Goal: Task Accomplishment & Management: Manage account settings

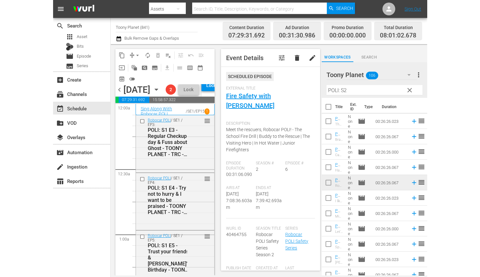
scroll to position [37, 0]
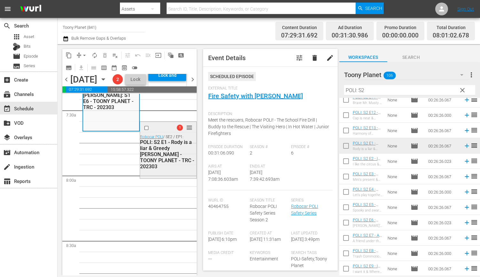
drag, startPoint x: 133, startPoint y: 194, endPoint x: 158, endPoint y: 189, distance: 25.0
click at [158, 177] on div "1 reorder Robocar POLI / SE2 / EP1: POLI: S2 E1 - Rody is a liar & Greedy Mr. W…" at bounding box center [168, 150] width 57 height 56
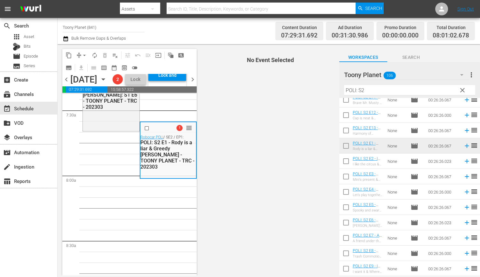
click at [343, 160] on input "checkbox" at bounding box center [345, 162] width 13 height 13
checkbox input "true"
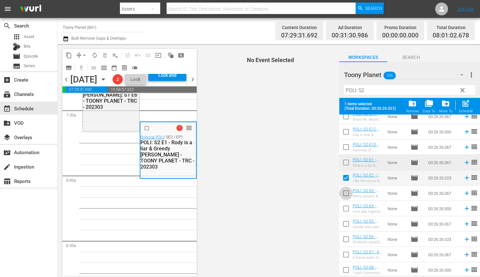
drag, startPoint x: 344, startPoint y: 195, endPoint x: 343, endPoint y: 206, distance: 11.3
click at [344, 195] on input "checkbox" at bounding box center [345, 194] width 13 height 13
checkbox input "true"
click at [343, 207] on input "checkbox" at bounding box center [345, 209] width 13 height 13
checkbox input "true"
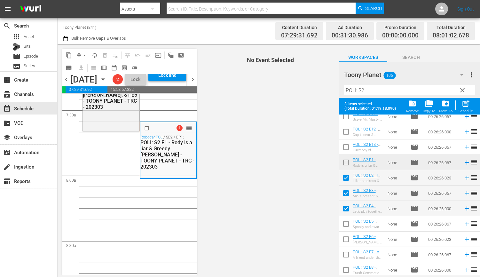
click at [343, 221] on input "checkbox" at bounding box center [345, 224] width 13 height 13
checkbox input "true"
click at [374, 109] on div "post_add Schedule" at bounding box center [465, 106] width 14 height 14
checkbox input "false"
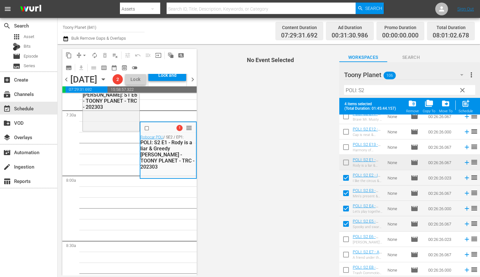
checkbox input "false"
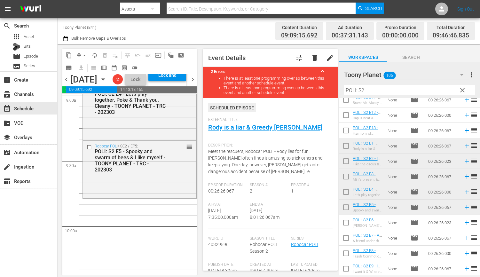
scroll to position [1191, 0]
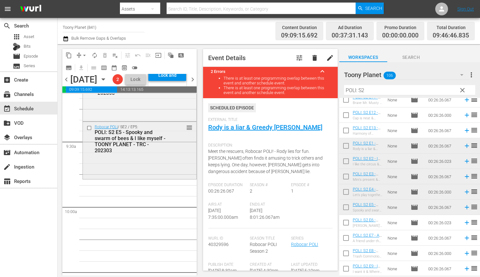
click at [135, 156] on div "Robocar POLI / SE2 / EP5: POLI: S2 E5 - Spooky and swarm of bees & I like mysel…" at bounding box center [139, 139] width 113 height 34
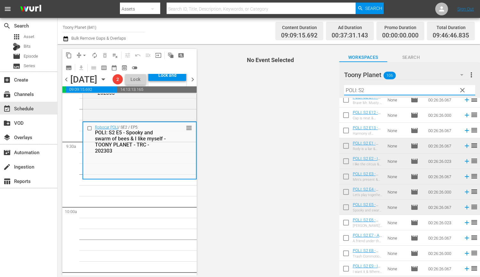
drag, startPoint x: 360, startPoint y: 89, endPoint x: 343, endPoint y: 89, distance: 16.3
click at [345, 89] on input "POLI: S2" at bounding box center [409, 90] width 131 height 10
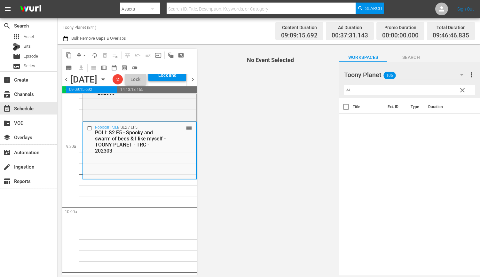
scroll to position [0, 0]
type input "ㅆ"
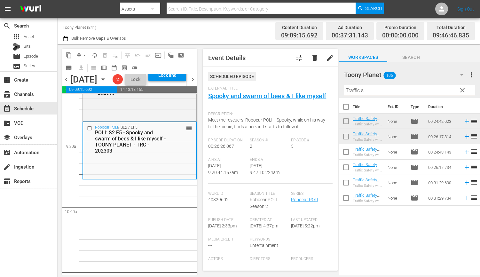
drag, startPoint x: 368, startPoint y: 90, endPoint x: 285, endPoint y: 83, distance: 83.1
click at [285, 83] on div "content_copy compress arrow_drop_down autorenew_outlined delete_forever_outline…" at bounding box center [269, 159] width 422 height 231
drag, startPoint x: 378, startPoint y: 91, endPoint x: 307, endPoint y: 87, distance: 70.8
click at [307, 87] on div "content_copy compress arrow_drop_down autorenew_outlined delete_forever_outline…" at bounding box center [269, 159] width 422 height 231
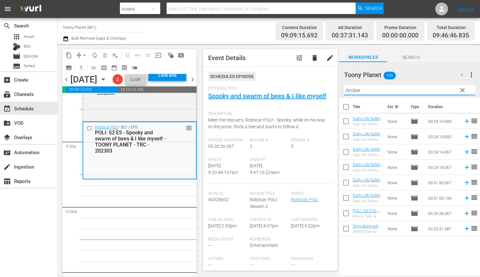
drag, startPoint x: 374, startPoint y: 92, endPoint x: 298, endPoint y: 83, distance: 76.2
click at [298, 83] on div "content_copy compress arrow_drop_down autorenew_outlined delete_forever_outline…" at bounding box center [269, 159] width 422 height 231
click at [138, 178] on div "Robocar POLI / SE2 / EP5: POLI: S2 E5 - Spooky and swarm of bees & I like mysel…" at bounding box center [139, 150] width 113 height 56
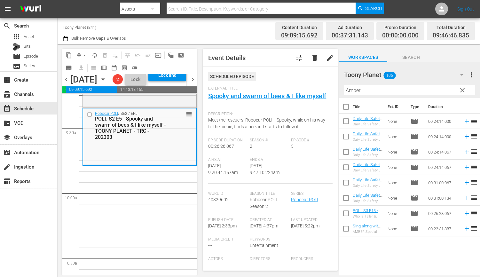
scroll to position [1205, 0]
click at [354, 245] on div "Title Ext. ID Type Duration Daily Life Safety with AMBER: S1 E1 - TOONY PLANET …" at bounding box center [409, 187] width 141 height 178
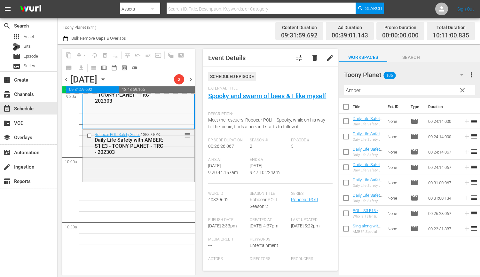
scroll to position [1283, 0]
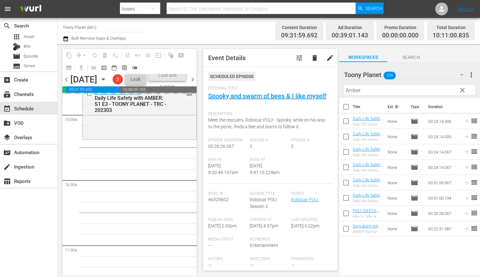
drag, startPoint x: 98, startPoint y: 155, endPoint x: 102, endPoint y: 165, distance: 10.5
click at [98, 138] on div "Robocar POLI Safety Series / SE3 / EP3: Daily Life Safety with AMBER: S1 E3 - T…" at bounding box center [139, 113] width 113 height 51
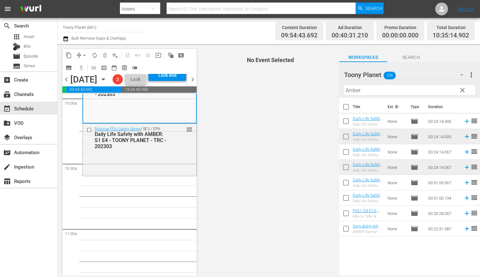
scroll to position [1301, 0]
click at [80, 55] on button "arrow_drop_down" at bounding box center [84, 55] width 10 height 10
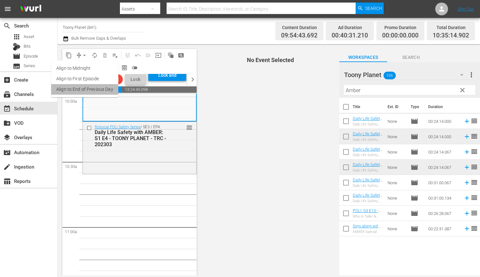
click at [81, 92] on li "Align to End of Previous Day" at bounding box center [84, 89] width 67 height 11
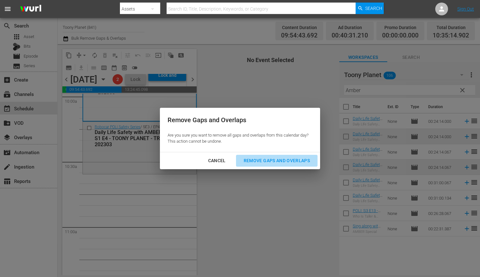
click at [284, 156] on button "Remove Gaps and Overlaps" at bounding box center [277, 161] width 82 height 12
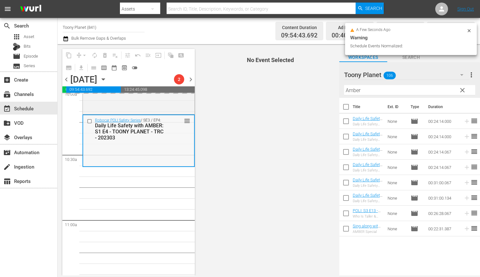
scroll to position [1309, 0]
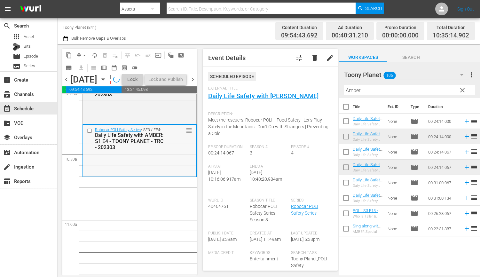
click at [165, 150] on div "Daily Life Safety with AMBER: S1 E4 - TOONY PLANET - TRC - 202303" at bounding box center [130, 141] width 71 height 18
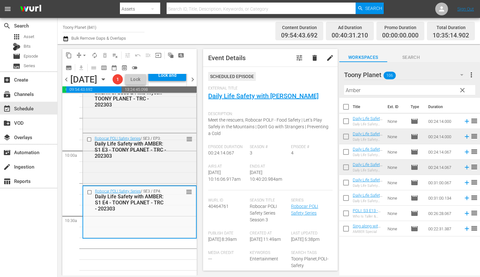
scroll to position [1291, 0]
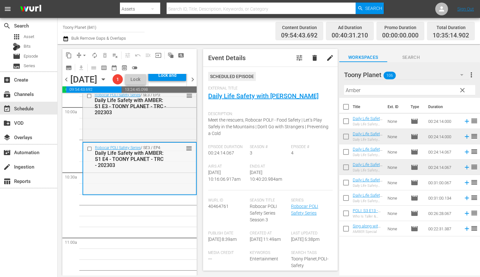
click at [153, 168] on div "Daily Life Safety with AMBER: S1 E4 - TOONY PLANET - TRC - 202303" at bounding box center [130, 159] width 71 height 18
drag, startPoint x: 370, startPoint y: 91, endPoint x: 303, endPoint y: 87, distance: 67.9
click at [308, 87] on div "content_copy compress arrow_drop_down autorenew_outlined delete_forever_outline…" at bounding box center [269, 159] width 422 height 231
type input "ㄴ"
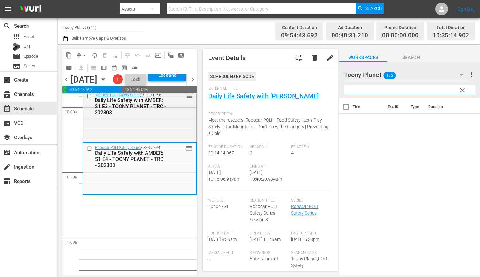
type input "ㄴ"
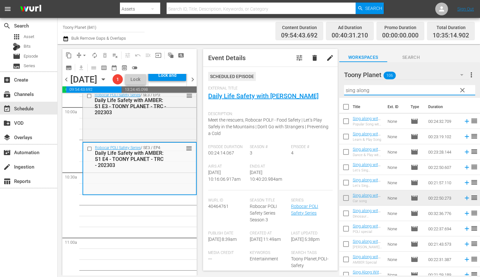
drag, startPoint x: 385, startPoint y: 92, endPoint x: 311, endPoint y: 93, distance: 73.8
click at [338, 85] on div "content_copy compress arrow_drop_down autorenew_outlined delete_forever_outline…" at bounding box center [269, 159] width 422 height 231
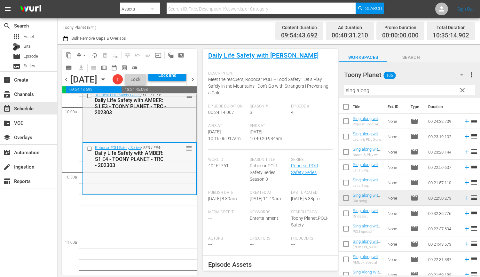
scroll to position [46, 0]
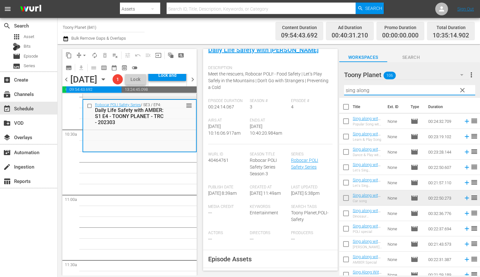
type input "sing along"
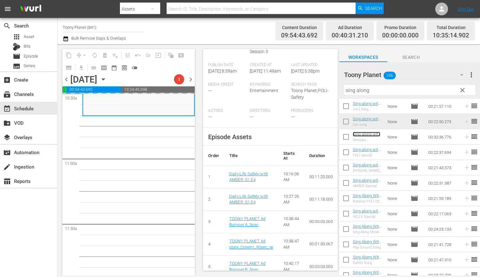
scroll to position [1373, 0]
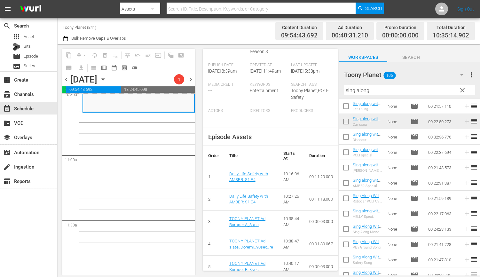
drag, startPoint x: 371, startPoint y: 191, endPoint x: 9, endPoint y: 158, distance: 364.0
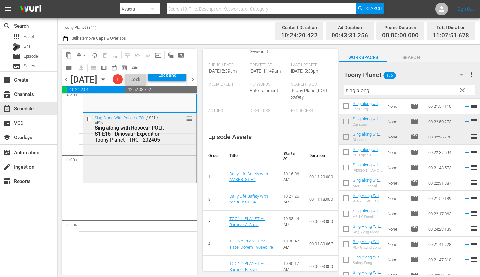
click at [122, 175] on div "Sing Along With Robocar POLI / SE1 / EP16: Sing along with Robocar POLI: S1 E16…" at bounding box center [139, 147] width 113 height 69
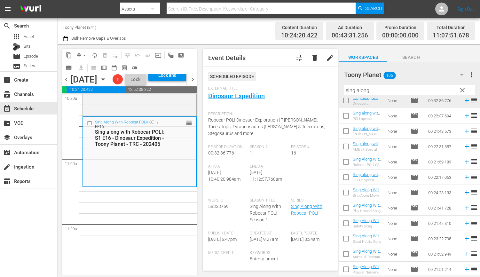
scroll to position [105, 0]
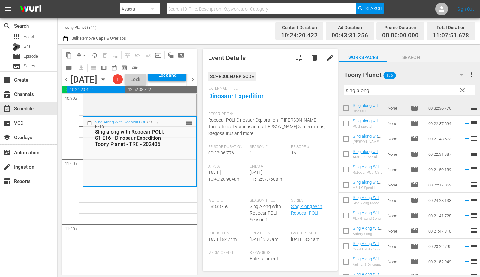
drag, startPoint x: 347, startPoint y: 121, endPoint x: 348, endPoint y: 130, distance: 8.3
click at [347, 121] on input "checkbox" at bounding box center [345, 124] width 13 height 13
checkbox input "true"
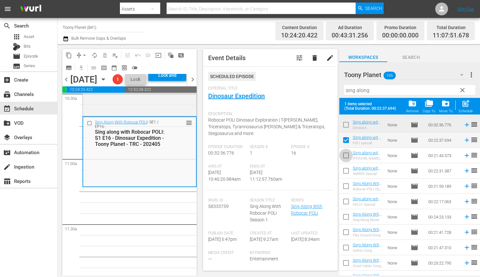
click at [347, 158] on input "checkbox" at bounding box center [345, 156] width 13 height 13
checkbox input "true"
click at [346, 201] on input "checkbox" at bounding box center [345, 202] width 13 height 13
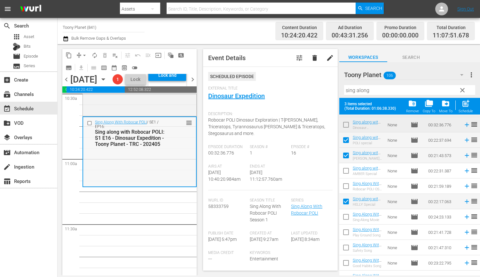
scroll to position [1372, 0]
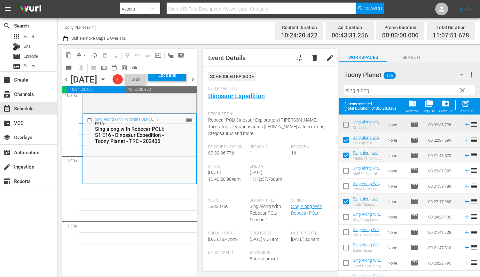
click at [346, 203] on input "checkbox" at bounding box center [345, 202] width 13 height 13
checkbox input "true"
click at [374, 105] on div "post_add Schedule" at bounding box center [465, 106] width 14 height 14
checkbox input "false"
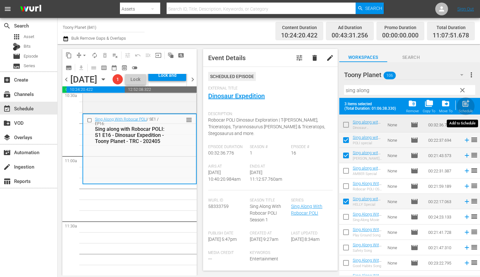
checkbox input "false"
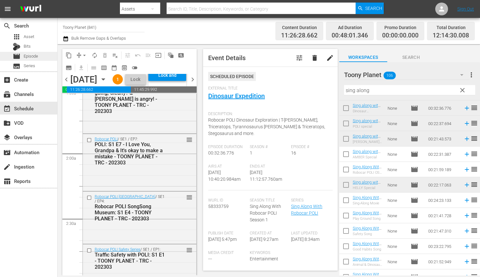
scroll to position [0, 0]
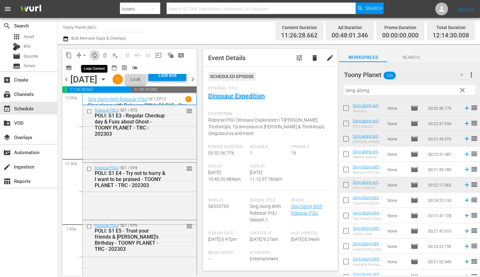
click at [93, 56] on span "autorenew_outlined" at bounding box center [94, 55] width 6 height 6
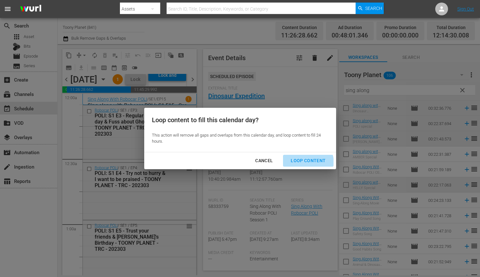
click at [306, 162] on div "Loop Content" at bounding box center [307, 161] width 45 height 8
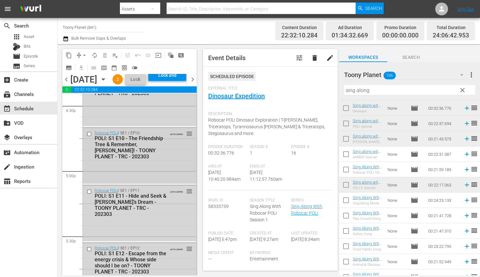
scroll to position [2995, 0]
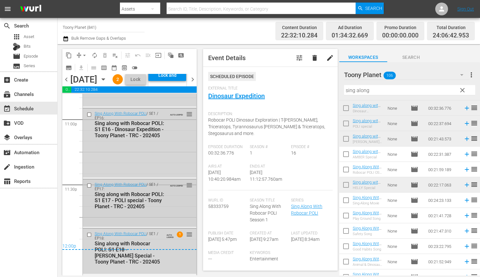
click at [155, 210] on div "Sing Along With Robocar POLI / SE1 / EP17: Sing along with Robocar POLI: S1 E17…" at bounding box center [139, 195] width 113 height 32
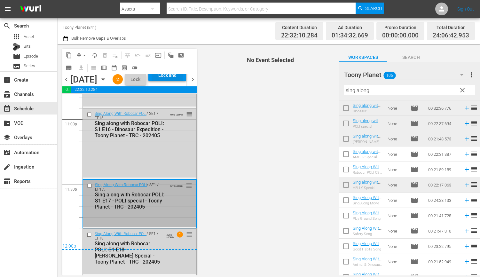
click at [177, 81] on div "Lock and Publish" at bounding box center [167, 75] width 31 height 12
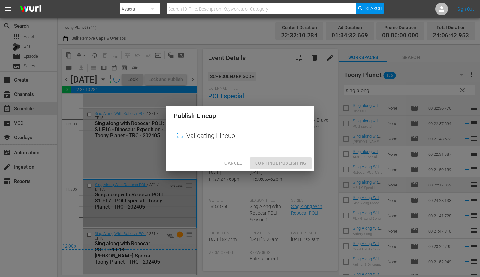
drag, startPoint x: 279, startPoint y: 165, endPoint x: 276, endPoint y: 166, distance: 4.0
click at [279, 165] on div "Publish Lineup Validating Lineup Cancel Continue Publishing" at bounding box center [240, 138] width 148 height 66
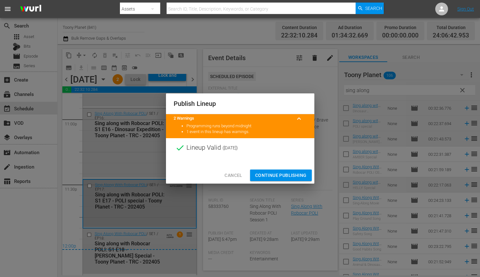
drag, startPoint x: 273, startPoint y: 174, endPoint x: 254, endPoint y: 160, distance: 23.6
click at [273, 174] on span "Continue Publishing" at bounding box center [280, 175] width 51 height 8
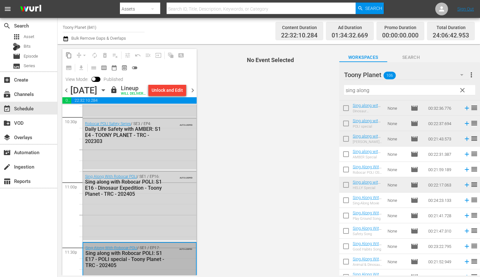
scroll to position [2851, 0]
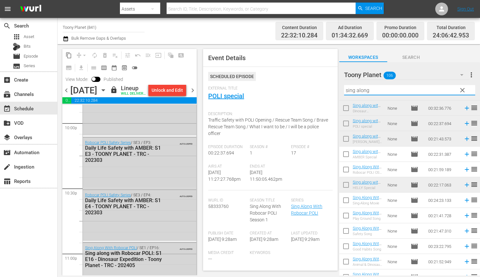
drag, startPoint x: 378, startPoint y: 92, endPoint x: 289, endPoint y: 87, distance: 89.3
click at [291, 88] on div "content_copy compress arrow_drop_down autorenew_outlined delete_forever_outline…" at bounding box center [269, 159] width 422 height 231
paste input "Traffic safe"
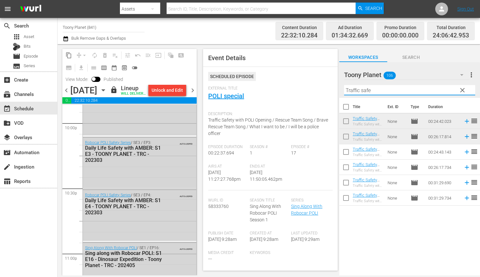
drag, startPoint x: 385, startPoint y: 91, endPoint x: 306, endPoint y: 87, distance: 79.7
click at [312, 87] on div "content_copy compress arrow_drop_down autorenew_outlined delete_forever_outline…" at bounding box center [269, 159] width 422 height 231
paste input "sing along"
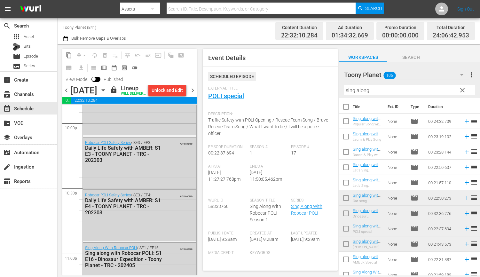
type input "sing along"
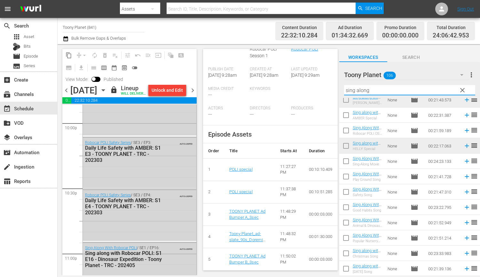
scroll to position [164, 0]
click at [191, 92] on span "chevron_right" at bounding box center [193, 90] width 8 height 8
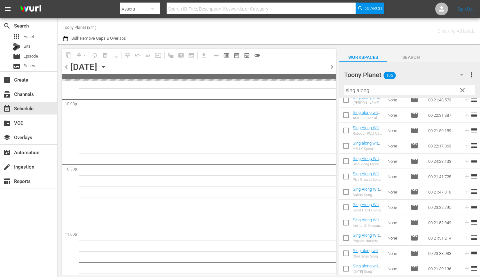
click at [331, 65] on span "chevron_right" at bounding box center [332, 67] width 8 height 8
drag, startPoint x: 463, startPoint y: 91, endPoint x: 266, endPoint y: 156, distance: 207.2
click at [374, 91] on span "clear" at bounding box center [462, 90] width 8 height 8
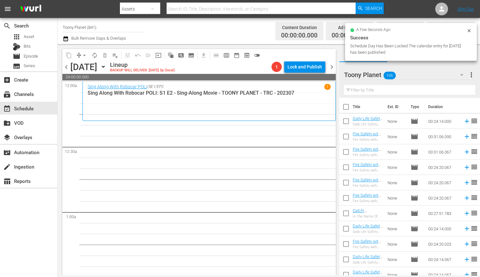
drag, startPoint x: 262, startPoint y: 171, endPoint x: 173, endPoint y: 190, distance: 91.2
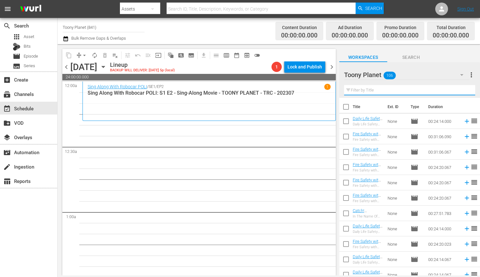
click at [374, 91] on input "text" at bounding box center [409, 90] width 131 height 10
type input "POLI: S3"
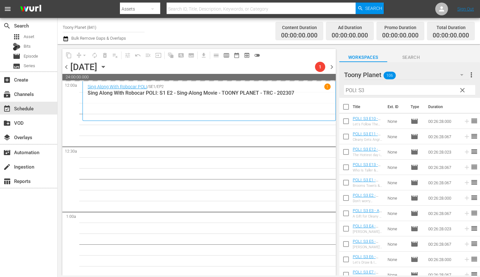
drag, startPoint x: 364, startPoint y: 267, endPoint x: 120, endPoint y: 0, distance: 361.5
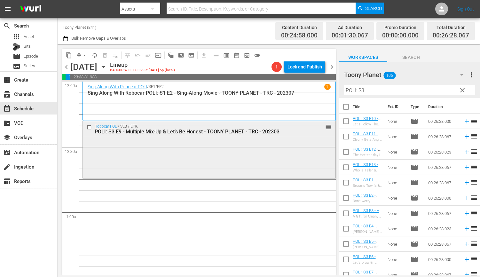
click at [135, 160] on div "Robocar POLI / SE3 / EP9: POLI: S3 E9 - Multiple Mix-Up & Let’s Be Honest - TOO…" at bounding box center [209, 149] width 253 height 56
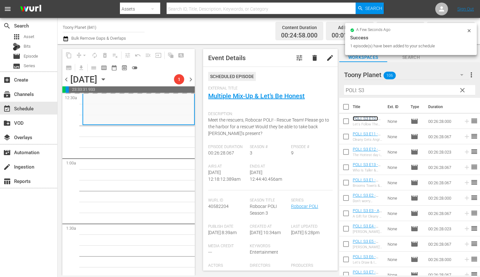
scroll to position [65, 0]
drag, startPoint x: 126, startPoint y: 184, endPoint x: 134, endPoint y: 193, distance: 12.0
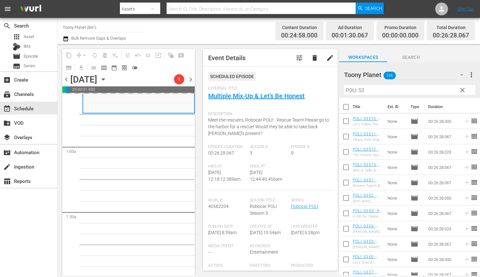
scroll to position [79, 0]
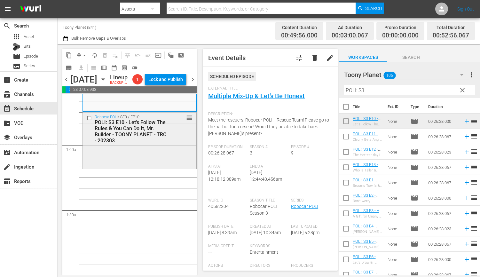
click at [140, 165] on div "Robocar POLI / SE3 / EP10: POLI: S3 E10 - Let's Follow The Rules & You Can Do I…" at bounding box center [139, 140] width 113 height 56
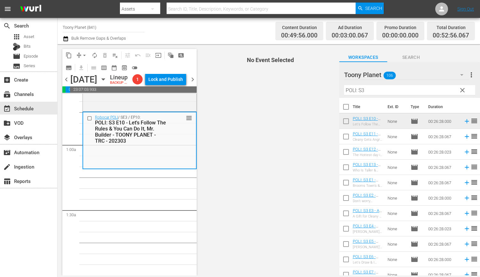
click at [342, 135] on input "checkbox" at bounding box center [345, 137] width 13 height 13
checkbox input "true"
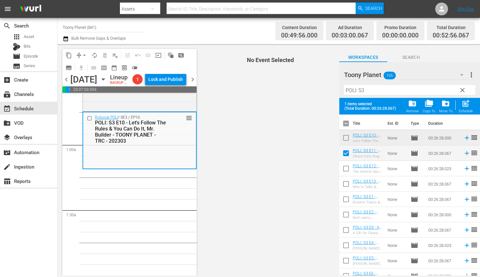
click at [343, 170] on input "checkbox" at bounding box center [345, 169] width 13 height 13
checkbox input "true"
click at [343, 185] on input "checkbox" at bounding box center [345, 184] width 13 height 13
checkbox input "true"
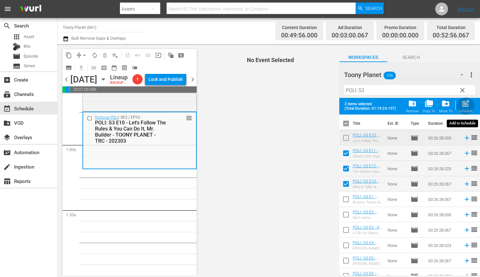
click at [374, 108] on div "post_add Schedule" at bounding box center [465, 106] width 14 height 14
checkbox input "false"
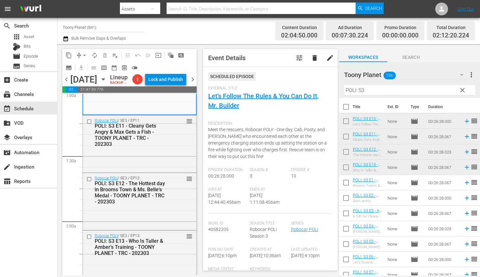
scroll to position [230, 0]
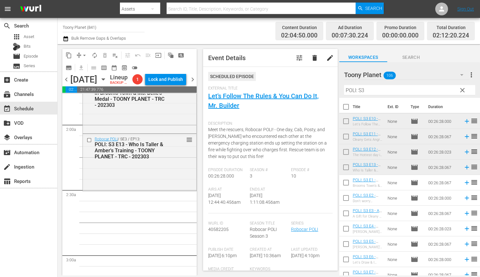
click at [109, 162] on div "Robocar POLI / SE3 / EP13: POLI: S3 E13 - Who Is Taller & Amber's Training - TO…" at bounding box center [139, 148] width 113 height 28
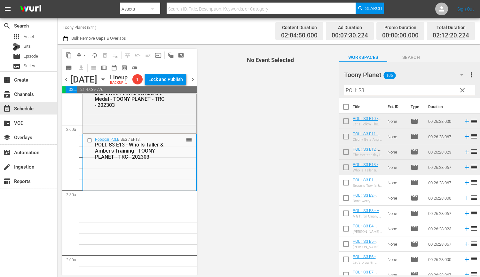
drag, startPoint x: 378, startPoint y: 89, endPoint x: 300, endPoint y: 90, distance: 78.6
click at [300, 90] on div "content_copy compress arrow_drop_down autorenew_outlined delete_forever_outline…" at bounding box center [269, 159] width 422 height 231
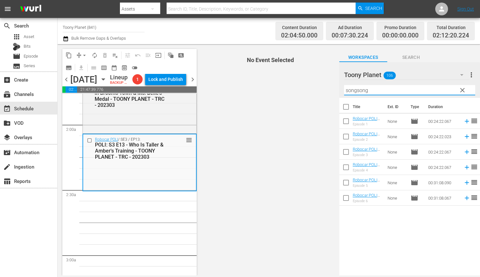
drag, startPoint x: 392, startPoint y: 91, endPoint x: 286, endPoint y: 85, distance: 106.3
click at [295, 88] on div "content_copy compress arrow_drop_down autorenew_outlined delete_forever_outline…" at bounding box center [269, 159] width 422 height 231
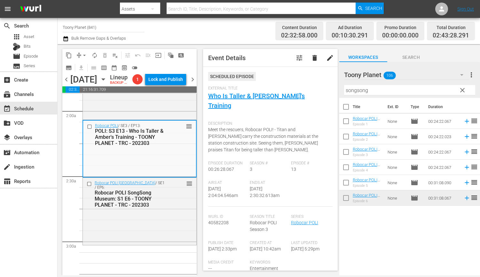
click at [179, 203] on div "Robocar POLI SongSong Museum / SE1 / EP6: Robocar POLI SongSong Museum: S1 E6 -…" at bounding box center [139, 194] width 113 height 32
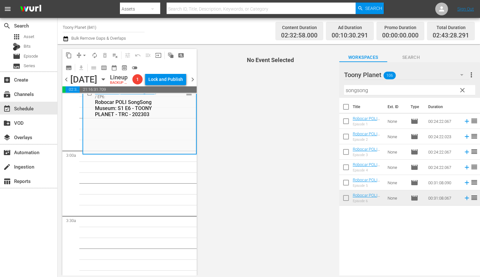
scroll to position [335, 0]
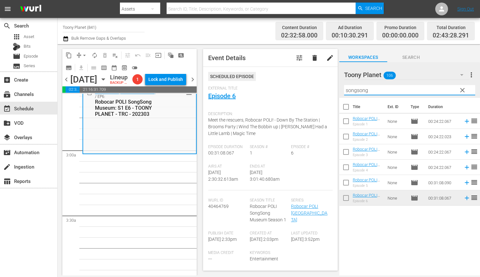
drag, startPoint x: 345, startPoint y: 84, endPoint x: 295, endPoint y: 81, distance: 50.0
click at [296, 81] on div "content_copy compress arrow_drop_down autorenew_outlined delete_forever_outline…" at bounding box center [269, 159] width 422 height 231
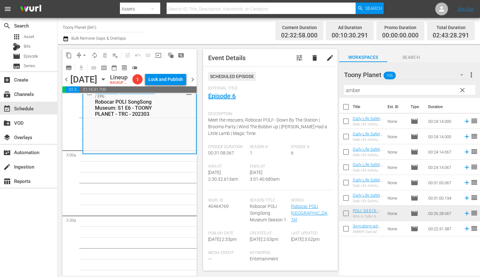
drag, startPoint x: 114, startPoint y: 232, endPoint x: 269, endPoint y: 172, distance: 165.7
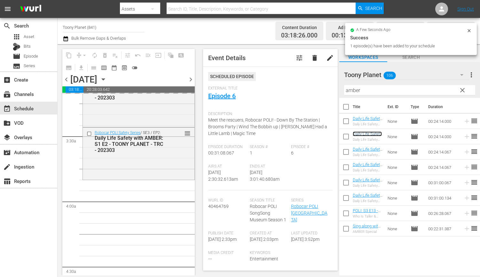
scroll to position [434, 0]
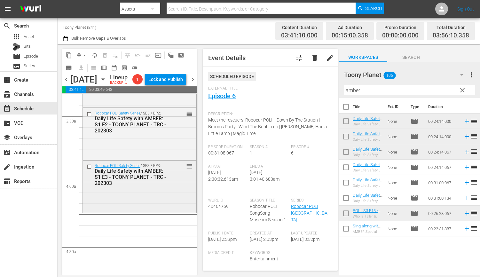
click at [137, 186] on div "Daily Life Safety with AMBER: S1 E3 - TOONY PLANET - TRC - 202303" at bounding box center [131, 177] width 72 height 18
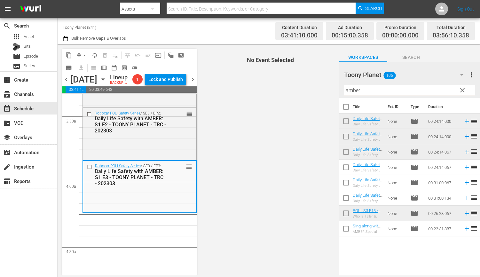
drag, startPoint x: 379, startPoint y: 91, endPoint x: 308, endPoint y: 88, distance: 71.0
click at [307, 89] on div "content_copy compress arrow_drop_down autorenew_outlined delete_forever_outline…" at bounding box center [269, 159] width 422 height 231
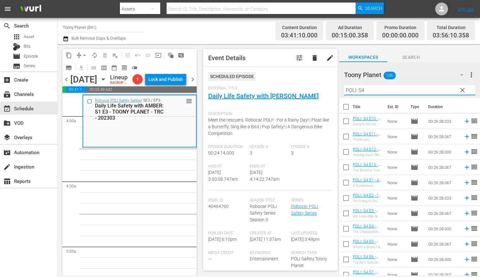
scroll to position [500, 0]
type input "POLI: S4"
drag, startPoint x: 158, startPoint y: 219, endPoint x: 174, endPoint y: 212, distance: 17.9
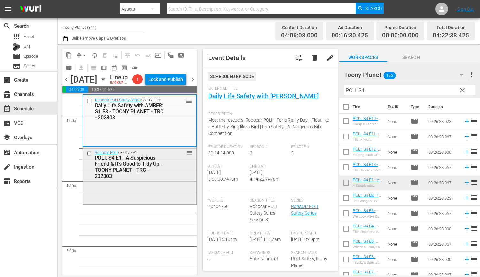
click at [127, 194] on div "Robocar POLI / SE4 / EP1: POLI: S4 E1 - A Suspicious Friend & It's Good to Tidy…" at bounding box center [139, 175] width 113 height 56
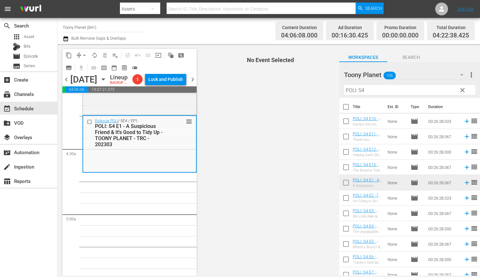
scroll to position [535, 0]
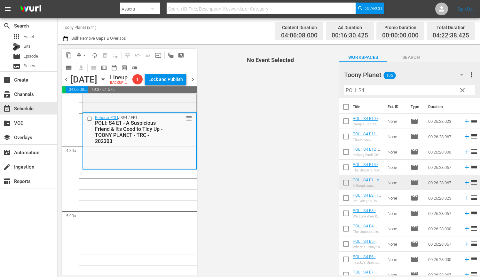
click at [345, 195] on input "checkbox" at bounding box center [345, 198] width 13 height 13
checkbox input "true"
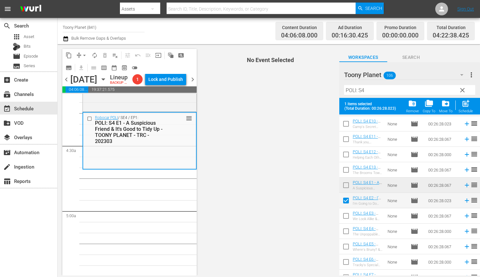
scroll to position [16, 0]
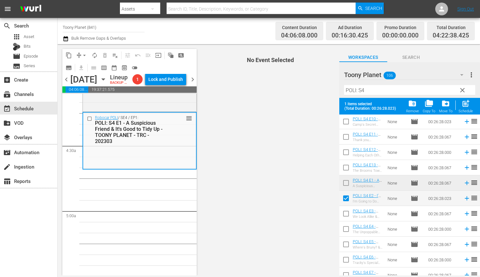
drag, startPoint x: 343, startPoint y: 215, endPoint x: 343, endPoint y: 222, distance: 6.7
click at [343, 215] on input "checkbox" at bounding box center [345, 214] width 13 height 13
checkbox input "true"
click at [342, 231] on input "checkbox" at bounding box center [345, 229] width 13 height 13
checkbox input "true"
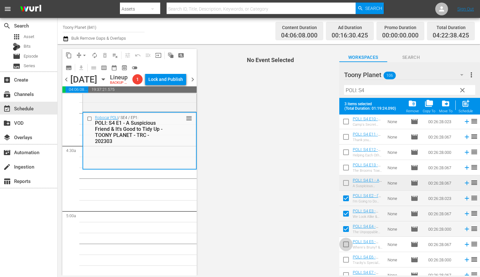
click at [342, 240] on input "checkbox" at bounding box center [345, 245] width 13 height 13
checkbox input "true"
click at [374, 103] on span "post_add" at bounding box center [465, 103] width 9 height 9
checkbox input "false"
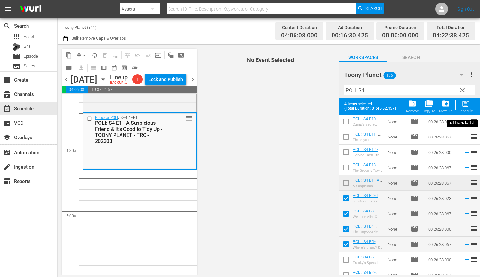
checkbox input "false"
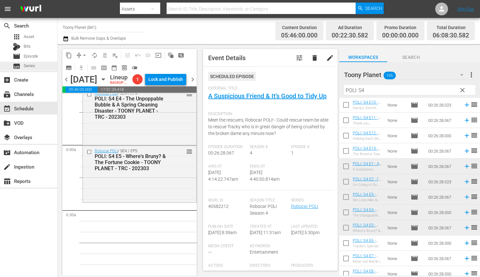
scroll to position [719, 0]
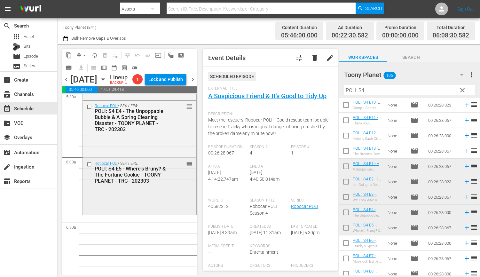
click at [123, 186] on div "Robocar POLI / SE4 / EP5: POLI: S4 E5 - Where's Bruny? & The Fortune Cookie - T…" at bounding box center [139, 172] width 113 height 28
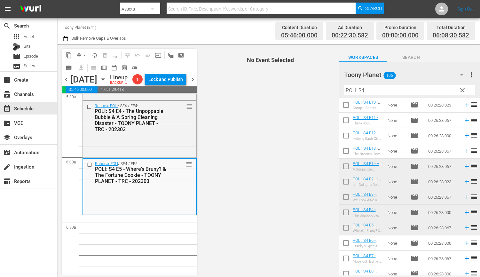
drag, startPoint x: 373, startPoint y: 89, endPoint x: 297, endPoint y: 86, distance: 76.5
click at [297, 86] on div "content_copy compress arrow_drop_down autorenew_outlined delete_forever_outline…" at bounding box center [269, 159] width 422 height 231
type input "ㄷ"
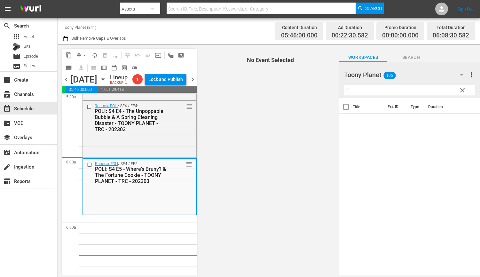
scroll to position [0, 0]
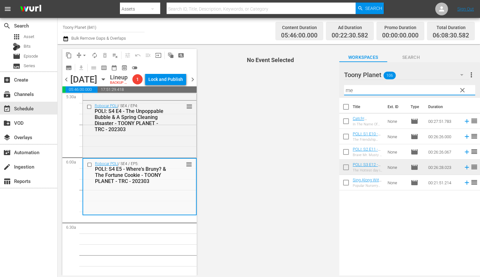
type input "m"
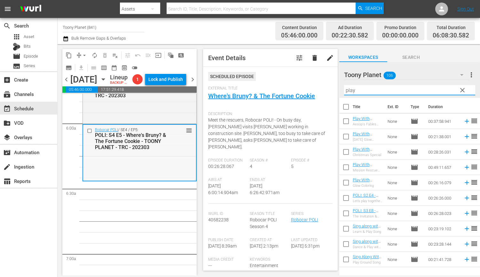
scroll to position [759, 0]
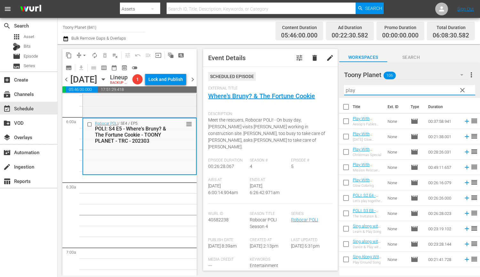
type input "play"
drag, startPoint x: 167, startPoint y: 222, endPoint x: 256, endPoint y: 193, distance: 94.6
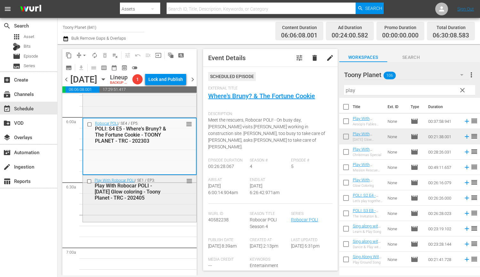
click at [114, 201] on div "Play With Robocar POLI - [DATE] Glow coloring - Toony Planet - TRC - 202405" at bounding box center [131, 192] width 72 height 18
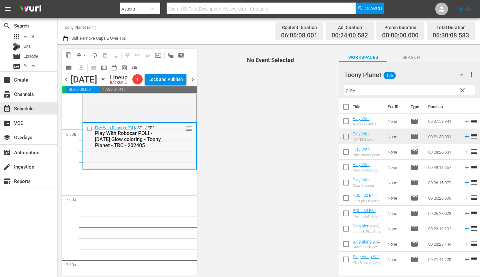
scroll to position [815, 0]
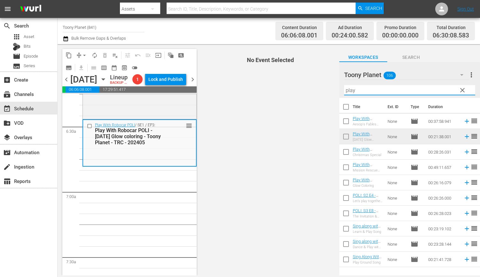
drag, startPoint x: 389, startPoint y: 92, endPoint x: 220, endPoint y: 69, distance: 171.0
click at [270, 89] on div "content_copy compress arrow_drop_down autorenew_outlined delete_forever_outline…" at bounding box center [269, 159] width 422 height 231
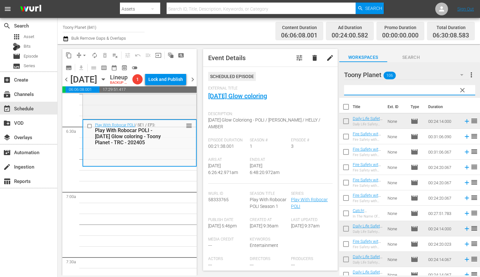
type input "T"
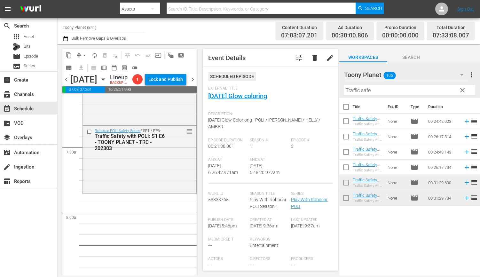
scroll to position [926, 0]
click at [141, 175] on div "Robocar POLI Safety Series / SE1 / EP6: Traffic Safety with POLI: S1 E6 - TOONY…" at bounding box center [139, 157] width 113 height 66
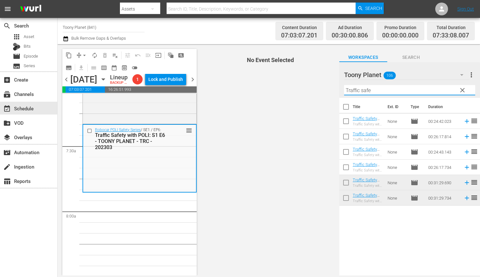
drag, startPoint x: 379, startPoint y: 91, endPoint x: 340, endPoint y: 89, distance: 38.8
click at [341, 89] on div "Toony Planet 106 Toony Planet more_vert clear Filter by Title Traffic safe" at bounding box center [409, 80] width 141 height 36
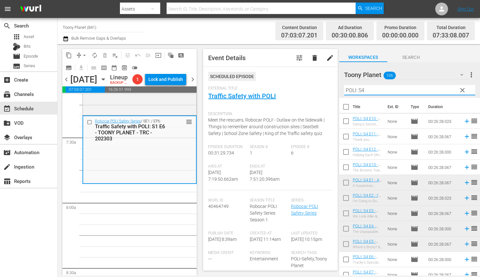
scroll to position [37, 0]
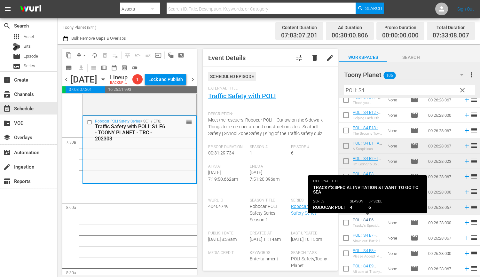
type input "POLI: S4"
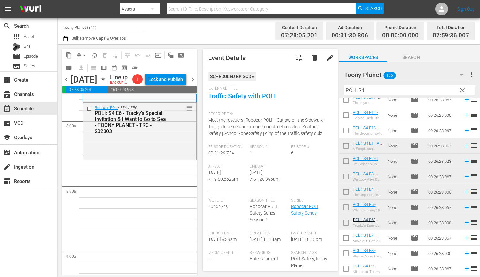
scroll to position [1016, 0]
click at [342, 240] on input "checkbox" at bounding box center [345, 238] width 13 height 13
checkbox input "true"
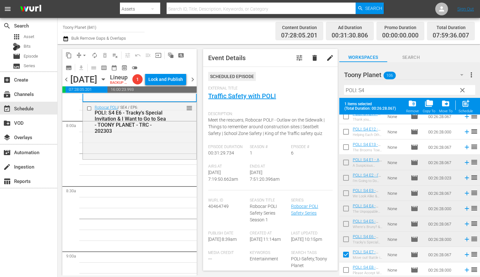
scroll to position [53, 0]
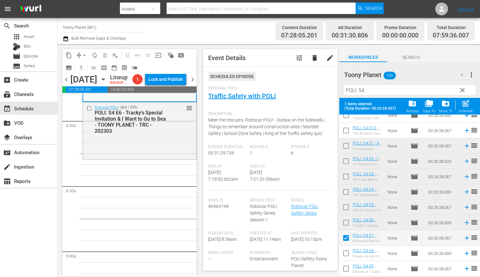
drag, startPoint x: 347, startPoint y: 255, endPoint x: 343, endPoint y: 272, distance: 17.4
click at [347, 255] on input "checkbox" at bounding box center [345, 254] width 13 height 13
checkbox input "true"
click at [343, 272] on input "checkbox" at bounding box center [345, 269] width 13 height 13
checkbox input "true"
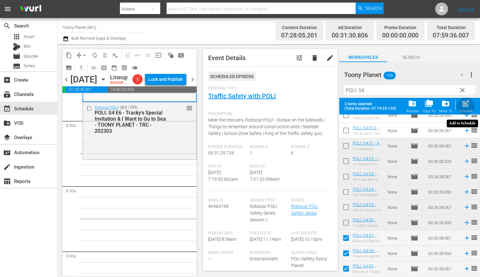
drag, startPoint x: 468, startPoint y: 111, endPoint x: 135, endPoint y: 184, distance: 341.2
click at [374, 111] on div "Schedule" at bounding box center [465, 111] width 14 height 4
checkbox input "false"
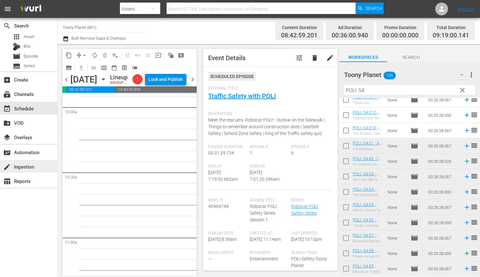
scroll to position [1128, 0]
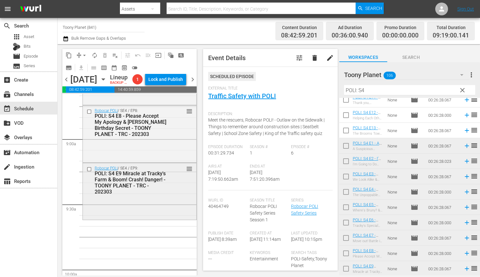
click at [149, 219] on div "Robocar POLI / SE4 / EP9: POLI: S4 E9 Miracle at Tracky's Farm & Boom! Crash! D…" at bounding box center [139, 191] width 113 height 56
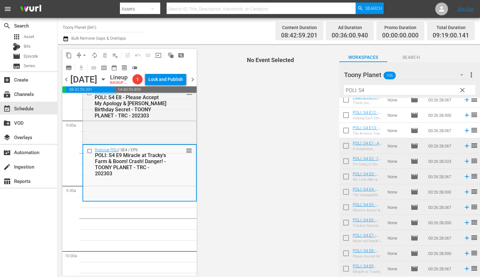
scroll to position [0, 0]
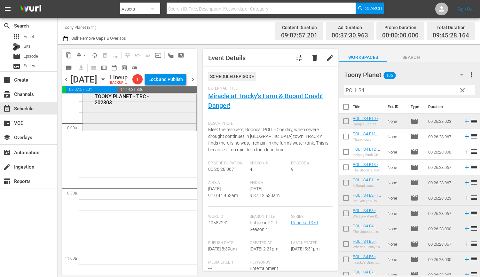
click at [134, 129] on div "Robocar POLI / SE4 / EP10: POLI: S4 E10 - Camp's Secret Plan & Fishing Commotio…" at bounding box center [139, 102] width 113 height 56
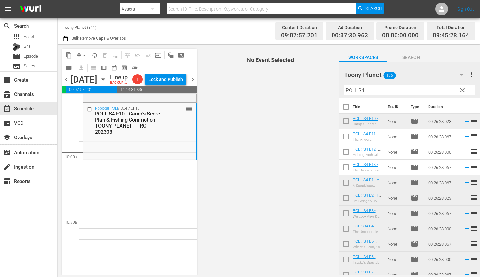
scroll to position [1227, 0]
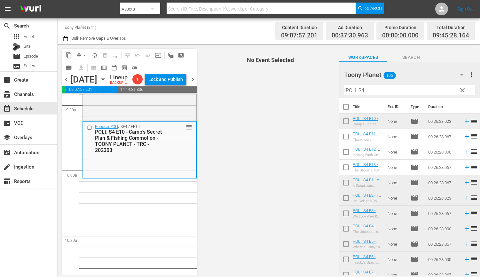
drag, startPoint x: 379, startPoint y: 93, endPoint x: 277, endPoint y: 90, distance: 102.6
click at [277, 90] on div "content_copy compress arrow_drop_down autorenew_outlined delete_forever_outline…" at bounding box center [269, 159] width 422 height 231
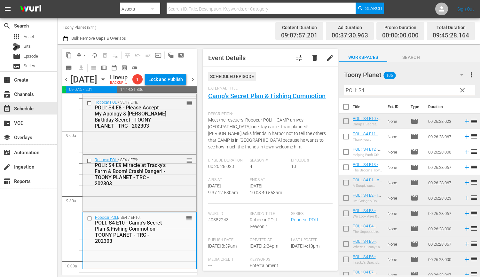
scroll to position [1199, 0]
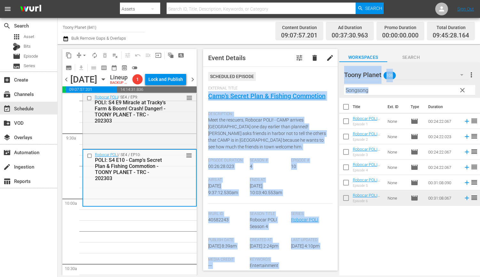
drag, startPoint x: 387, startPoint y: 95, endPoint x: 282, endPoint y: 89, distance: 106.0
click at [282, 89] on div "content_copy compress arrow_drop_down autorenew_outlined delete_forever_outline…" at bounding box center [269, 159] width 422 height 231
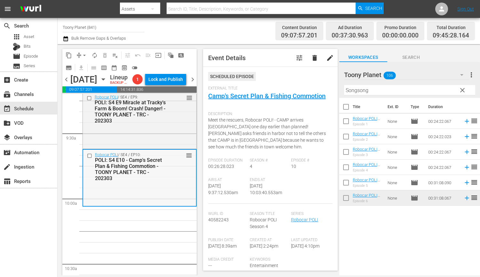
click at [102, 205] on div "Robocar POLI / SE4 / EP10: POLI: S4 E10 - Camp's Secret Plan & Fishing Commotio…" at bounding box center [139, 178] width 113 height 56
drag, startPoint x: 294, startPoint y: 85, endPoint x: 266, endPoint y: 87, distance: 28.2
click at [275, 86] on div "content_copy compress arrow_drop_down autorenew_outlined delete_forever_outline…" at bounding box center [269, 159] width 422 height 231
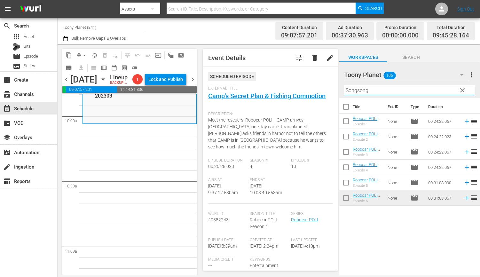
scroll to position [1209, 0]
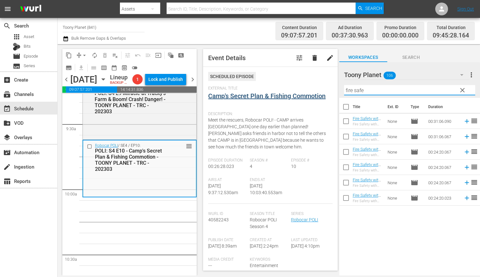
drag, startPoint x: 315, startPoint y: 88, endPoint x: 309, endPoint y: 93, distance: 8.0
click at [309, 88] on div "content_copy compress arrow_drop_down autorenew_outlined delete_forever_outline…" at bounding box center [269, 159] width 422 height 231
type input "fire safe"
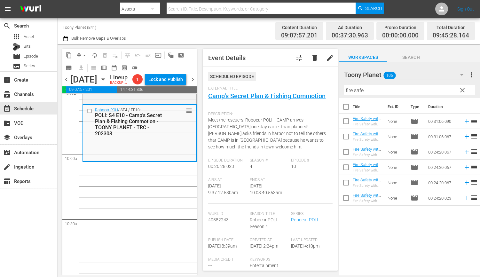
click at [346, 167] on input "checkbox" at bounding box center [345, 168] width 13 height 13
checkbox input "true"
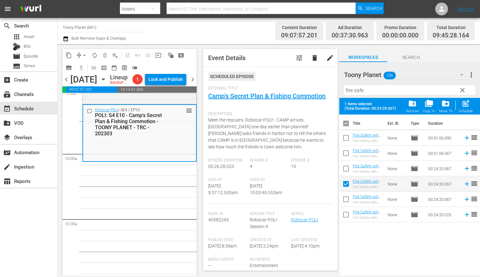
drag, startPoint x: 347, startPoint y: 198, endPoint x: 393, endPoint y: 159, distance: 60.8
click at [347, 198] on input "checkbox" at bounding box center [345, 200] width 13 height 13
checkbox input "true"
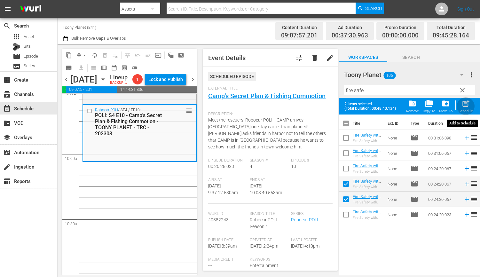
drag, startPoint x: 466, startPoint y: 102, endPoint x: 220, endPoint y: 168, distance: 255.4
click at [374, 102] on span "post_add" at bounding box center [465, 103] width 9 height 9
checkbox input "false"
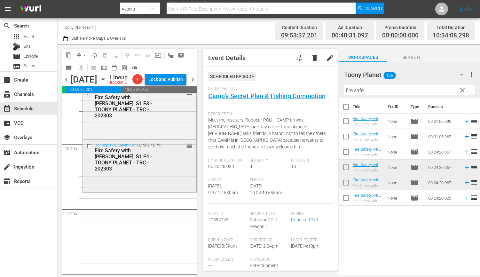
click at [134, 177] on div "Robocar POLI Safety Series / SE2 / EP4: Fire Safety with ROY: S1 E4 - TOONY PLA…" at bounding box center [139, 165] width 113 height 51
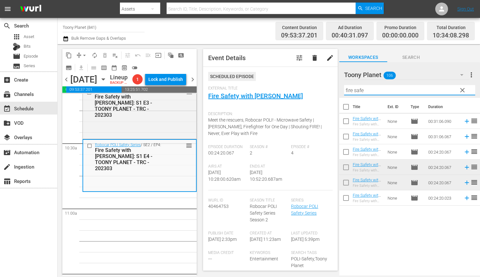
drag, startPoint x: 371, startPoint y: 92, endPoint x: 330, endPoint y: 90, distance: 40.6
click at [330, 90] on div "content_copy compress arrow_drop_down autorenew_outlined delete_forever_outline…" at bounding box center [269, 159] width 422 height 231
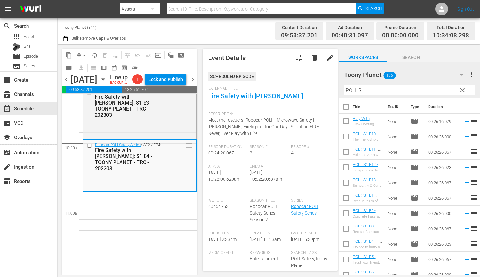
drag, startPoint x: 302, startPoint y: 87, endPoint x: 292, endPoint y: 87, distance: 9.9
click at [289, 87] on div "content_copy compress arrow_drop_down autorenew_outlined delete_forever_outline…" at bounding box center [269, 159] width 422 height 231
drag, startPoint x: 133, startPoint y: 219, endPoint x: 327, endPoint y: 200, distance: 194.3
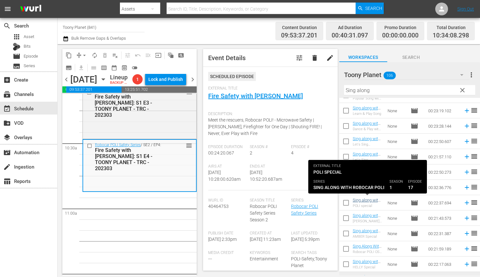
scroll to position [144, 0]
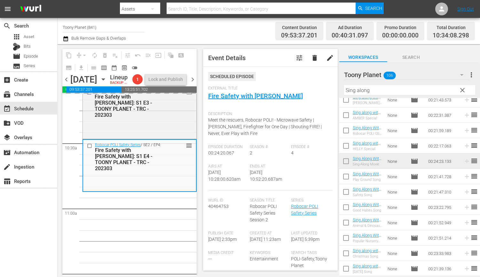
drag, startPoint x: 377, startPoint y: 174, endPoint x: 144, endPoint y: 17, distance: 280.9
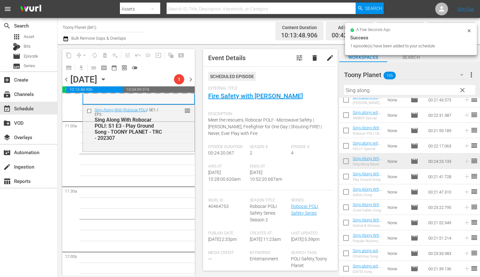
scroll to position [1425, 0]
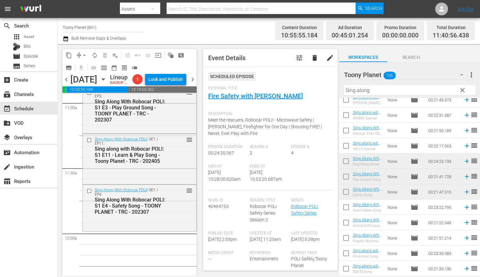
drag, startPoint x: 367, startPoint y: 191, endPoint x: 2, endPoint y: 206, distance: 365.7
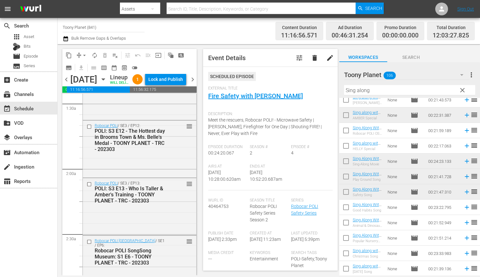
scroll to position [0, 0]
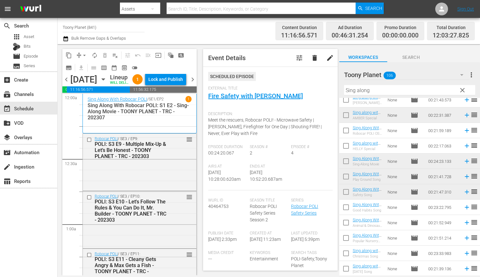
click at [95, 54] on span "autorenew_outlined" at bounding box center [94, 55] width 6 height 6
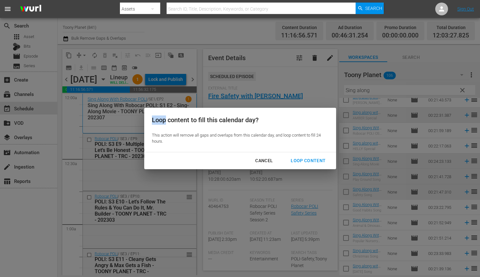
click at [95, 54] on div "Loop content to fill this calendar day? This action will remove all gaps and ov…" at bounding box center [240, 138] width 480 height 277
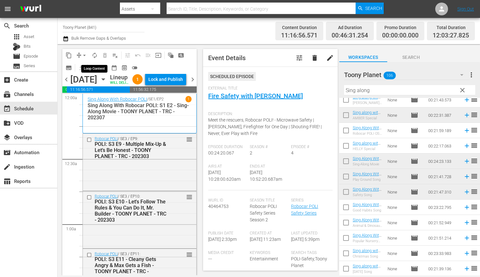
click at [93, 58] on span "autorenew_outlined" at bounding box center [94, 55] width 6 height 6
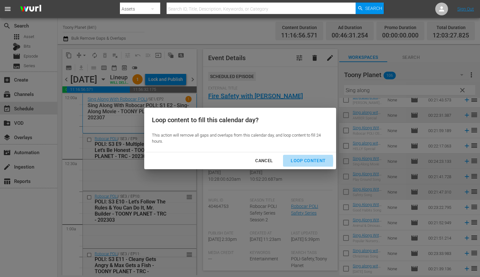
drag, startPoint x: 294, startPoint y: 161, endPoint x: 2, endPoint y: 160, distance: 292.5
click at [294, 161] on div "Loop Content" at bounding box center [307, 161] width 45 height 8
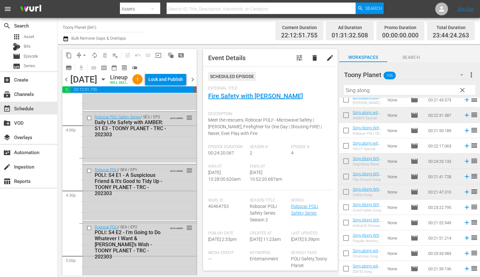
scroll to position [2964, 0]
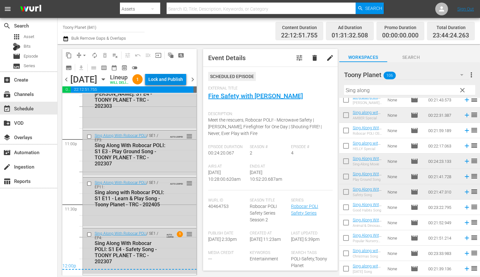
click at [170, 81] on div "Lock and Publish" at bounding box center [165, 80] width 35 height 12
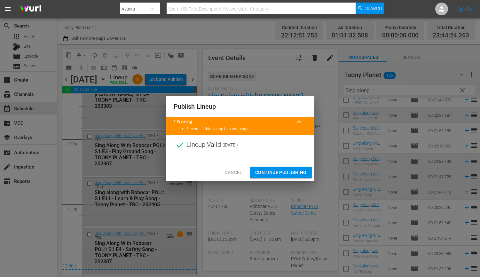
click at [278, 169] on span "Continue Publishing" at bounding box center [280, 172] width 51 height 8
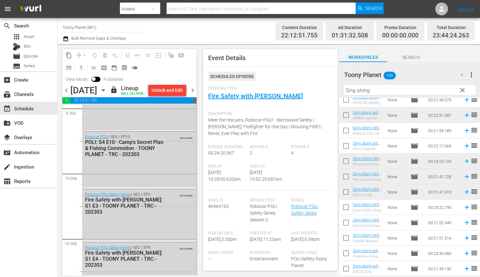
scroll to position [2798, 0]
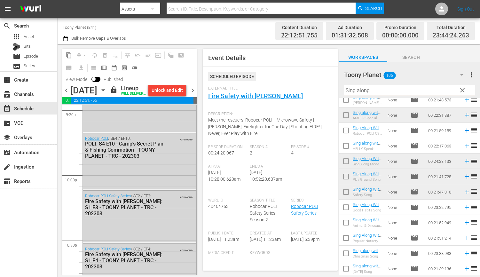
drag, startPoint x: 339, startPoint y: 83, endPoint x: 291, endPoint y: 81, distance: 48.7
click at [303, 80] on div "content_copy compress arrow_drop_down autorenew_outlined delete_forever_outline…" at bounding box center [269, 159] width 422 height 231
paste input "songs"
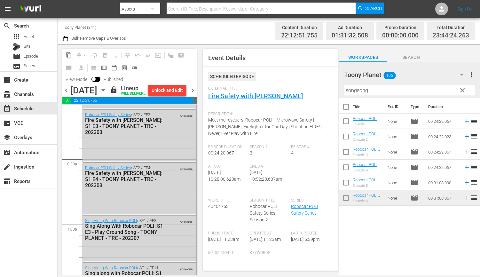
scroll to position [2882, 0]
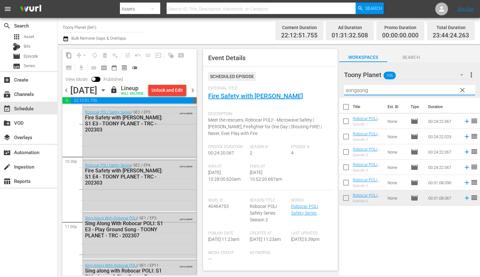
drag, startPoint x: 378, startPoint y: 90, endPoint x: 327, endPoint y: 82, distance: 52.5
click at [327, 82] on div "content_copy compress arrow_drop_down autorenew_outlined delete_forever_outline…" at bounding box center [269, 159] width 422 height 231
paste input "play"
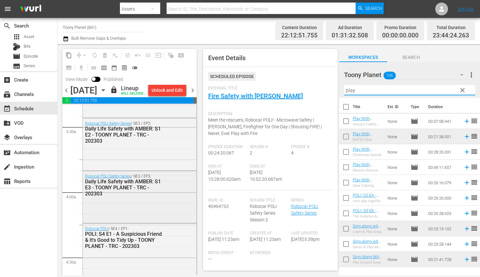
scroll to position [440, 0]
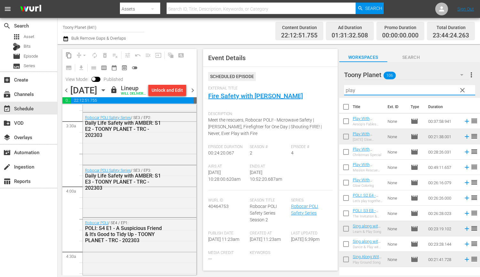
drag, startPoint x: 396, startPoint y: 92, endPoint x: 261, endPoint y: 90, distance: 134.9
click at [270, 91] on div "content_copy compress arrow_drop_down autorenew_outlined delete_forever_outline…" at bounding box center [269, 159] width 422 height 231
paste input "Traffic safe"
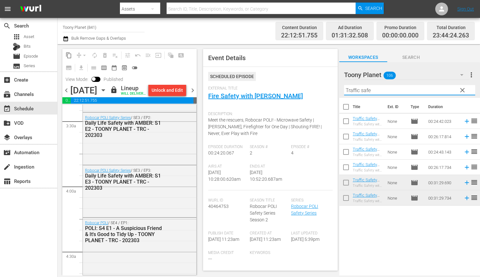
type input "Traffic safe"
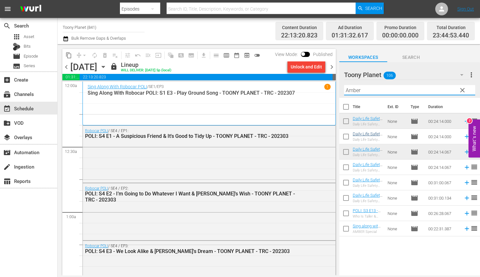
scroll to position [2947, 0]
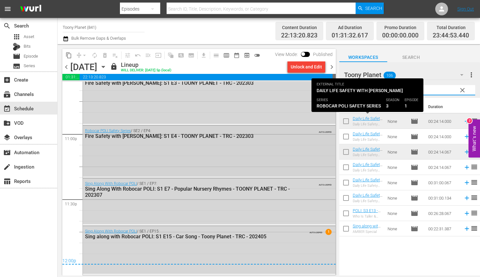
type input "Amber"
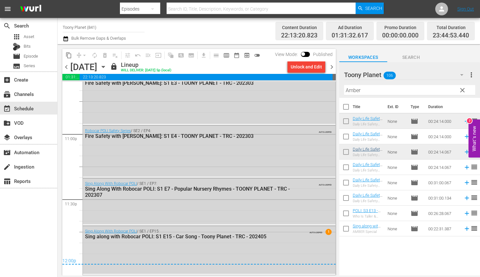
drag, startPoint x: 281, startPoint y: 144, endPoint x: 358, endPoint y: 148, distance: 76.8
click at [285, 144] on div "Robocar POLI Safety Series / SE2 / EP4: Fire Safety with [PERSON_NAME]: S1 E4 -…" at bounding box center [209, 151] width 253 height 51
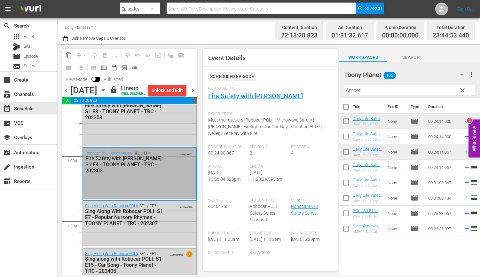
click at [193, 94] on span "chevron_right" at bounding box center [193, 90] width 8 height 8
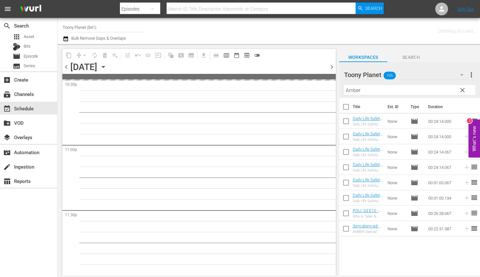
scroll to position [2935, 0]
click at [331, 66] on span "chevron_right" at bounding box center [332, 67] width 8 height 8
click at [461, 90] on span "clear" at bounding box center [462, 90] width 8 height 8
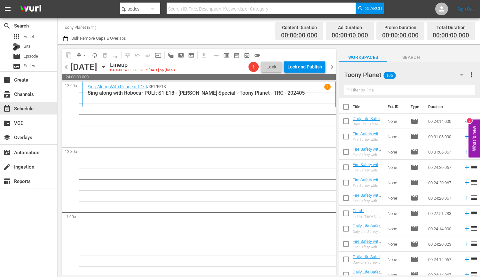
click at [390, 91] on input "text" at bounding box center [409, 90] width 131 height 10
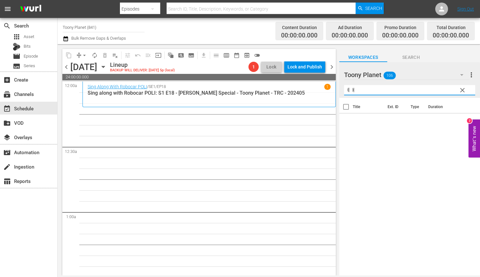
type input "ㅖ"
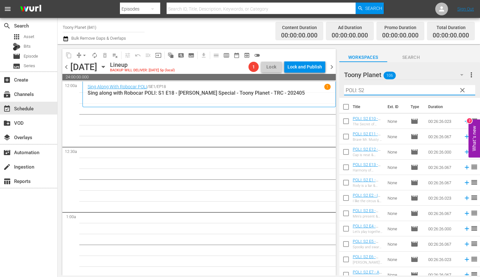
type input "POLI: S2"
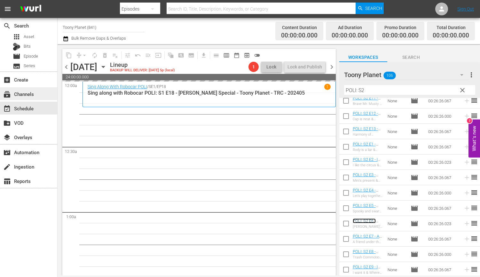
scroll to position [37, 0]
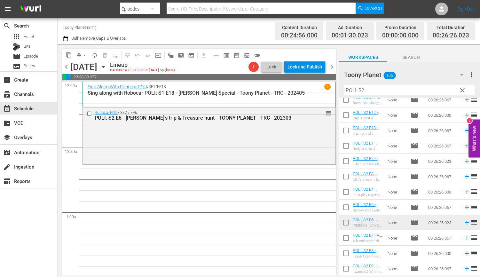
drag, startPoint x: 208, startPoint y: 143, endPoint x: 247, endPoint y: 165, distance: 44.2
click at [208, 143] on div "Robocar POLI / SE2 / EP6: POLI: S2 E6 - Annie’s trip & Treasure hunt - TOONY PL…" at bounding box center [209, 135] width 253 height 56
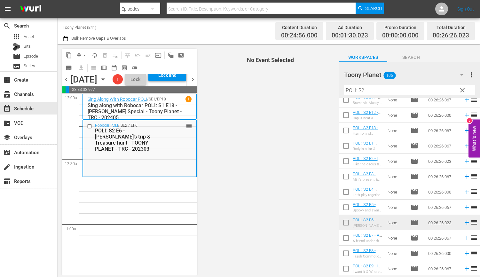
click at [344, 240] on input "checkbox" at bounding box center [345, 238] width 13 height 13
checkbox input "true"
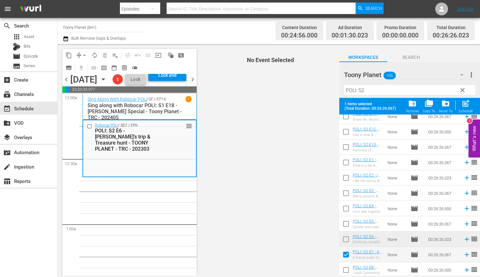
scroll to position [53, 0]
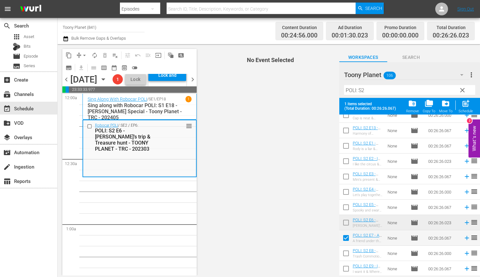
click at [345, 257] on input "checkbox" at bounding box center [345, 254] width 13 height 13
checkbox input "true"
click at [346, 267] on input "checkbox" at bounding box center [345, 269] width 13 height 13
checkbox input "true"
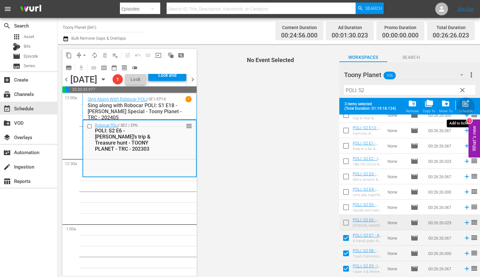
click at [472, 102] on button "post_add Schedule" at bounding box center [465, 106] width 18 height 18
checkbox input "false"
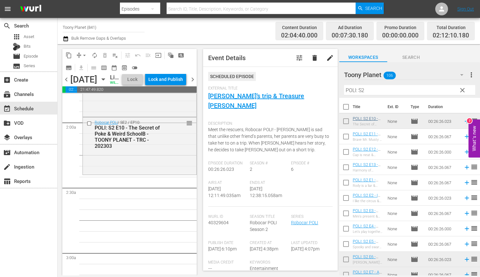
scroll to position [234, 0]
click at [153, 167] on div "Robocar POLI / SE2 / EP10: POLI: S2 E10 - The Secret of Poke & Weird SchoolB - …" at bounding box center [139, 143] width 113 height 56
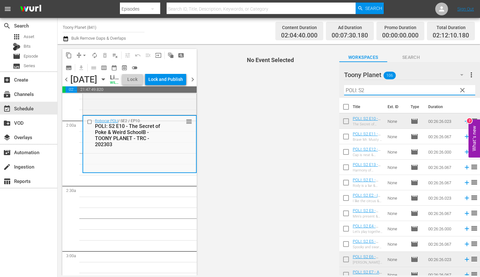
drag, startPoint x: 376, startPoint y: 94, endPoint x: 315, endPoint y: 83, distance: 62.0
click at [315, 83] on div "content_copy compress arrow_drop_down autorenew_outlined delete_forever_outline…" at bounding box center [269, 159] width 422 height 231
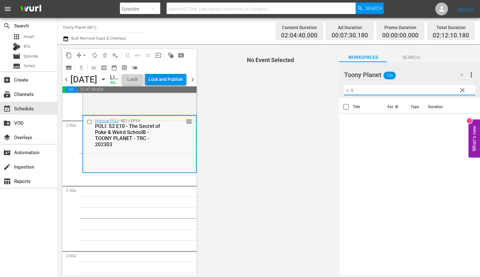
type input "ㄴ"
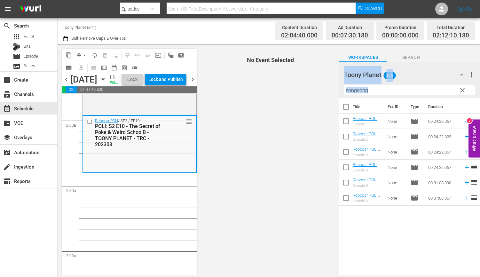
drag, startPoint x: 320, startPoint y: 85, endPoint x: 321, endPoint y: 89, distance: 3.2
click at [304, 85] on div "content_copy compress arrow_drop_down autorenew_outlined delete_forever_outline…" at bounding box center [269, 159] width 422 height 231
copy div "Workspaces Search Toony Planet 106 Toony Planet more_vert clear Filter by Title"
click at [396, 94] on input "songsong" at bounding box center [409, 90] width 131 height 10
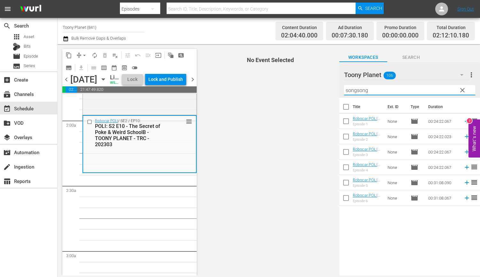
click at [396, 94] on input "songsong" at bounding box center [409, 90] width 131 height 10
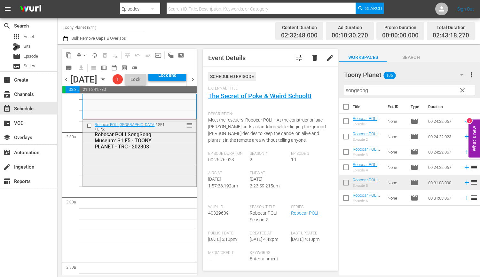
scroll to position [287, 0]
click at [146, 185] on div "Robocar POLI SongSong Museum / SE1 / EP5: Robocar POLI SongSong Museum: S1 E5 -…" at bounding box center [139, 153] width 113 height 66
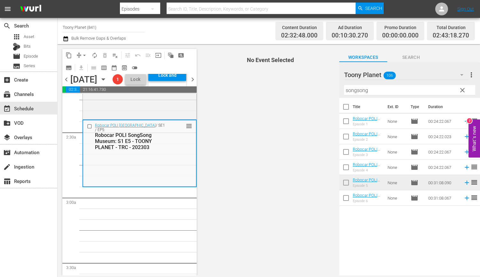
drag, startPoint x: 347, startPoint y: 89, endPoint x: 282, endPoint y: 84, distance: 65.4
click at [292, 86] on div "content_copy compress arrow_drop_down autorenew_outlined delete_forever_outline…" at bounding box center [269, 159] width 422 height 231
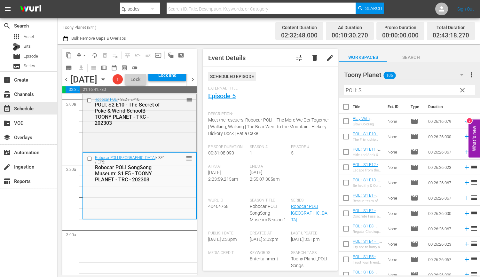
scroll to position [338, 0]
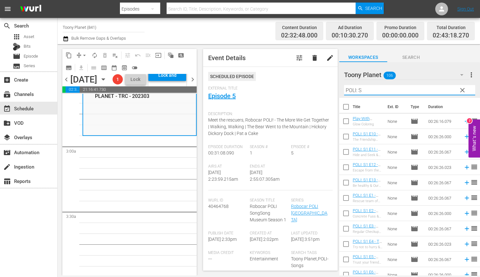
drag, startPoint x: 374, startPoint y: 93, endPoint x: 347, endPoint y: 87, distance: 27.5
click at [347, 87] on input "POLI: S" at bounding box center [409, 90] width 131 height 10
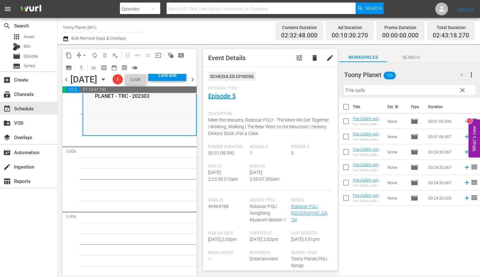
drag, startPoint x: 127, startPoint y: 212, endPoint x: 337, endPoint y: 139, distance: 222.1
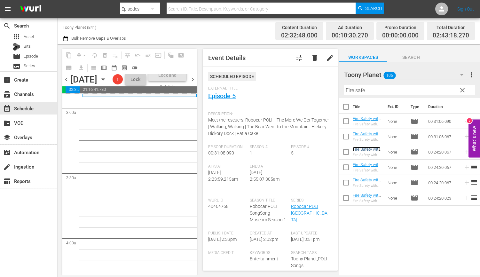
scroll to position [377, 0]
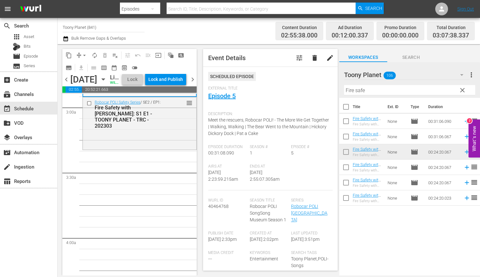
click at [156, 148] on div "Robocar POLI Safety Series / SE2 / EP1: Fire Safety with ROY: S1 E1 - TOONY PLA…" at bounding box center [139, 122] width 113 height 51
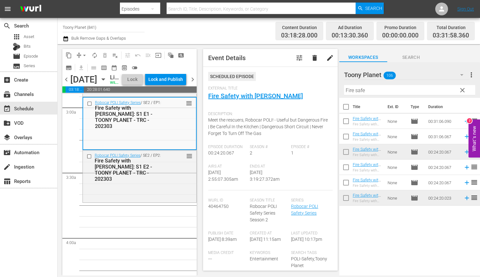
scroll to position [403, 0]
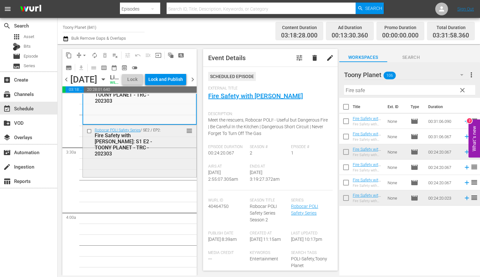
click at [129, 176] on div "Robocar POLI Safety Series / SE2 / EP2: Fire Safety with ROY: S1 E2 - TOONY PLA…" at bounding box center [139, 150] width 113 height 51
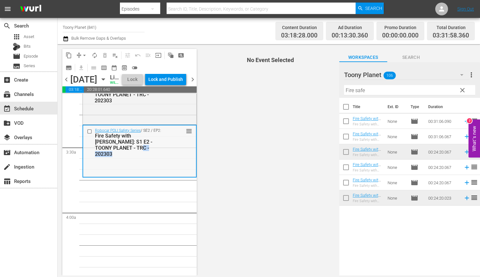
click at [129, 176] on div "Robocar POLI Safety Series / SE2 / EP2: Fire Safety with ROY: S1 E2 - TOONY PLA…" at bounding box center [139, 150] width 113 height 51
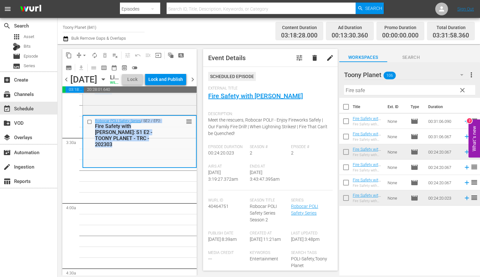
scroll to position [421, 0]
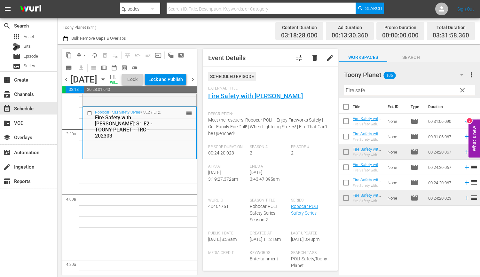
drag, startPoint x: 384, startPoint y: 90, endPoint x: 322, endPoint y: 91, distance: 61.4
click at [322, 91] on div "content_copy compress arrow_drop_down autorenew_outlined delete_forever_outline…" at bounding box center [269, 159] width 422 height 231
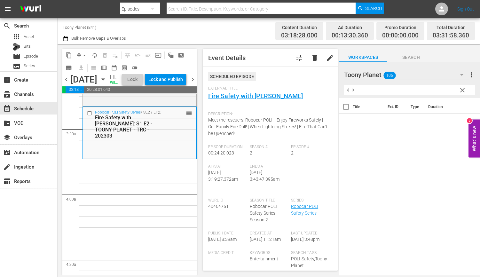
type input "ㅖ"
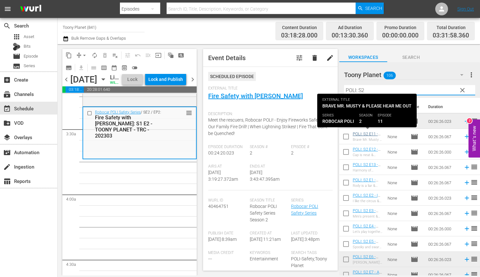
type input "POLI: S2"
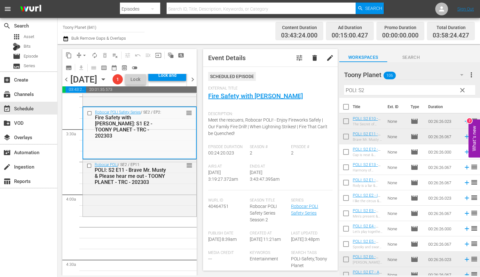
scroll to position [486, 0]
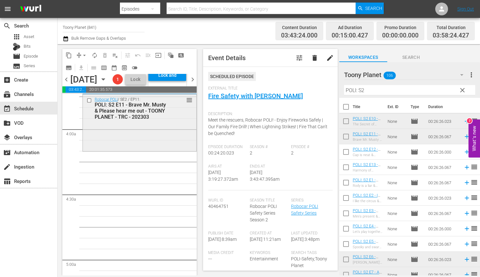
click at [157, 150] on div "Robocar POLI / SE2 / EP11: POLI: S2 E11 - Brave Mr. Musty & Please hear me out …" at bounding box center [139, 122] width 113 height 56
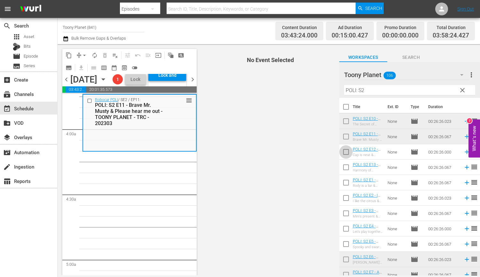
drag, startPoint x: 345, startPoint y: 153, endPoint x: 353, endPoint y: 176, distance: 24.9
click at [345, 153] on input "checkbox" at bounding box center [345, 152] width 13 height 13
checkbox input "true"
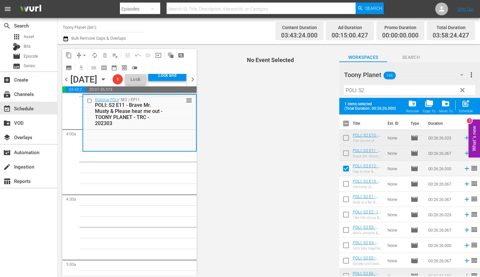
click at [346, 186] on input "checkbox" at bounding box center [345, 184] width 13 height 13
checkbox input "true"
drag, startPoint x: 467, startPoint y: 105, endPoint x: 379, endPoint y: 130, distance: 91.5
click at [467, 105] on span "post_add" at bounding box center [465, 103] width 9 height 9
checkbox input "false"
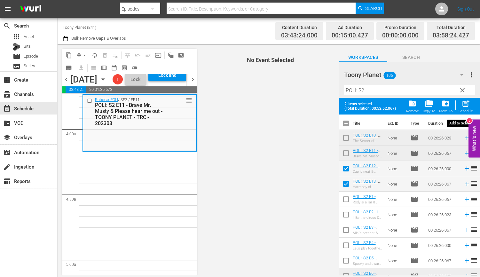
checkbox input "false"
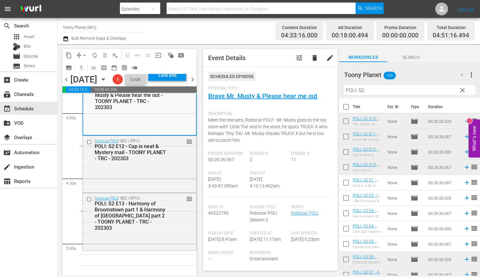
scroll to position [641, 0]
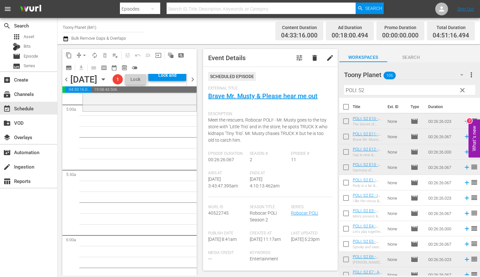
click at [393, 91] on input "POLI: S2" at bounding box center [409, 90] width 131 height 10
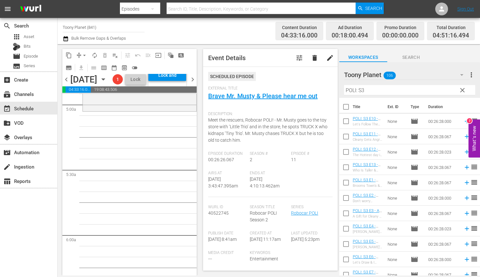
drag, startPoint x: 125, startPoint y: 221, endPoint x: 359, endPoint y: 168, distance: 239.5
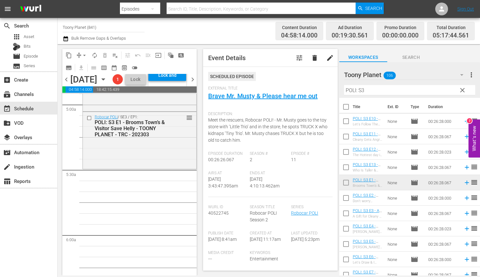
drag, startPoint x: 152, startPoint y: 172, endPoint x: 240, endPoint y: 198, distance: 91.3
click at [152, 167] on div "Robocar POLI / SE3 / EP1: POLI: S3 E1 - Brooms Town’s & Visitor Save Helly - TO…" at bounding box center [139, 140] width 113 height 56
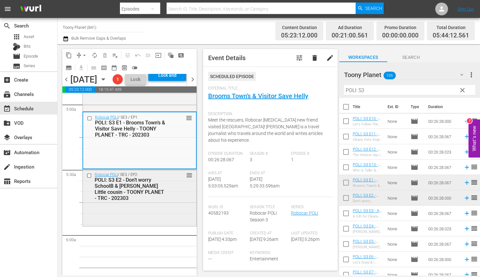
click at [129, 225] on div "Robocar POLI / SE3 / EP2: POLI: S3 E2 - Don’t worry SchoolB & Bruner's Little c…" at bounding box center [139, 197] width 113 height 56
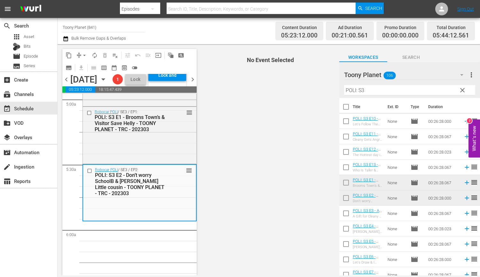
scroll to position [649, 0]
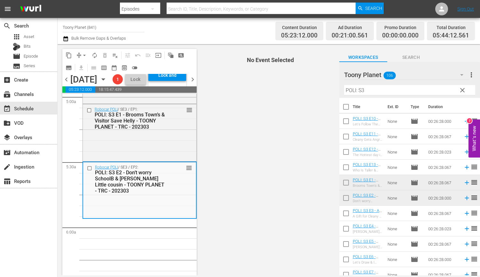
drag, startPoint x: 380, startPoint y: 91, endPoint x: 254, endPoint y: 86, distance: 125.7
click at [256, 86] on div "content_copy compress arrow_drop_down autorenew_outlined delete_forever_outline…" at bounding box center [269, 159] width 422 height 231
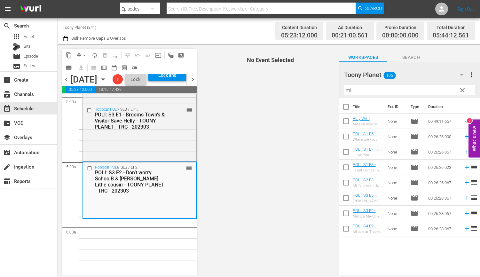
type input "m"
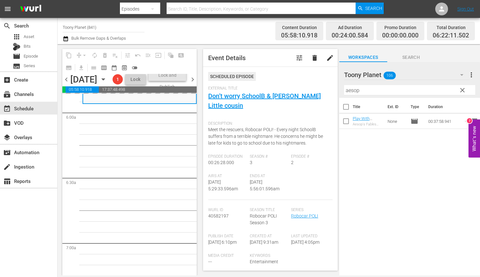
scroll to position [766, 0]
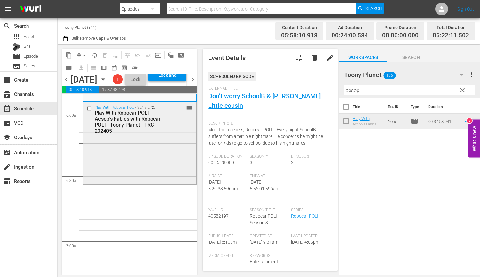
click at [117, 175] on div "Play With Robocar POLI / SE1 / EP2: Play With Robocar POLI - Aesop's Fables wit…" at bounding box center [139, 142] width 113 height 81
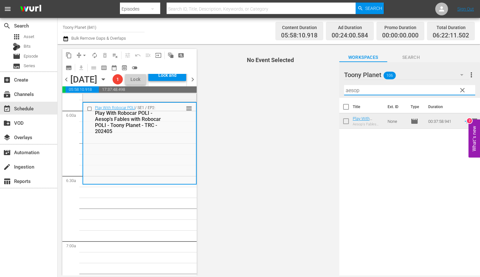
drag, startPoint x: 363, startPoint y: 94, endPoint x: 306, endPoint y: 90, distance: 57.6
click at [315, 91] on div "content_copy compress arrow_drop_down autorenew_outlined delete_forever_outline…" at bounding box center [269, 159] width 422 height 231
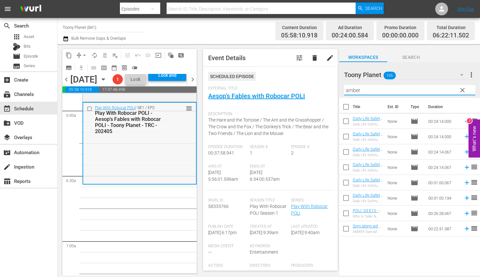
scroll to position [787, 0]
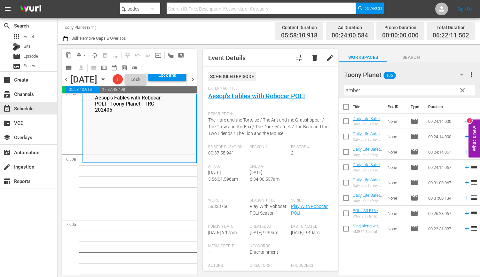
drag, startPoint x: 140, startPoint y: 219, endPoint x: 174, endPoint y: 213, distance: 35.0
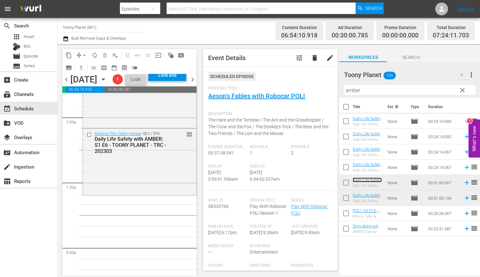
scroll to position [891, 0]
click at [151, 193] on div "Robocar POLI Safety Series / SE3 / EP6: Daily Life Safety with AMBER: S1 E6 - T…" at bounding box center [139, 160] width 113 height 66
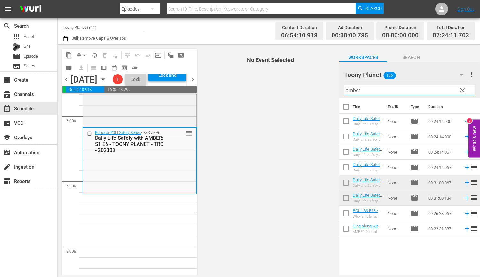
drag, startPoint x: 375, startPoint y: 92, endPoint x: 309, endPoint y: 89, distance: 66.0
click at [308, 89] on div "content_copy compress arrow_drop_down autorenew_outlined delete_forever_outline…" at bounding box center [269, 159] width 422 height 231
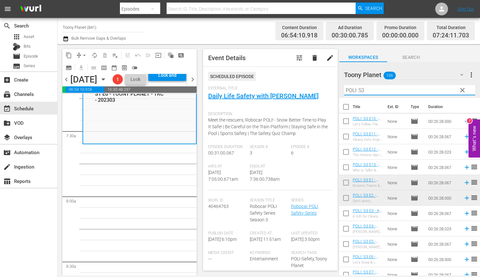
scroll to position [26, 0]
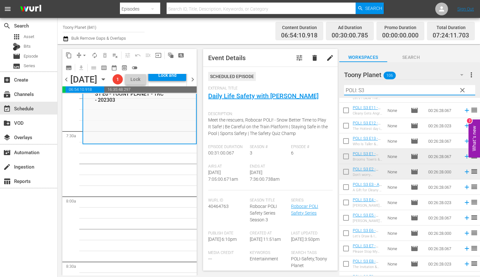
type input "POLI: S3"
click at [342, 187] on input "checkbox" at bounding box center [345, 188] width 13 height 13
checkbox input "true"
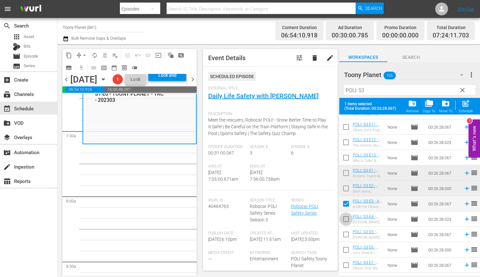
drag, startPoint x: 344, startPoint y: 218, endPoint x: 344, endPoint y: 232, distance: 13.4
click at [344, 218] on input "checkbox" at bounding box center [345, 220] width 13 height 13
checkbox input "true"
drag, startPoint x: 344, startPoint y: 232, endPoint x: 344, endPoint y: 249, distance: 17.0
click at [344, 232] on input "checkbox" at bounding box center [345, 235] width 13 height 13
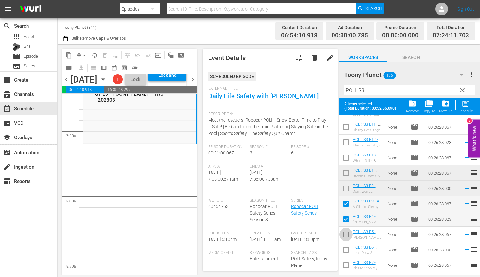
checkbox input "true"
click at [344, 250] on input "checkbox" at bounding box center [345, 250] width 13 height 13
checkbox input "true"
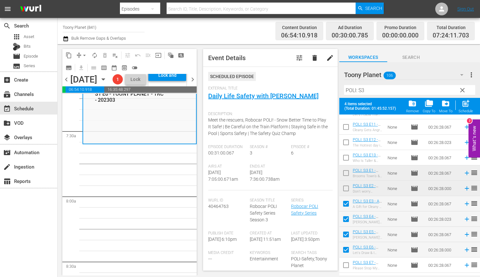
click at [344, 263] on input "checkbox" at bounding box center [345, 266] width 13 height 13
checkbox input "true"
click at [466, 108] on span "post_add" at bounding box center [465, 103] width 9 height 9
checkbox input "false"
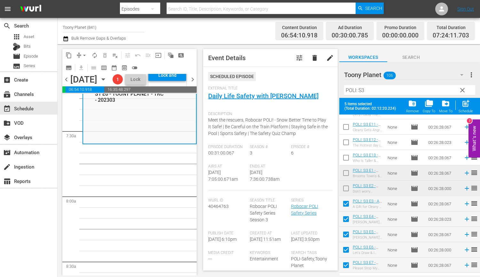
checkbox input "false"
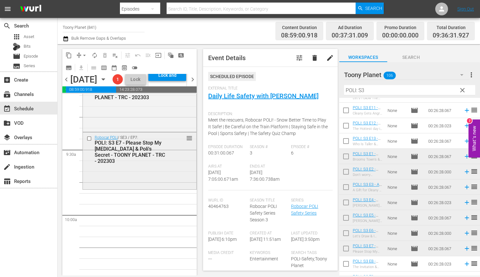
scroll to position [1184, 0]
click at [167, 187] on div "Robocar POLI / SE3 / EP7: POLI: S3 E7 - Please Stop My Hiccups & Poli's Secret …" at bounding box center [139, 159] width 113 height 56
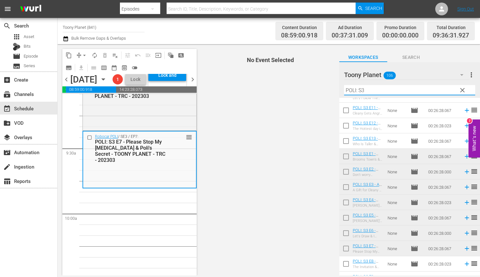
drag, startPoint x: 302, startPoint y: 89, endPoint x: 298, endPoint y: 89, distance: 4.5
click at [298, 89] on div "content_copy compress arrow_drop_down autorenew_outlined delete_forever_outline…" at bounding box center [269, 159] width 422 height 231
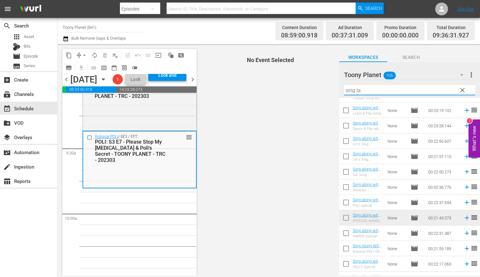
scroll to position [0, 0]
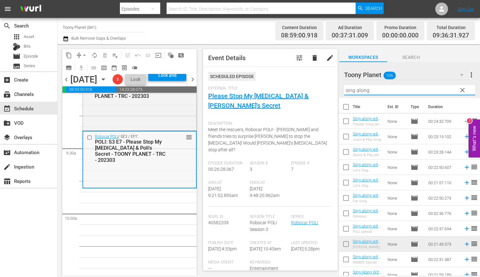
click at [174, 165] on div "Robocar POLI / SE3 / EP7: POLI: S3 E7 - Please Stop My Hiccups & Poli's Secret …" at bounding box center [139, 148] width 113 height 34
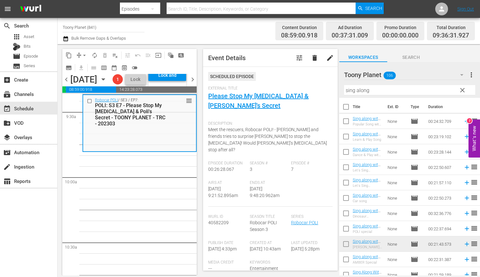
drag, startPoint x: 293, startPoint y: 90, endPoint x: 282, endPoint y: 91, distance: 10.9
click at [281, 91] on div "content_copy compress arrow_drop_down autorenew_outlined delete_forever_outline…" at bounding box center [269, 159] width 422 height 231
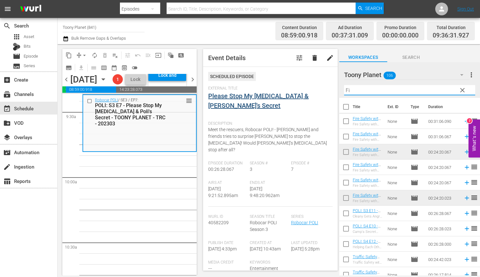
type input "F"
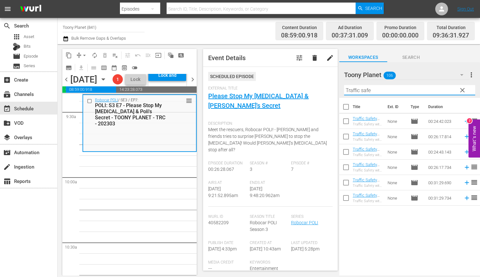
drag, startPoint x: 377, startPoint y: 92, endPoint x: 316, endPoint y: 88, distance: 61.5
click at [316, 88] on div "content_copy compress arrow_drop_down autorenew_outlined delete_forever_outline…" at bounding box center [269, 159] width 422 height 231
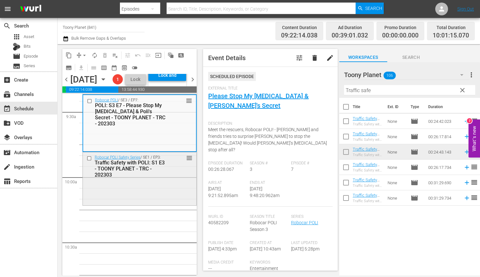
click at [141, 204] on div "Robocar POLI Safety Series / SE1 / EP3: Traffic Safety with POLI: S1 E3 - TOONY…" at bounding box center [139, 178] width 113 height 52
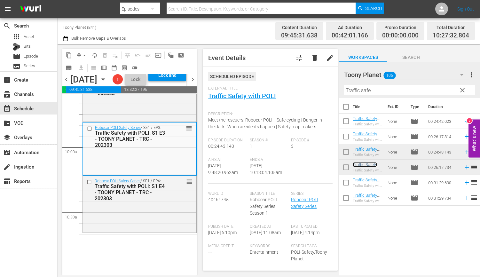
scroll to position [1226, 0]
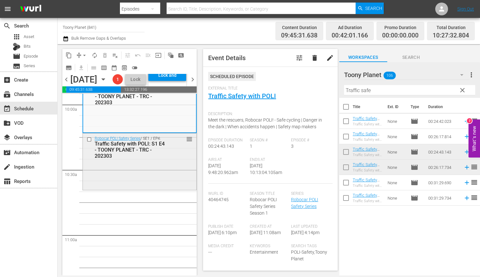
click at [174, 188] on div "Robocar POLI Safety Series / SE1 / EP4: Traffic Safety with POLI: S1 E4 - TOONY…" at bounding box center [139, 160] width 113 height 55
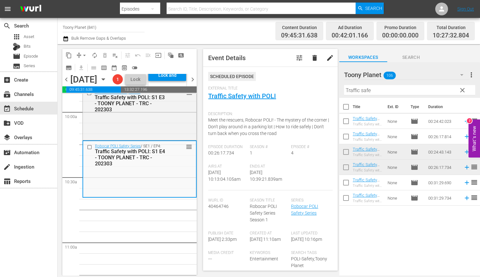
scroll to position [1288, 0]
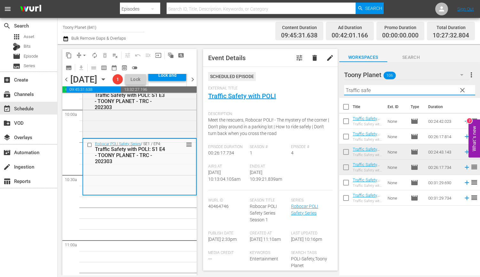
drag, startPoint x: 372, startPoint y: 93, endPoint x: 205, endPoint y: 142, distance: 174.2
click at [282, 98] on div "content_copy compress arrow_drop_down autorenew_outlined delete_forever_outline…" at bounding box center [269, 159] width 422 height 231
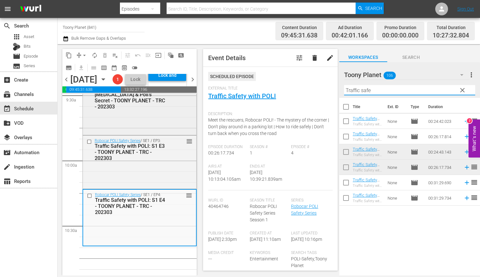
scroll to position [1202, 0]
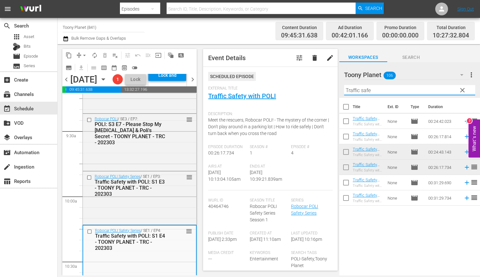
drag, startPoint x: 372, startPoint y: 91, endPoint x: 291, endPoint y: 97, distance: 80.8
click at [331, 90] on div "content_copy compress arrow_drop_down autorenew_outlined delete_forever_outline…" at bounding box center [269, 159] width 422 height 231
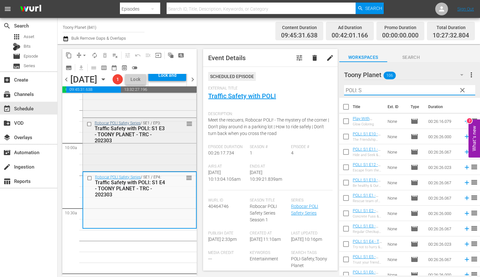
scroll to position [1280, 0]
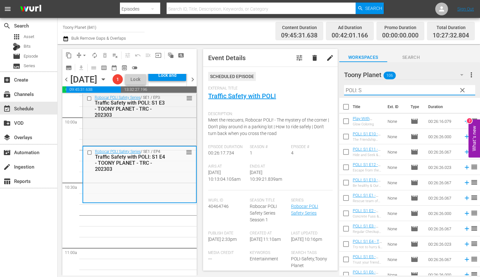
drag, startPoint x: 323, startPoint y: 88, endPoint x: 197, endPoint y: 161, distance: 146.4
click at [289, 86] on div "content_copy compress arrow_drop_down autorenew_outlined delete_forever_outline…" at bounding box center [269, 159] width 422 height 231
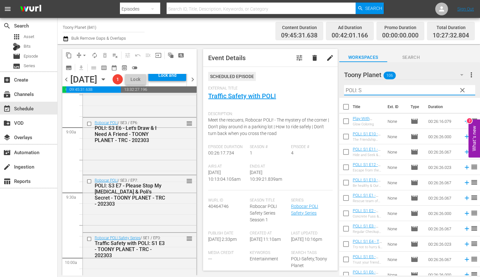
scroll to position [1146, 0]
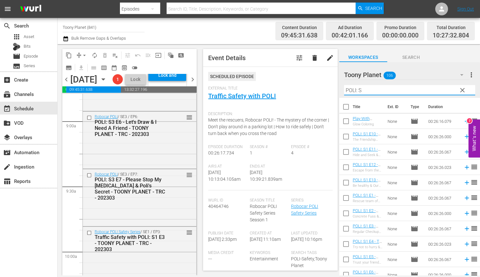
click at [397, 94] on input "POLI: S" at bounding box center [409, 90] width 131 height 10
click at [388, 90] on input "POLI: S" at bounding box center [409, 90] width 131 height 10
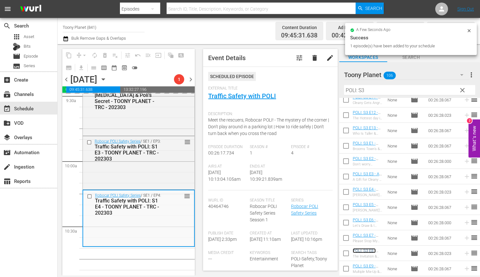
scroll to position [1237, 0]
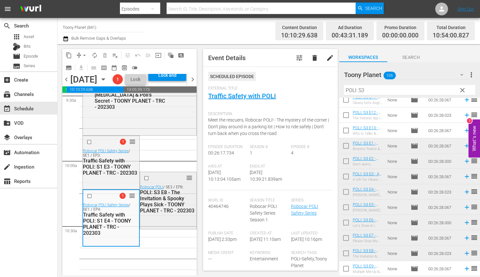
click at [178, 213] on div "POLI: S3 E8 - The Invitation & Spooky Plays Sick - TOONY PLANET - TRC - 202303" at bounding box center [167, 201] width 55 height 24
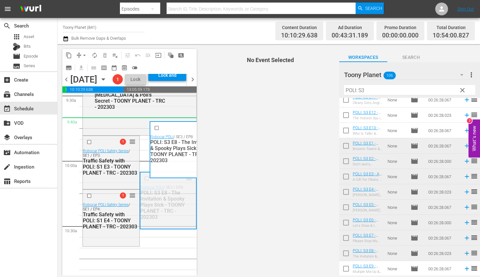
drag, startPoint x: 190, startPoint y: 198, endPoint x: 189, endPoint y: 142, distance: 56.3
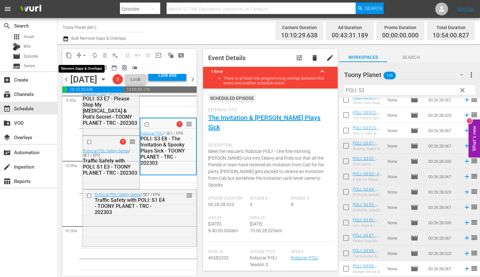
click at [82, 53] on span "arrow_drop_down" at bounding box center [84, 55] width 6 height 6
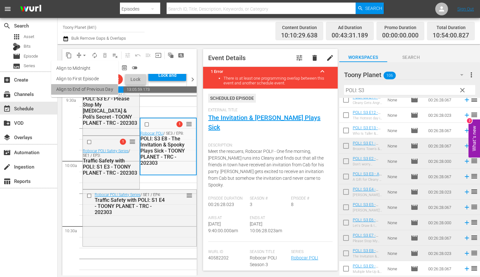
click at [84, 90] on li "Align to End of Previous Day" at bounding box center [84, 89] width 67 height 11
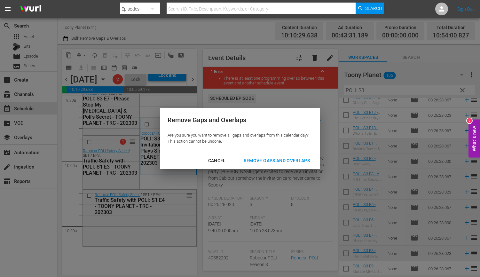
drag, startPoint x: 283, startPoint y: 157, endPoint x: 238, endPoint y: 176, distance: 48.5
click at [283, 158] on div "Remove Gaps and Overlaps" at bounding box center [276, 161] width 76 height 8
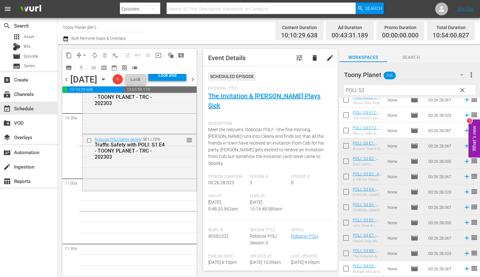
scroll to position [1353, 0]
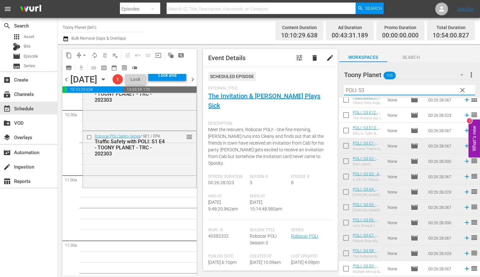
drag, startPoint x: 345, startPoint y: 88, endPoint x: 318, endPoint y: 86, distance: 26.6
click at [319, 86] on div "content_copy compress arrow_drop_down autorenew_outlined delete_forever_outline…" at bounding box center [269, 159] width 422 height 231
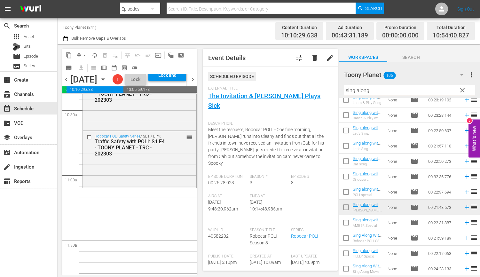
drag, startPoint x: 375, startPoint y: 88, endPoint x: 281, endPoint y: 89, distance: 93.7
click at [295, 88] on div "content_copy compress arrow_drop_down autorenew_outlined delete_forever_outline…" at bounding box center [269, 159] width 422 height 231
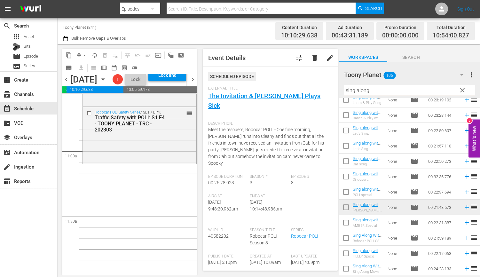
click at [139, 198] on div "Play With Robocar POLI / SE1 / EP2: Play With Robocar POLI - Aesop's Fables wit…" at bounding box center [139, 282] width 114 height 3130
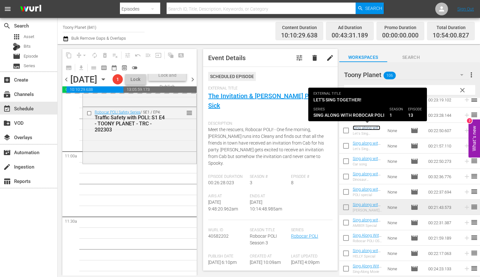
scroll to position [1384, 0]
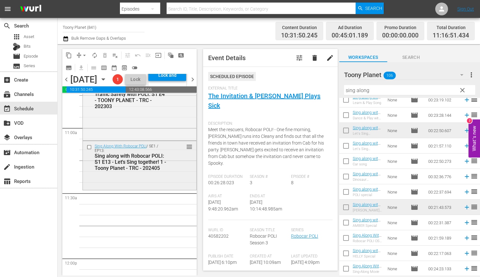
click at [142, 189] on div "Sing Along With Robocar POLI / SE1 / EP13: Sing along with Robocar POLI: S1 E13…" at bounding box center [139, 165] width 113 height 48
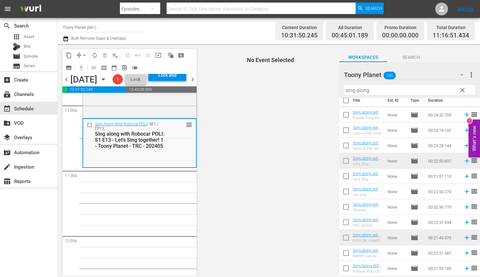
scroll to position [0, 0]
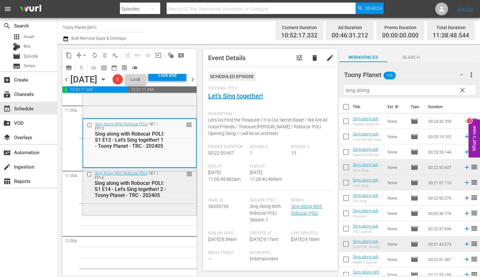
click at [144, 214] on div "Sing Along With Robocar POLI / SE1 / EP14: Sing along with Robocar POLI: S1 E14…" at bounding box center [139, 191] width 113 height 46
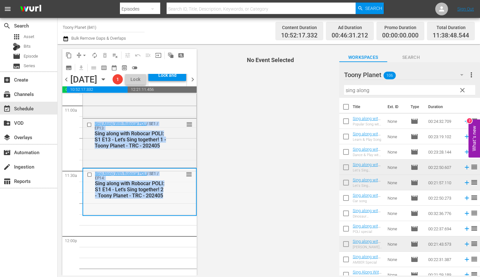
click at [118, 198] on div "Sing along with Robocar POLI: S1 E14 - Let's Sing together! 2 - Toony Planet - …" at bounding box center [130, 189] width 71 height 18
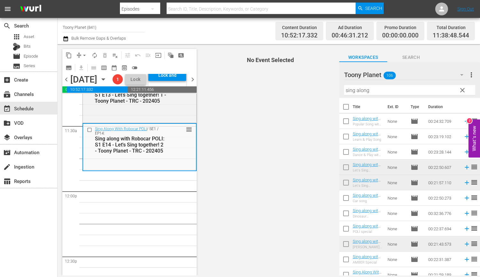
scroll to position [1480, 0]
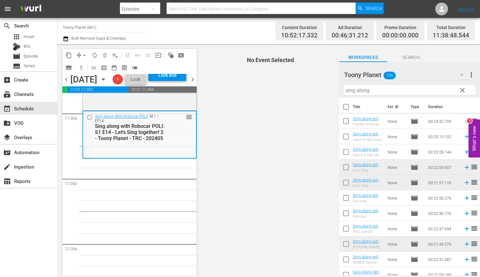
drag, startPoint x: 379, startPoint y: 92, endPoint x: 278, endPoint y: 90, distance: 101.0
click at [281, 90] on div "content_copy compress arrow_drop_down autorenew_outlined delete_forever_outline…" at bounding box center [269, 159] width 422 height 231
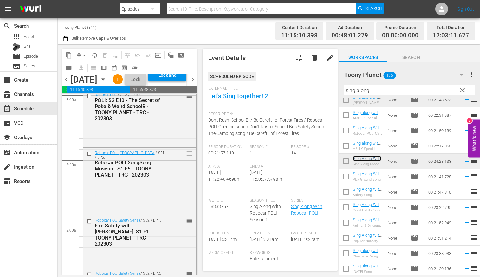
scroll to position [0, 0]
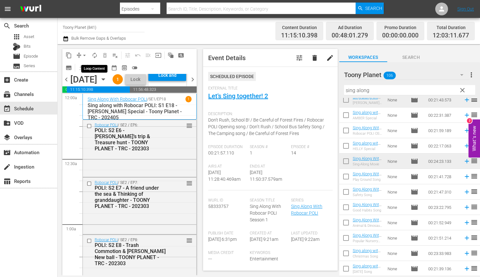
click at [94, 55] on span "autorenew_outlined" at bounding box center [94, 55] width 6 height 6
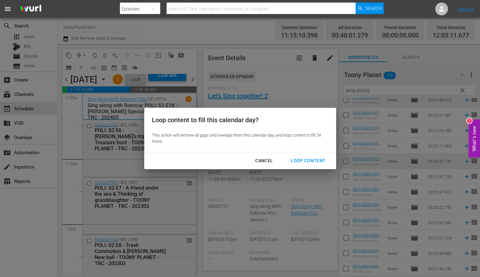
click at [318, 160] on div "Loop Content" at bounding box center [307, 161] width 45 height 8
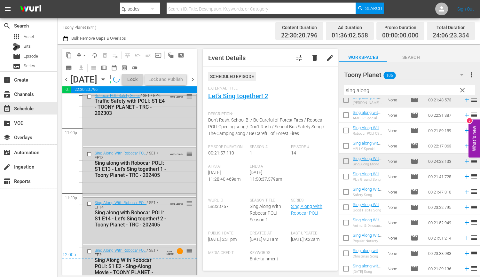
scroll to position [3008, 0]
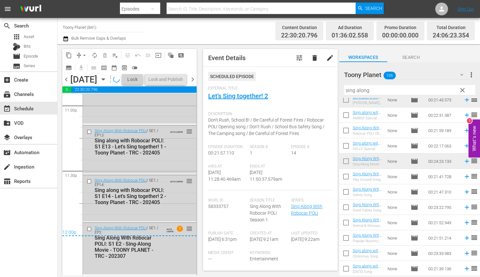
click at [183, 77] on div "chevron_left Wednesday, September 3rd September 3rd Lineup WILL DELIVER: 9/2 @ …" at bounding box center [129, 80] width 134 height 12
click at [178, 81] on div "Lock and Publish" at bounding box center [167, 75] width 31 height 12
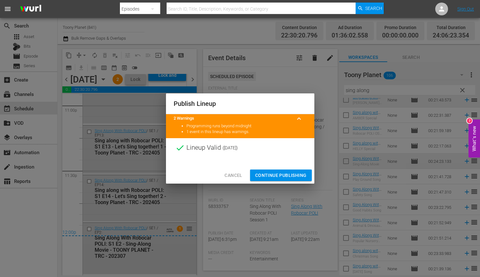
click at [266, 174] on span "Continue Publishing" at bounding box center [280, 175] width 51 height 8
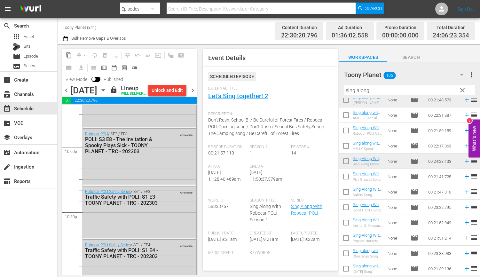
scroll to position [3009, 0]
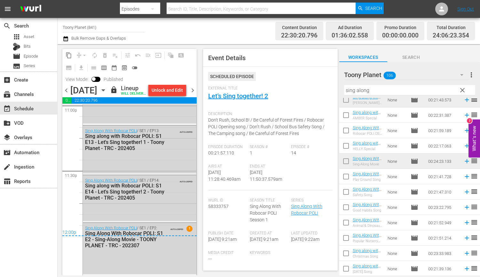
drag, startPoint x: 323, startPoint y: 81, endPoint x: 314, endPoint y: 81, distance: 9.0
click at [318, 81] on div "content_copy compress arrow_drop_down autorenew_outlined delete_forever_outline…" at bounding box center [269, 159] width 422 height 231
paste input "ongs"
drag, startPoint x: 374, startPoint y: 88, endPoint x: 180, endPoint y: 120, distance: 196.6
click at [260, 82] on div "content_copy compress arrow_drop_down autorenew_outlined delete_forever_outline…" at bounding box center [269, 159] width 422 height 231
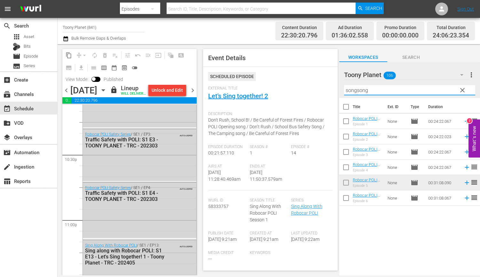
scroll to position [2933, 0]
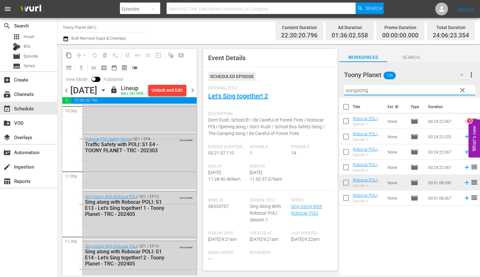
drag, startPoint x: 328, startPoint y: 86, endPoint x: 323, endPoint y: 89, distance: 5.4
click at [316, 87] on div "content_copy compress arrow_drop_down autorenew_outlined delete_forever_outline…" at bounding box center [269, 159] width 422 height 231
paste input "fire safe"
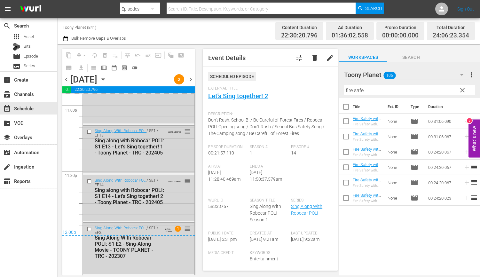
scroll to position [2998, 0]
drag, startPoint x: 370, startPoint y: 91, endPoint x: 295, endPoint y: 81, distance: 75.9
click at [295, 81] on div "content_copy compress arrow_drop_down autorenew_outlined delete_forever_outline…" at bounding box center [269, 159] width 422 height 231
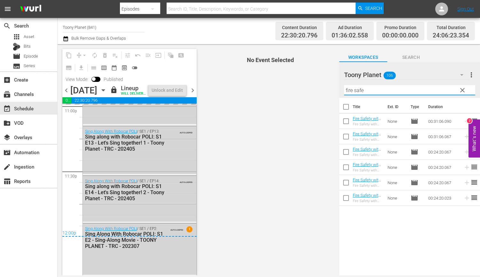
scroll to position [3009, 0]
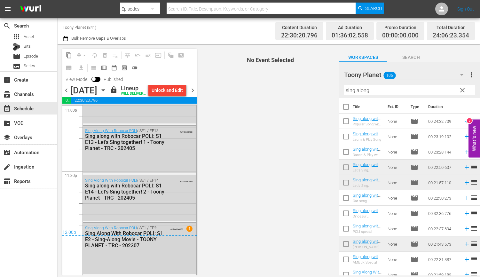
type input "sing along"
drag, startPoint x: 261, startPoint y: 215, endPoint x: 265, endPoint y: 214, distance: 4.2
click at [261, 215] on span "No Event Selected" at bounding box center [268, 159] width 141 height 231
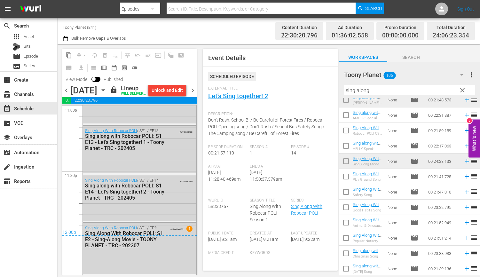
drag, startPoint x: 192, startPoint y: 96, endPoint x: 363, endPoint y: 83, distance: 171.5
click at [192, 94] on span "chevron_right" at bounding box center [193, 90] width 8 height 8
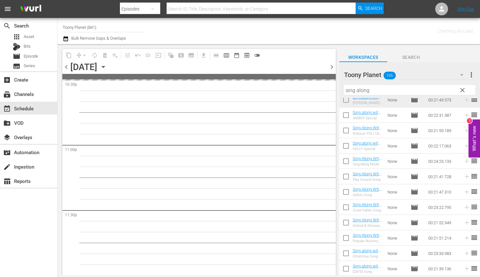
scroll to position [2935, 0]
drag, startPoint x: 330, startPoint y: 66, endPoint x: 19, endPoint y: 136, distance: 318.9
click at [330, 66] on span "chevron_right" at bounding box center [332, 67] width 8 height 8
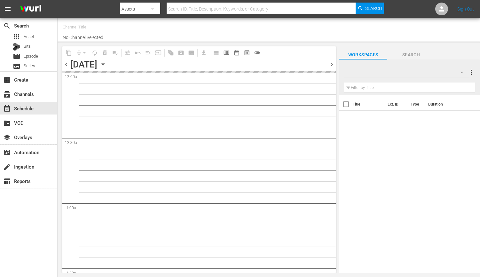
type input "Toony Planet (841)"
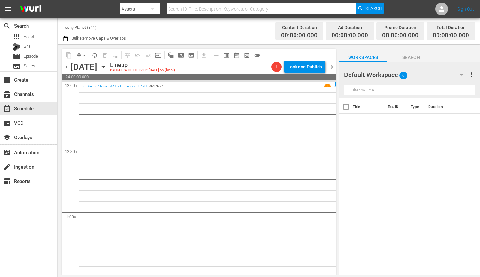
click at [395, 72] on div "Default Workspace 0" at bounding box center [406, 75] width 125 height 18
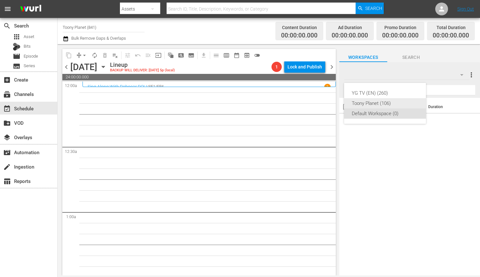
drag, startPoint x: 386, startPoint y: 100, endPoint x: 329, endPoint y: 133, distance: 66.0
click at [386, 100] on div "Toony Planet (106)" at bounding box center [385, 103] width 66 height 10
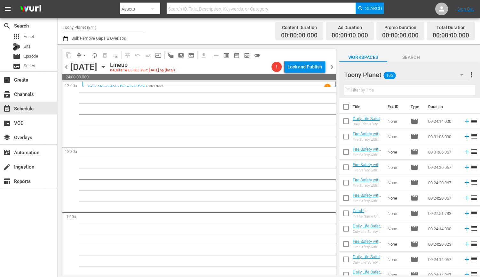
click at [372, 88] on input "text" at bounding box center [409, 90] width 131 height 10
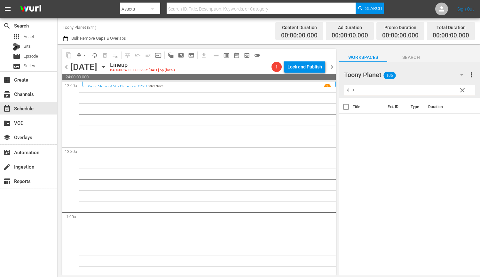
type input "ㅖ"
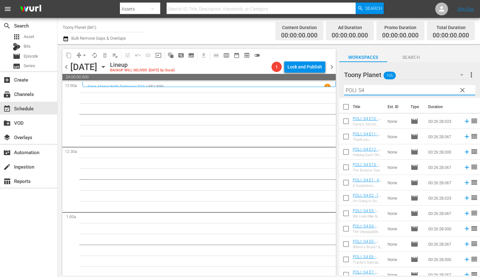
type input "POLI: S4"
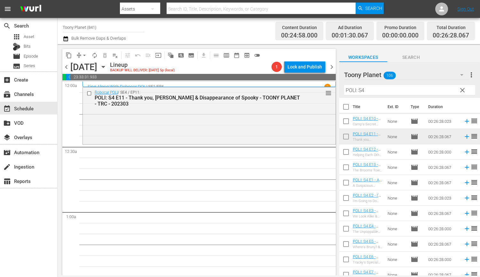
click at [343, 153] on input "checkbox" at bounding box center [345, 152] width 13 height 13
checkbox input "true"
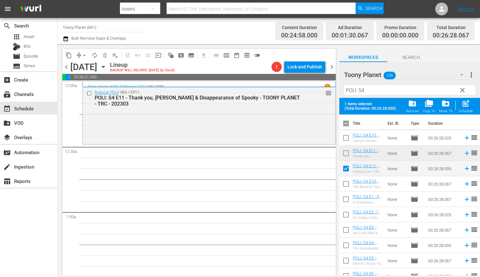
click at [347, 184] on input "checkbox" at bounding box center [345, 184] width 13 height 13
checkbox input "true"
click at [468, 104] on span "post_add" at bounding box center [465, 103] width 9 height 9
checkbox input "false"
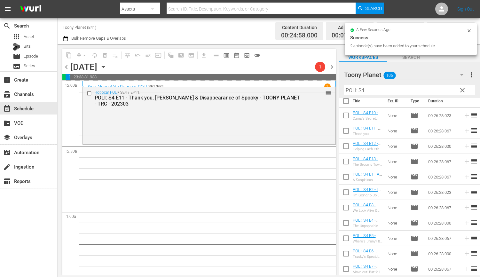
scroll to position [25, 0]
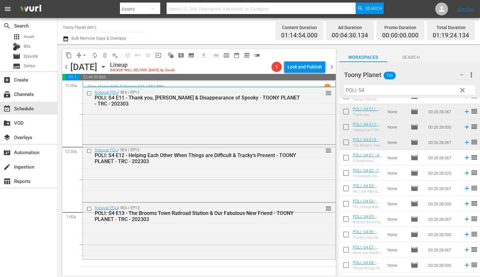
drag, startPoint x: 236, startPoint y: 230, endPoint x: 238, endPoint y: 225, distance: 4.7
click at [236, 230] on div "Robocar POLI / SE4 / EP13: POLI: S4 E13 - The Brooms Town Railroad Station & Ou…" at bounding box center [209, 231] width 253 height 56
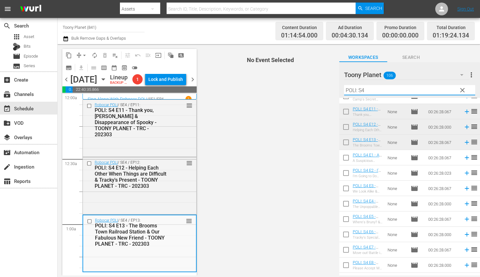
click at [374, 93] on input "POLI: S4" at bounding box center [409, 90] width 131 height 10
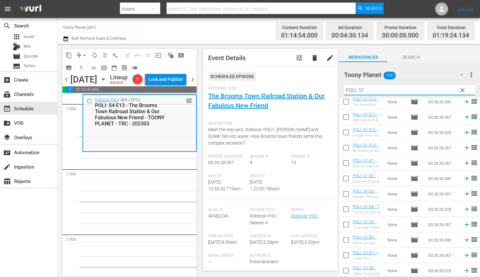
scroll to position [121, 0]
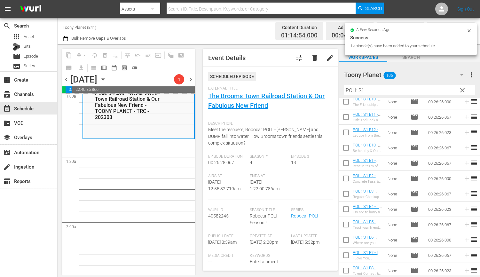
scroll to position [122, 0]
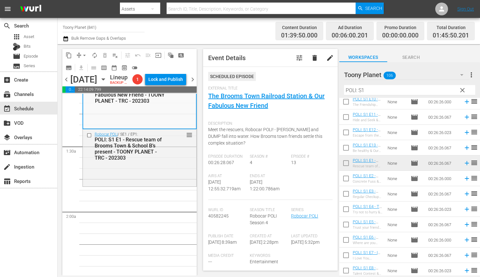
click at [161, 161] on div "POLI: S1 E1 - Rescue team of Brooms Town & School B’s present - TOONY PLANET - …" at bounding box center [131, 148] width 72 height 24
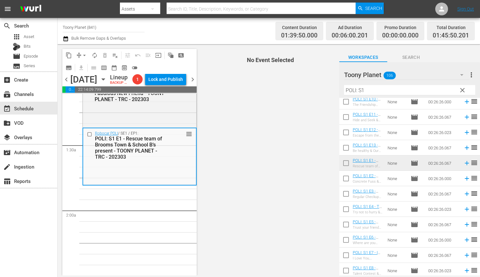
scroll to position [168, 0]
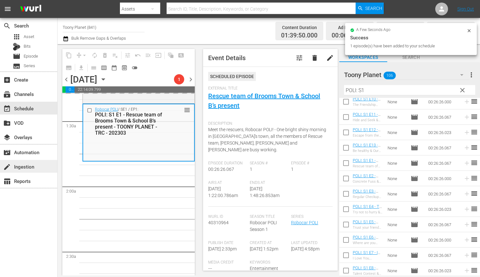
drag, startPoint x: 143, startPoint y: 194, endPoint x: 21, endPoint y: 164, distance: 125.7
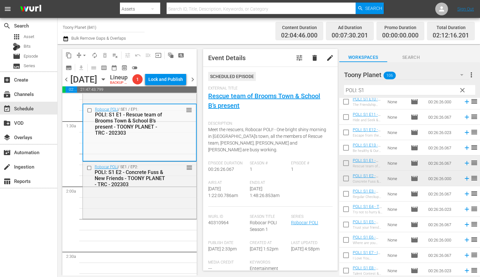
click at [161, 190] on div "Robocar POLI / SE1 / EP2: POLI: S1 E2 - Concrete Fuss & New Friends - TOONY PLA…" at bounding box center [139, 176] width 113 height 28
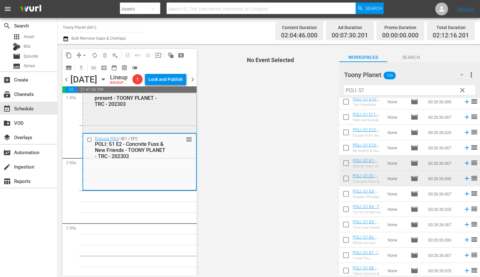
scroll to position [196, 0]
drag, startPoint x: 375, startPoint y: 92, endPoint x: 285, endPoint y: 79, distance: 91.3
click at [314, 82] on div "content_copy compress arrow_drop_down autorenew_outlined delete_forever_outline…" at bounding box center [269, 159] width 422 height 231
type input "ㄴ"
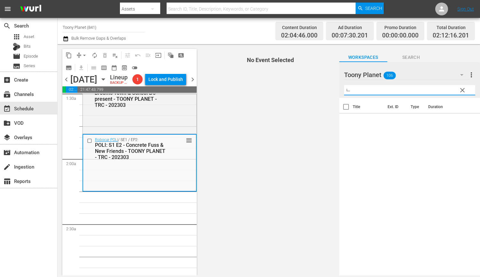
scroll to position [0, 0]
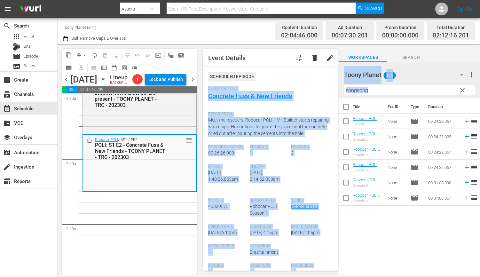
drag, startPoint x: 384, startPoint y: 95, endPoint x: 332, endPoint y: 85, distance: 52.3
click at [317, 84] on div "content_copy compress arrow_drop_down autorenew_outlined delete_forever_outline…" at bounding box center [269, 159] width 422 height 231
click at [382, 92] on input "songsong" at bounding box center [409, 90] width 131 height 10
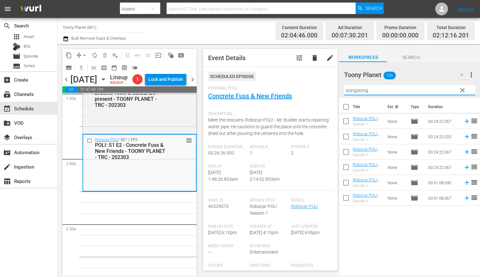
click at [382, 92] on input "songsong" at bounding box center [409, 90] width 131 height 10
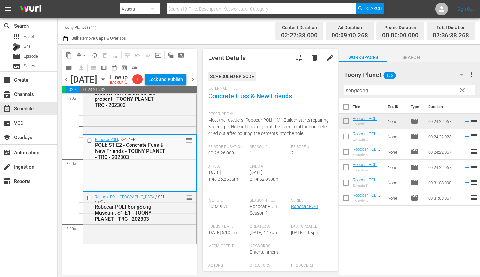
drag, startPoint x: 369, startPoint y: 121, endPoint x: 80, endPoint y: 0, distance: 312.5
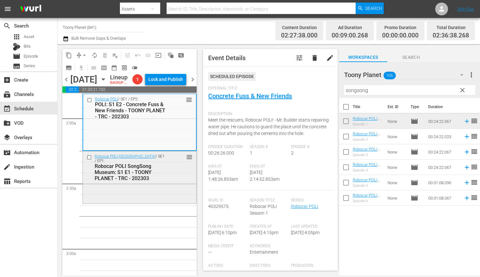
click at [153, 202] on div "Robocar POLI SongSong Museum / SE1 / EP1: Robocar POLI SongSong Museum: S1 E1 -…" at bounding box center [139, 176] width 113 height 51
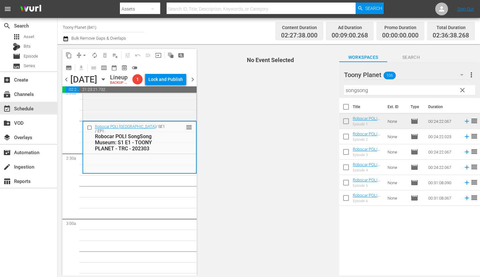
scroll to position [268, 0]
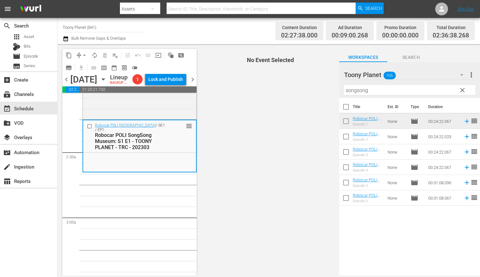
drag, startPoint x: 344, startPoint y: 87, endPoint x: 307, endPoint y: 86, distance: 36.5
click at [315, 86] on div "content_copy compress arrow_drop_down autorenew_outlined delete_forever_outline…" at bounding box center [269, 159] width 422 height 231
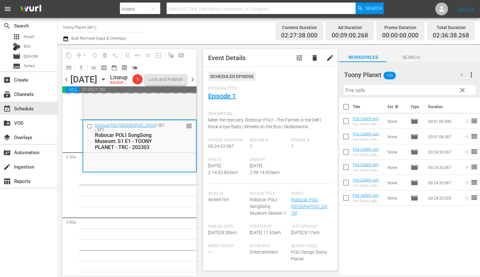
drag, startPoint x: 367, startPoint y: 135, endPoint x: 142, endPoint y: 3, distance: 260.5
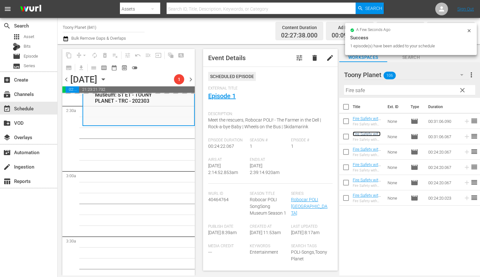
scroll to position [315, 0]
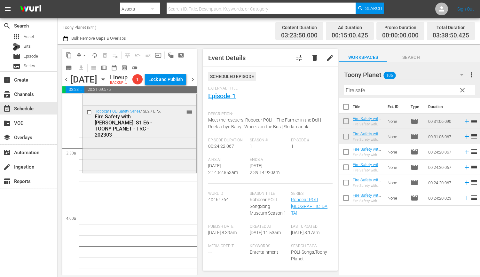
click at [153, 166] on div "Robocar POLI Safety Series / SE2 / EP6: Fire Safety with ROY: S1 E6 - TOONY PLA…" at bounding box center [139, 139] width 113 height 66
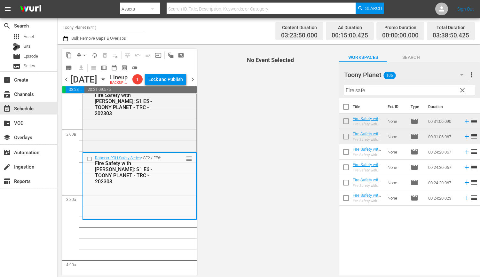
scroll to position [359, 0]
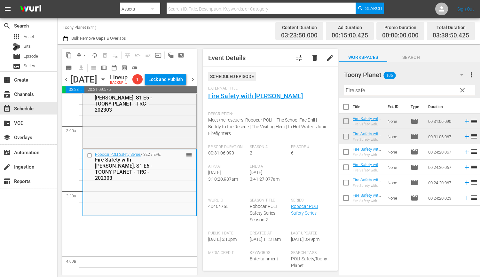
drag, startPoint x: 373, startPoint y: 92, endPoint x: 293, endPoint y: 83, distance: 80.7
click at [295, 83] on div "content_copy compress arrow_drop_down autorenew_outlined delete_forever_outline…" at bounding box center [269, 159] width 422 height 231
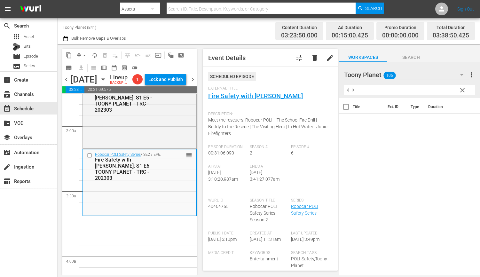
type input "ㅖ"
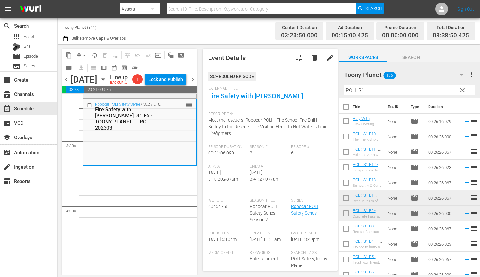
type input "POLI: S1"
click at [152, 153] on div "Robocar POLI Safety Series / SE2 / EP6: Fire Safety with ROY: S1 E6 - TOONY PLA…" at bounding box center [139, 132] width 113 height 66
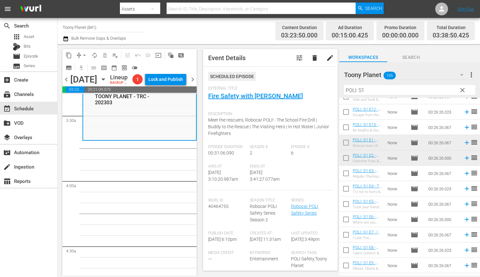
scroll to position [56, 0]
click at [348, 172] on input "checkbox" at bounding box center [345, 173] width 13 height 13
checkbox input "true"
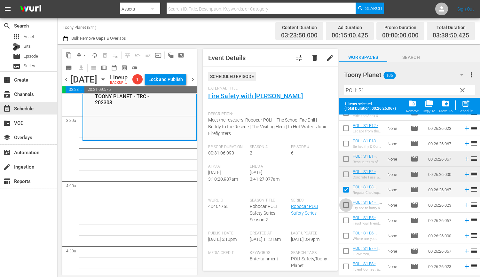
drag, startPoint x: 344, startPoint y: 202, endPoint x: 340, endPoint y: 221, distance: 19.3
click at [344, 202] on input "checkbox" at bounding box center [345, 205] width 13 height 13
checkbox input "true"
click at [340, 222] on input "checkbox" at bounding box center [345, 221] width 13 height 13
checkbox input "true"
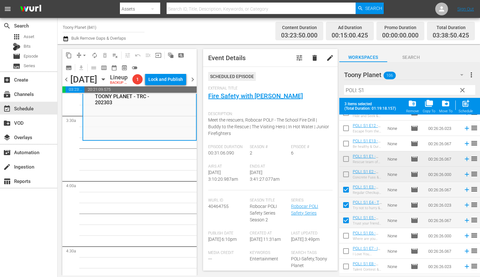
click at [341, 238] on input "checkbox" at bounding box center [345, 236] width 13 height 13
checkbox input "true"
drag, startPoint x: 346, startPoint y: 250, endPoint x: 353, endPoint y: 242, distance: 10.6
click at [346, 249] on input "checkbox" at bounding box center [345, 251] width 13 height 13
checkbox input "true"
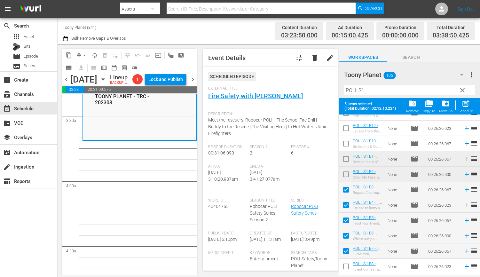
click at [465, 105] on span "post_add" at bounding box center [465, 103] width 9 height 9
checkbox input "false"
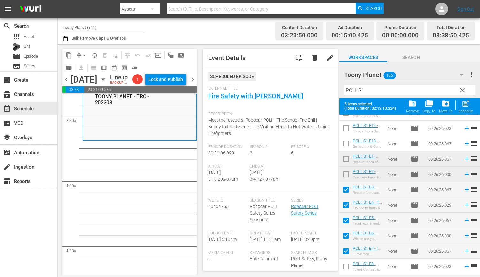
checkbox input "false"
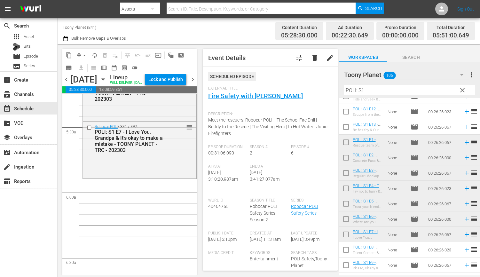
scroll to position [686, 0]
click at [162, 151] on div "POLI: S1 E7 - I Love You, Grandpa & It's okay to make a mistake - TOONY PLANET …" at bounding box center [131, 139] width 72 height 24
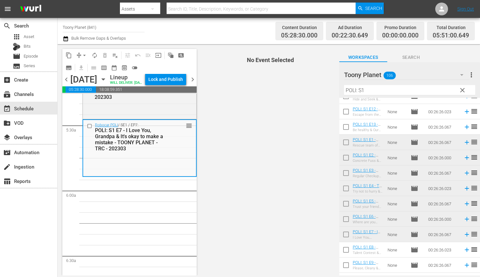
drag, startPoint x: 367, startPoint y: 93, endPoint x: 337, endPoint y: 86, distance: 31.0
click at [337, 86] on div "content_copy compress arrow_drop_down autorenew_outlined delete_forever_outline…" at bounding box center [269, 159] width 422 height 231
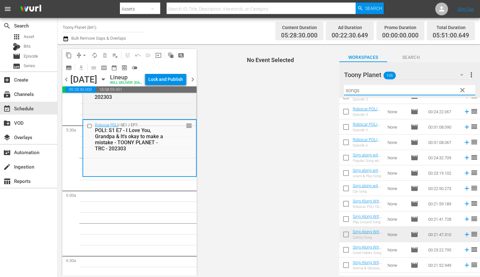
scroll to position [0, 0]
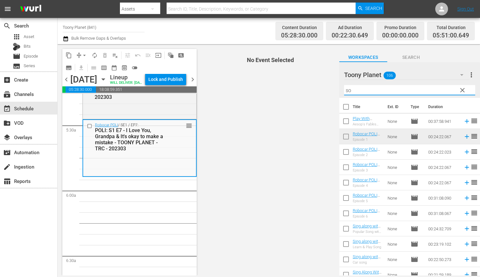
type input "s"
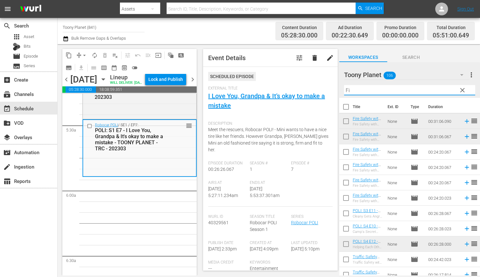
type input "F"
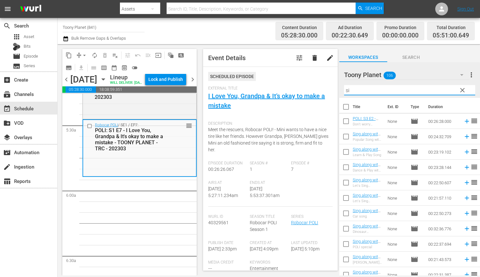
type input "s"
drag, startPoint x: 159, startPoint y: 209, endPoint x: 172, endPoint y: 182, distance: 31.0
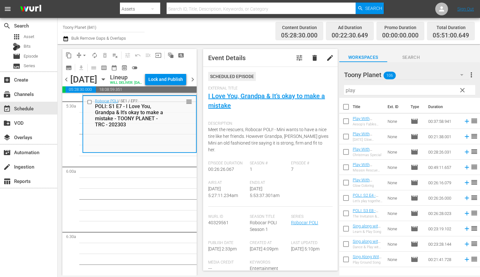
scroll to position [712, 0]
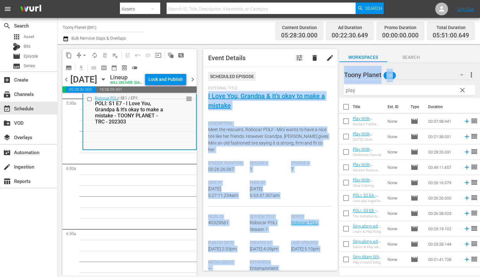
drag, startPoint x: 329, startPoint y: 89, endPoint x: 317, endPoint y: 87, distance: 11.9
click at [317, 87] on div "content_copy compress arrow_drop_down autorenew_outlined delete_forever_outline…" at bounding box center [269, 159] width 422 height 231
click at [365, 93] on input "play" at bounding box center [409, 90] width 131 height 10
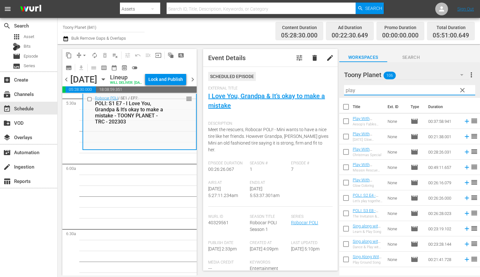
click at [365, 93] on input "play" at bounding box center [409, 90] width 131 height 10
drag, startPoint x: 365, startPoint y: 93, endPoint x: 306, endPoint y: 150, distance: 82.5
click at [365, 93] on input "play" at bounding box center [409, 90] width 131 height 10
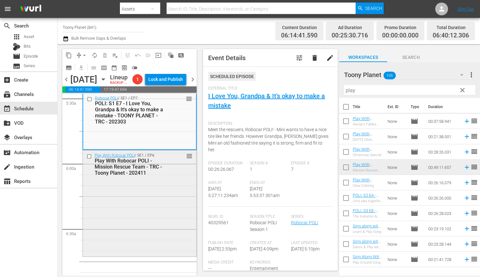
click at [149, 206] on div "Play With Robocar POLI / SE1 / EP4: Play With Robocar POLI - Mission Rescue Tea…" at bounding box center [139, 202] width 113 height 105
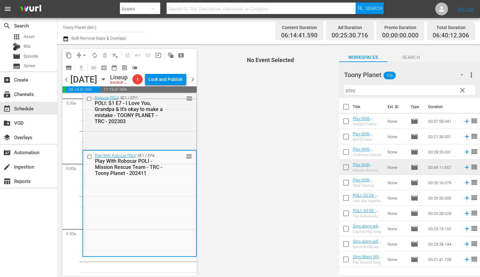
click at [150, 206] on div "Play With Robocar POLI / SE1 / EP4: Play With Robocar POLI - Mission Rescue Tea…" at bounding box center [139, 203] width 113 height 105
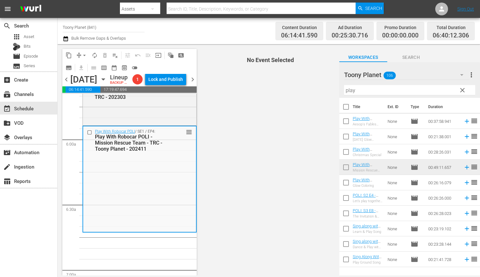
scroll to position [744, 0]
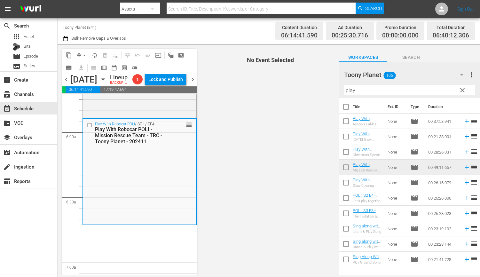
drag, startPoint x: 364, startPoint y: 93, endPoint x: 313, endPoint y: 90, distance: 51.9
click at [320, 90] on div "content_copy compress arrow_drop_down autorenew_outlined delete_forever_outline…" at bounding box center [269, 159] width 422 height 231
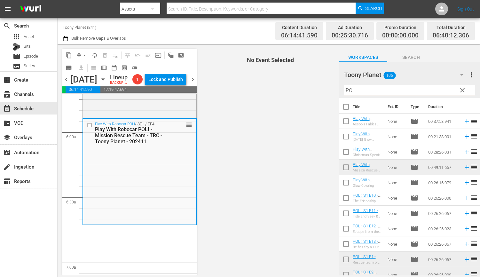
type input "P"
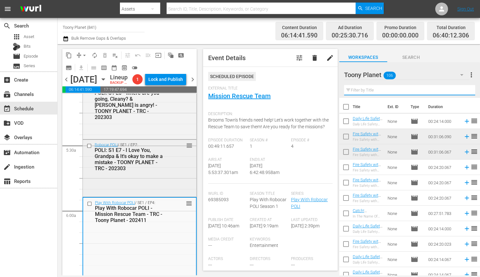
scroll to position [729, 0]
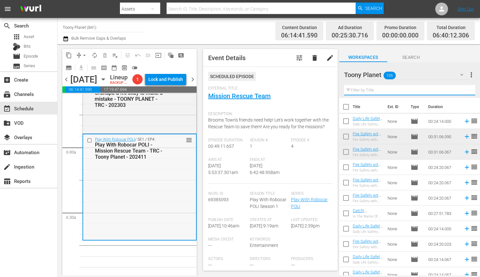
type input "S"
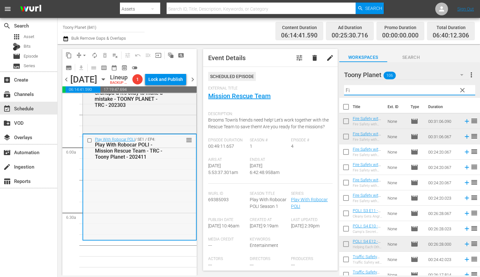
type input "F"
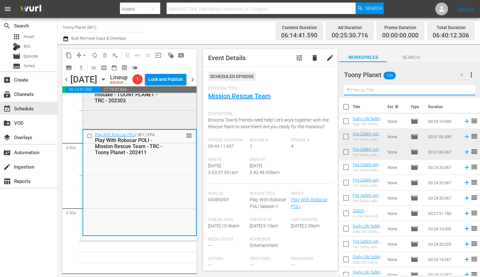
scroll to position [738, 0]
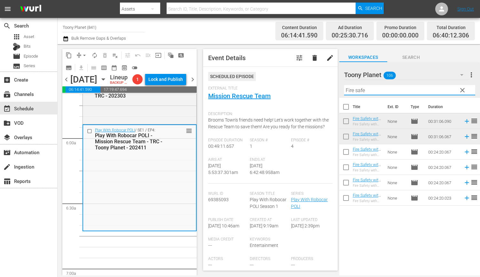
drag, startPoint x: 371, startPoint y: 89, endPoint x: 303, endPoint y: 79, distance: 68.5
click at [304, 81] on div "content_copy compress arrow_drop_down autorenew_outlined delete_forever_outline…" at bounding box center [269, 159] width 422 height 231
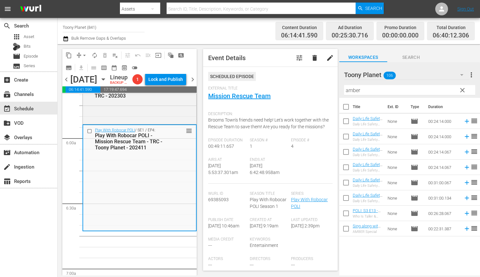
drag, startPoint x: 175, startPoint y: 153, endPoint x: 149, endPoint y: 27, distance: 129.1
click at [175, 153] on div "Play With Robocar POLI / SE1 / EP4: Play With Robocar POLI - Mission Rescue Tea…" at bounding box center [139, 139] width 113 height 28
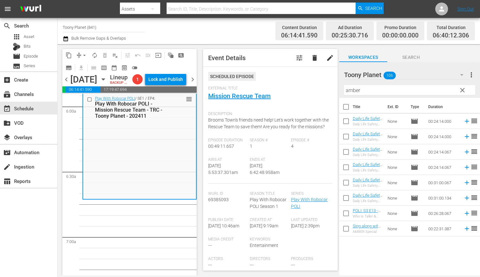
scroll to position [772, 0]
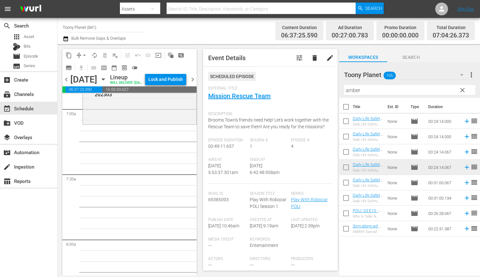
scroll to position [897, 0]
click at [122, 124] on div "Robocar POLI Safety Series / SE3 / EP4: Daily Life Safety with AMBER: S1 E4 - T…" at bounding box center [139, 98] width 113 height 51
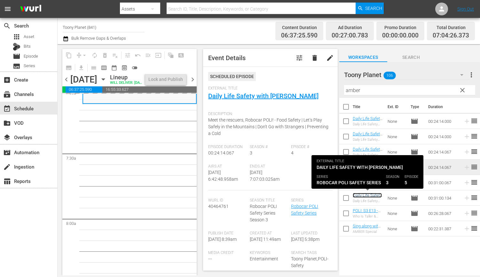
scroll to position [922, 0]
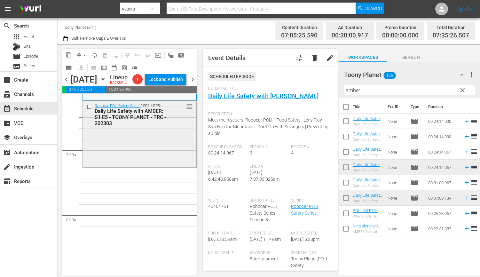
click at [168, 152] on div "Robocar POLI Safety Series / SE3 / EP5: Daily Life Safety with AMBER: S1 E5 - T…" at bounding box center [139, 134] width 113 height 66
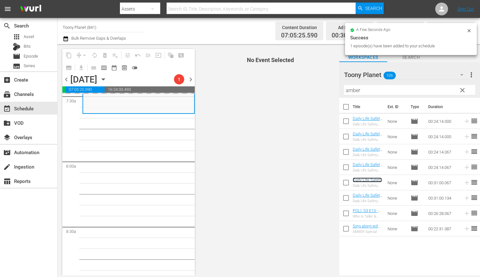
scroll to position [984, 0]
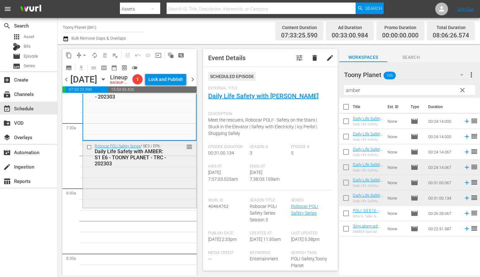
click at [111, 180] on div "Robocar POLI Safety Series / SE3 / EP6: Daily Life Safety with AMBER: S1 E6 - T…" at bounding box center [139, 174] width 113 height 66
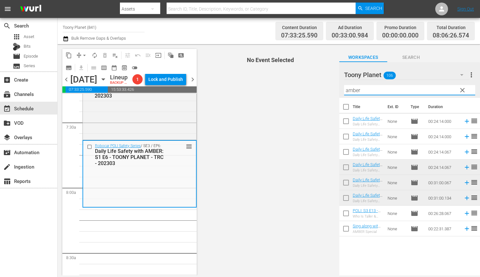
drag, startPoint x: 379, startPoint y: 92, endPoint x: 321, endPoint y: 85, distance: 59.3
click at [321, 85] on div "content_copy compress arrow_drop_down autorenew_outlined delete_forever_outline…" at bounding box center [269, 159] width 422 height 231
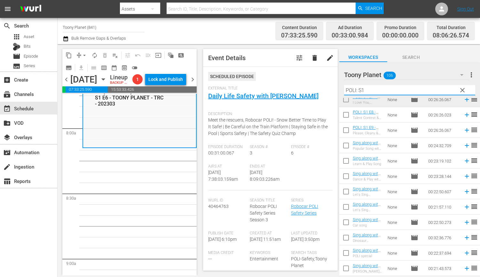
scroll to position [169, 0]
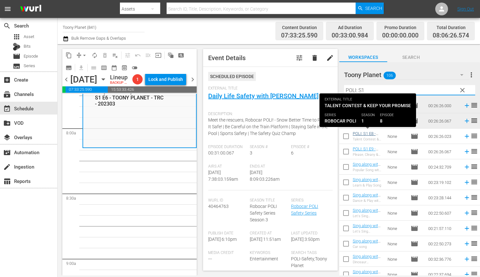
type input "POLI: S1"
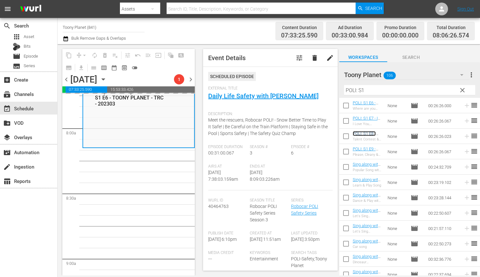
scroll to position [991, 0]
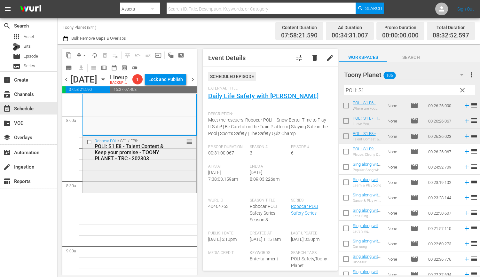
click at [147, 177] on div "Robocar POLI / SE1 / EP8: POLI: S1 E8 - Talent Contest & Keep your promise - TO…" at bounding box center [139, 164] width 113 height 56
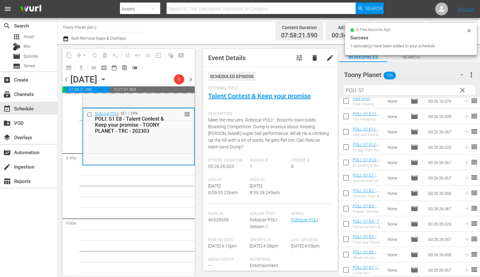
scroll to position [1050, 0]
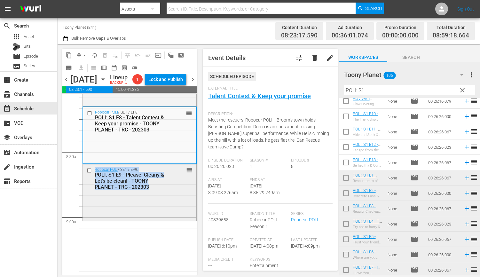
click at [161, 211] on div "Robocar POLI / SE1 / EP9: POLI: S1 E9 - Please, Cleany & Let's be clean! - TOON…" at bounding box center [139, 192] width 113 height 56
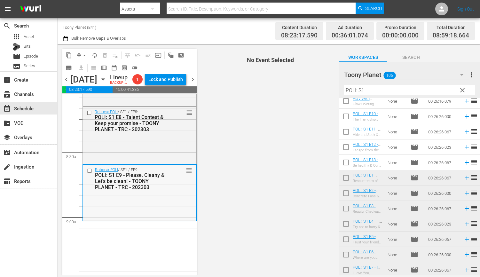
scroll to position [1060, 0]
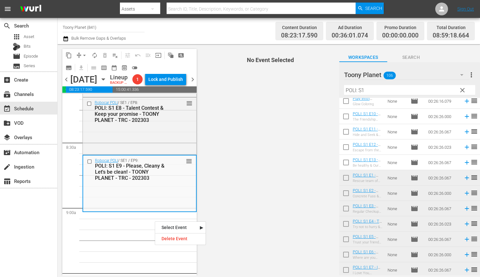
click at [382, 95] on div "Filter by Title POLI: S1" at bounding box center [409, 89] width 131 height 15
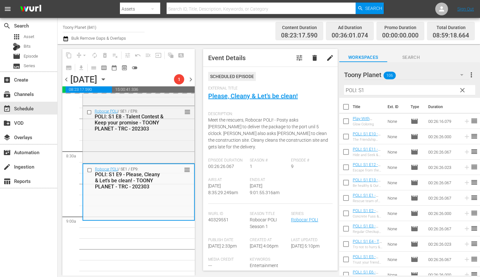
scroll to position [1076, 0]
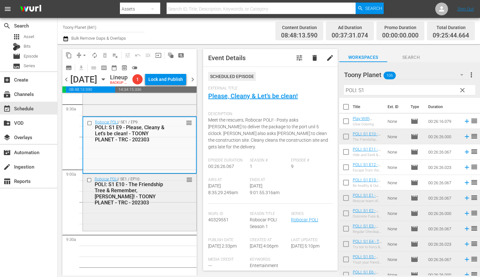
click at [162, 206] on div "POLI: S1 E10 - The Friendship Tree & Remember, [PERSON_NAME]! - TOONY PLANET - …" at bounding box center [131, 193] width 72 height 24
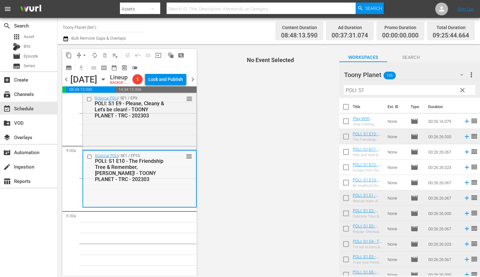
scroll to position [1123, 0]
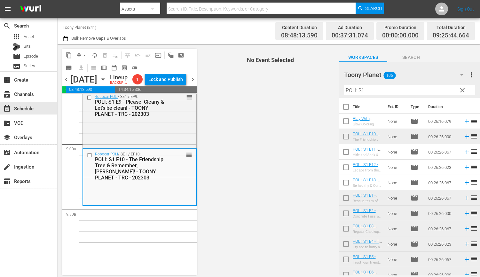
click at [343, 153] on input "checkbox" at bounding box center [345, 152] width 13 height 13
checkbox input "true"
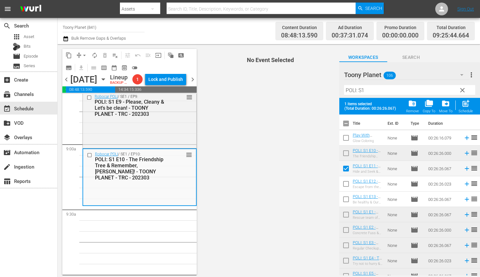
click at [344, 184] on input "checkbox" at bounding box center [345, 184] width 13 height 13
checkbox input "true"
click at [348, 200] on input "checkbox" at bounding box center [345, 200] width 13 height 13
checkbox input "true"
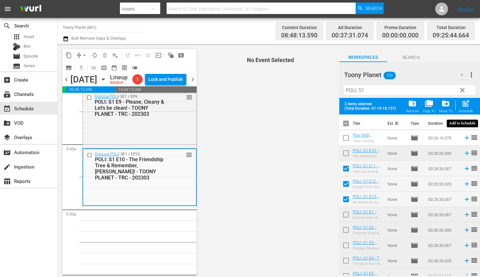
click at [469, 104] on span "post_add" at bounding box center [465, 103] width 9 height 9
checkbox input "false"
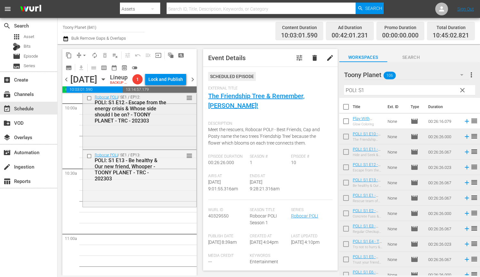
scroll to position [1299, 0]
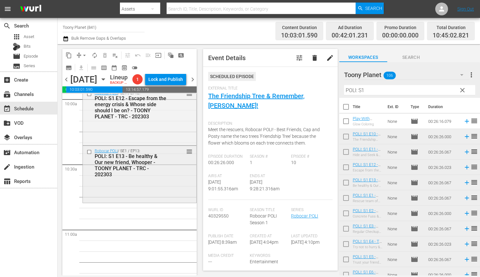
click at [152, 180] on div "Robocar POLI / SE1 / EP13: POLI: S1 E13 - Be healthy & Our new friend, Whooper …" at bounding box center [139, 163] width 113 height 34
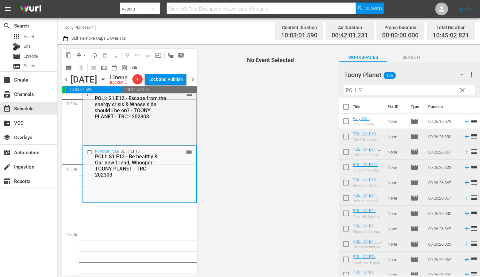
click at [321, 91] on div "content_copy compress arrow_drop_down autorenew_outlined delete_forever_outline…" at bounding box center [269, 159] width 422 height 231
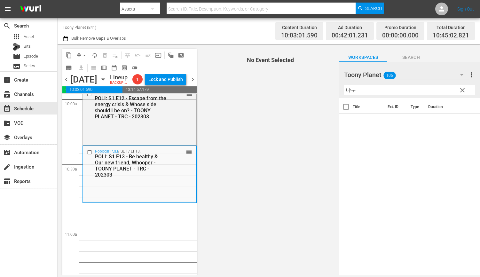
type input "냐"
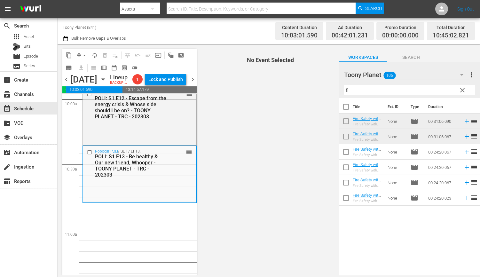
type input "f"
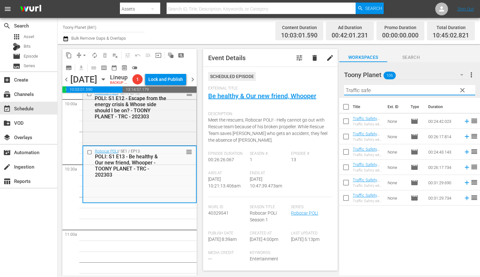
drag, startPoint x: 377, startPoint y: 90, endPoint x: 298, endPoint y: 86, distance: 79.7
click at [292, 84] on div "content_copy compress arrow_drop_down autorenew_outlined delete_forever_outline…" at bounding box center [269, 159] width 422 height 231
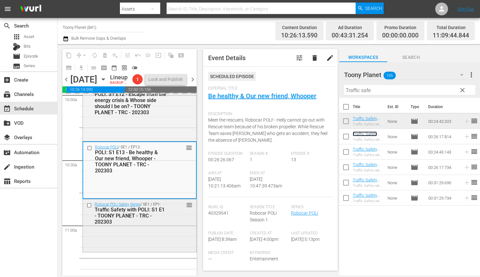
scroll to position [1300, 0]
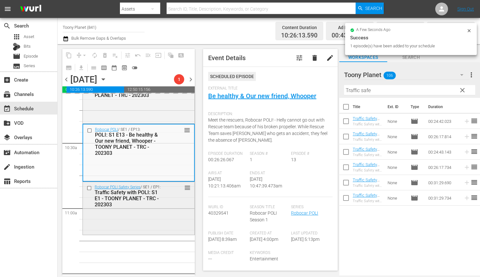
click at [165, 208] on div "Robocar POLI Safety Series / SE1 / EP1: Traffic Safety with POLI: S1 E1 - TOONY…" at bounding box center [139, 196] width 112 height 28
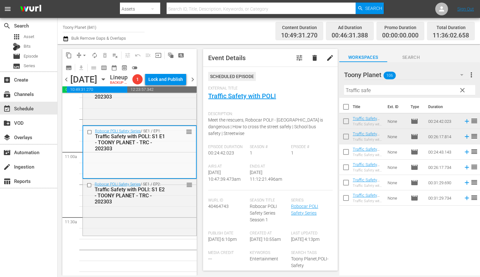
scroll to position [1386, 0]
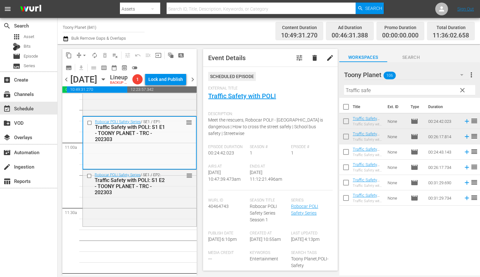
drag, startPoint x: 165, startPoint y: 208, endPoint x: 253, endPoint y: 165, distance: 98.2
click at [165, 208] on div "Robocar POLI Safety Series / SE1 / EP2: Traffic Safety with POLI: S1 E2 - TOONY…" at bounding box center [139, 197] width 113 height 55
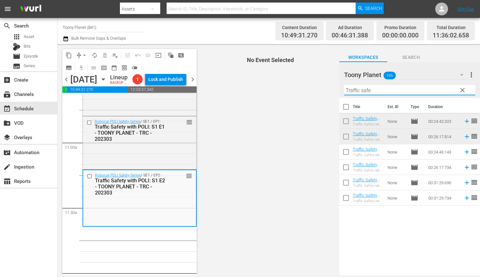
drag, startPoint x: 385, startPoint y: 89, endPoint x: 290, endPoint y: 84, distance: 95.4
click at [292, 84] on div "content_copy compress arrow_drop_down autorenew_outlined delete_forever_outline…" at bounding box center [269, 159] width 422 height 231
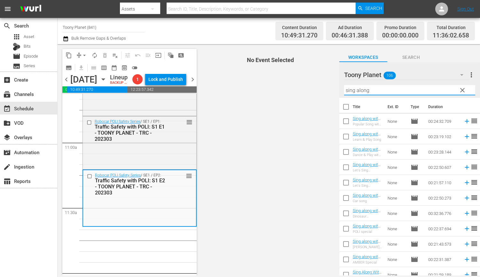
drag, startPoint x: 384, startPoint y: 91, endPoint x: 253, endPoint y: 82, distance: 131.4
click at [272, 80] on div "content_copy compress arrow_drop_down autorenew_outlined delete_forever_outline…" at bounding box center [269, 159] width 422 height 231
type input "sing along"
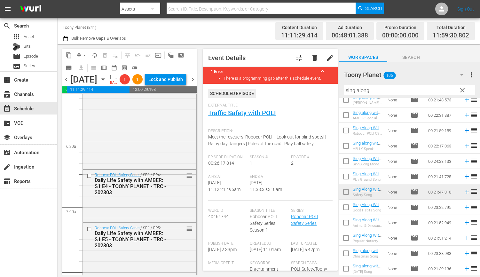
scroll to position [0, 0]
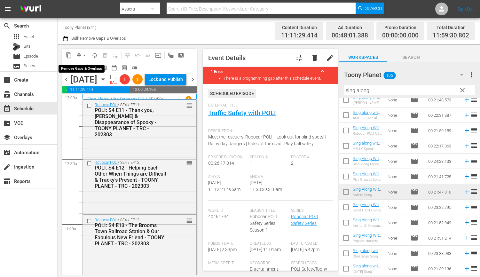
click at [82, 51] on button "arrow_drop_down" at bounding box center [84, 55] width 10 height 10
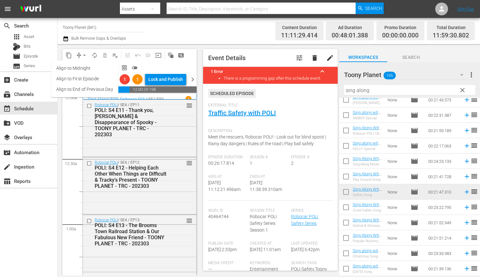
click at [90, 90] on li "Align to End of Previous Day" at bounding box center [84, 89] width 67 height 11
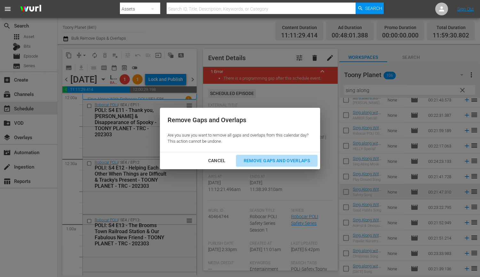
drag, startPoint x: 280, startPoint y: 157, endPoint x: 197, endPoint y: 166, distance: 83.6
click at [280, 157] on div "Remove Gaps and Overlaps" at bounding box center [276, 161] width 76 height 8
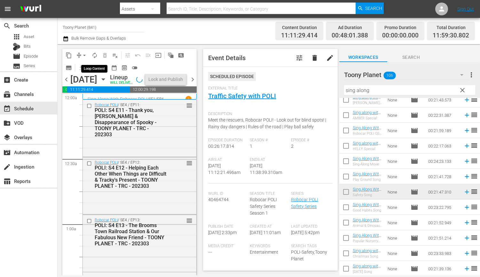
click at [95, 51] on button "autorenew_outlined" at bounding box center [94, 55] width 10 height 10
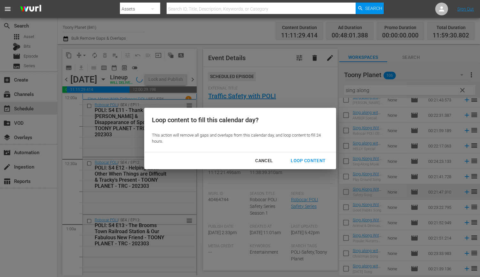
click at [310, 162] on div "Loop Content" at bounding box center [307, 161] width 45 height 8
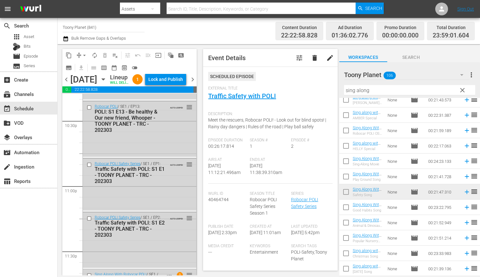
scroll to position [2962, 0]
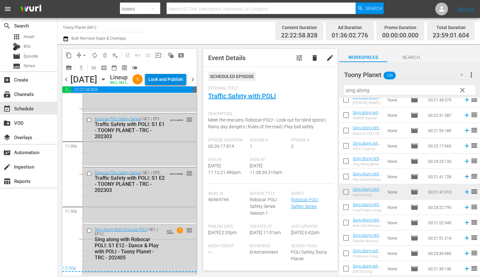
click at [180, 76] on div "Lock and Publish" at bounding box center [165, 80] width 35 height 12
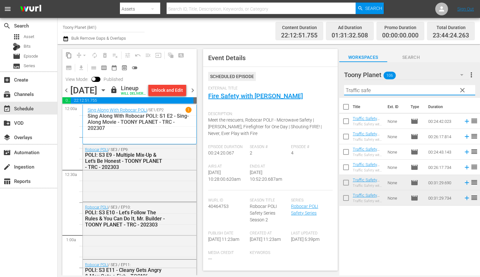
scroll to position [440, 0]
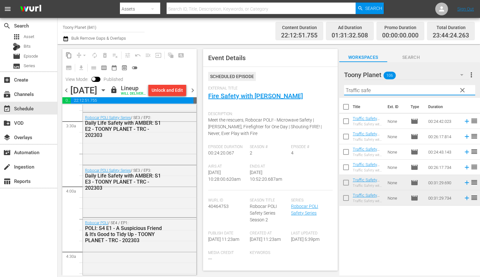
drag, startPoint x: 390, startPoint y: 93, endPoint x: 362, endPoint y: 85, distance: 29.2
click at [312, 78] on div "content_copy compress arrow_drop_down autorenew_outlined delete_forever_outline…" at bounding box center [269, 159] width 422 height 231
paste input "sing along"
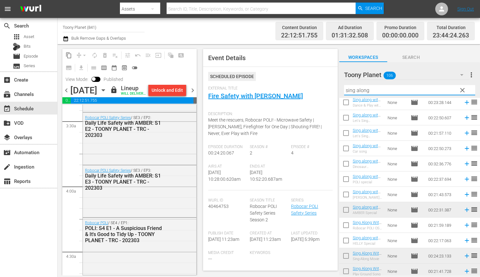
scroll to position [51, 0]
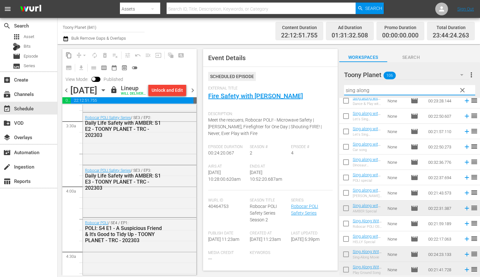
type input "sing along"
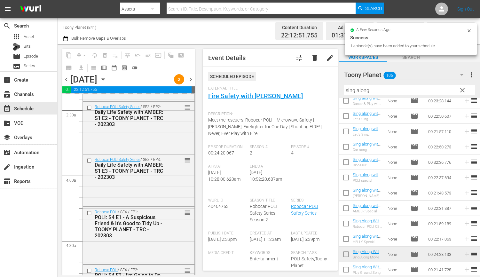
scroll to position [144, 0]
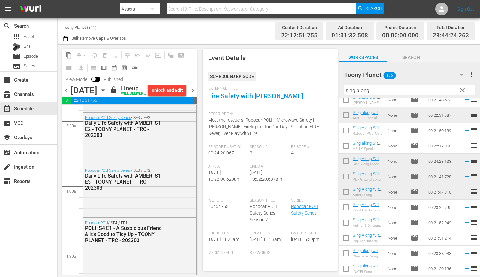
click at [192, 94] on span "chevron_right" at bounding box center [193, 90] width 8 height 8
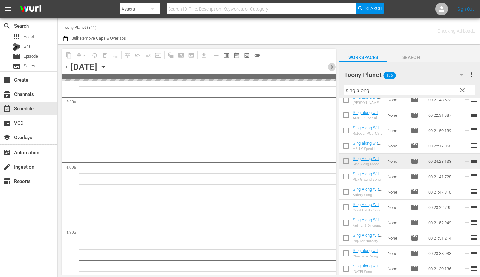
click at [331, 64] on span "chevron_right" at bounding box center [332, 67] width 8 height 8
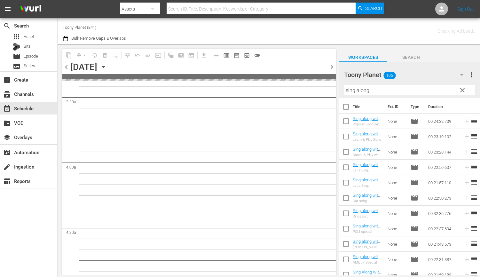
click at [463, 90] on span "clear" at bounding box center [462, 90] width 8 height 8
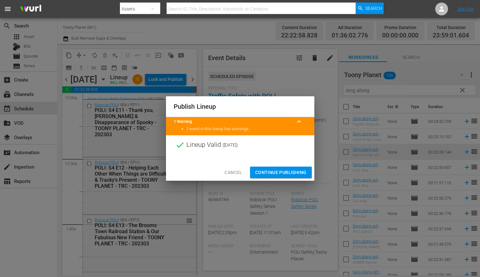
scroll to position [144, 0]
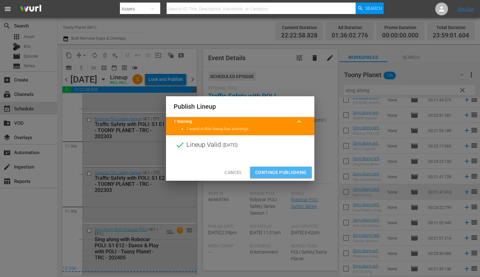
click at [280, 170] on span "Continue Publishing" at bounding box center [280, 172] width 51 height 8
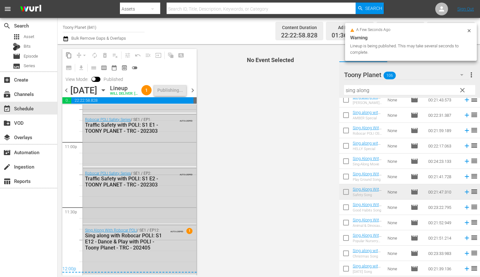
scroll to position [2973, 0]
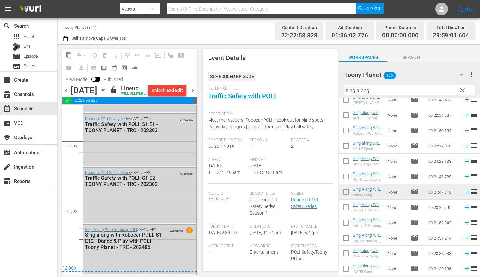
drag, startPoint x: 374, startPoint y: 91, endPoint x: 301, endPoint y: 91, distance: 72.9
click at [305, 91] on div "content_copy compress arrow_drop_down autorenew_outlined delete_forever_outline…" at bounding box center [269, 159] width 422 height 231
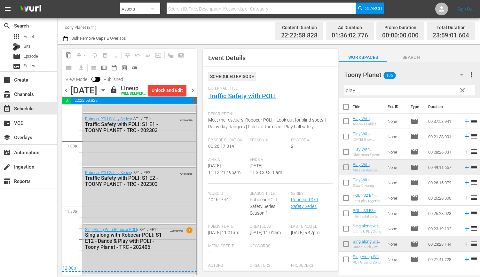
drag, startPoint x: 385, startPoint y: 89, endPoint x: 292, endPoint y: 83, distance: 93.8
click at [295, 83] on div "content_copy compress arrow_drop_down autorenew_outlined delete_forever_outline…" at bounding box center [269, 159] width 422 height 231
paste input "FIre safe"
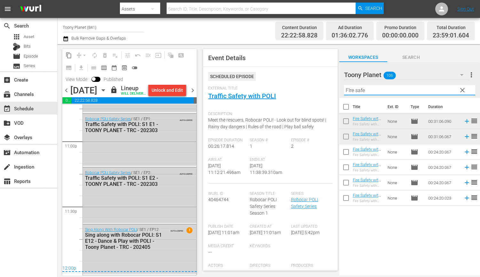
drag, startPoint x: 313, startPoint y: 82, endPoint x: 300, endPoint y: 80, distance: 13.2
click at [300, 80] on div "content_copy compress arrow_drop_down autorenew_outlined delete_forever_outline…" at bounding box center [269, 159] width 422 height 231
paste input "sing along"
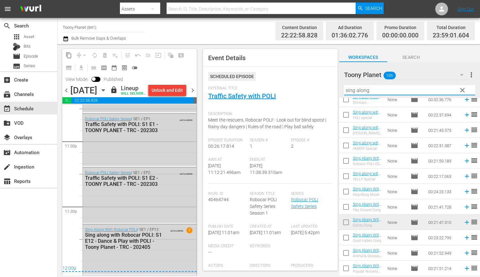
scroll to position [144, 0]
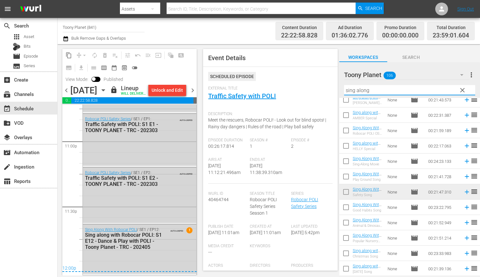
type input "sing along"
click at [194, 93] on span "chevron_right" at bounding box center [193, 90] width 8 height 8
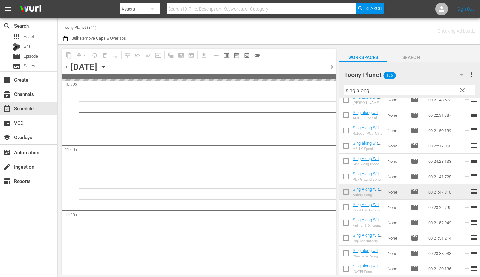
scroll to position [2935, 0]
drag, startPoint x: 459, startPoint y: 90, endPoint x: 5, endPoint y: 89, distance: 453.6
click at [459, 90] on span "clear" at bounding box center [462, 90] width 8 height 8
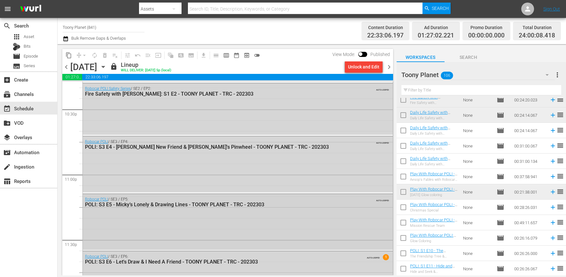
scroll to position [2940, 0]
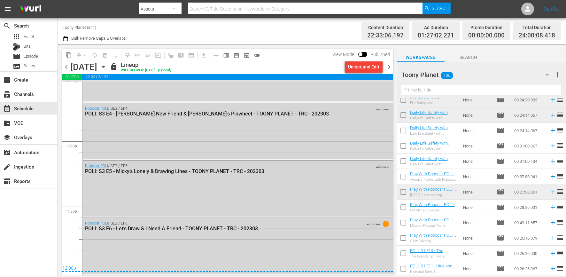
click at [422, 90] on input "text" at bounding box center [481, 90] width 160 height 10
paste input "songsong"
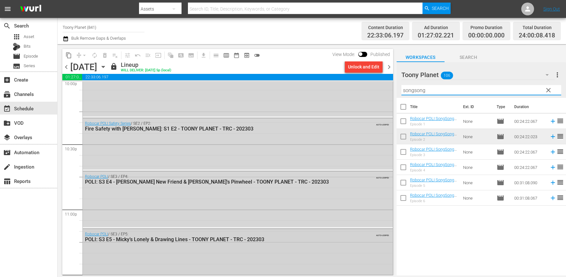
scroll to position [2827, 0]
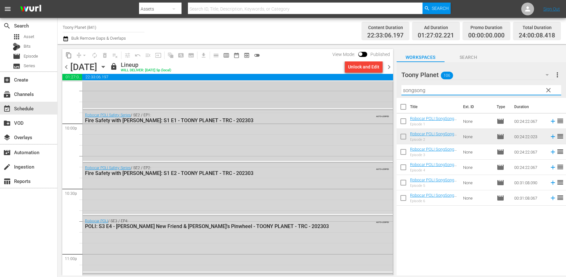
drag, startPoint x: 440, startPoint y: 90, endPoint x: 360, endPoint y: 85, distance: 80.4
click at [360, 85] on div "content_copy compress arrow_drop_down autorenew_outlined delete_forever_outline…" at bounding box center [312, 159] width 509 height 231
paste input "Ambe"
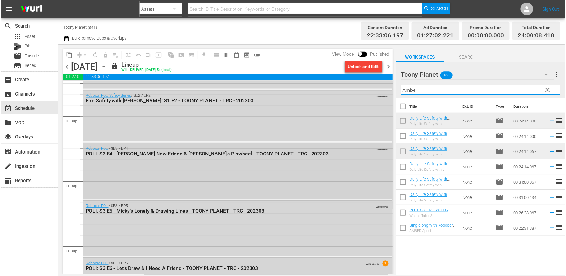
scroll to position [2863, 0]
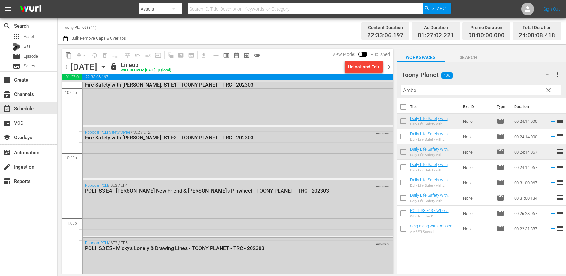
drag, startPoint x: 434, startPoint y: 89, endPoint x: 331, endPoint y: 75, distance: 103.8
click at [329, 75] on div "content_copy compress arrow_drop_down autorenew_outlined delete_forever_outline…" at bounding box center [312, 159] width 509 height 230
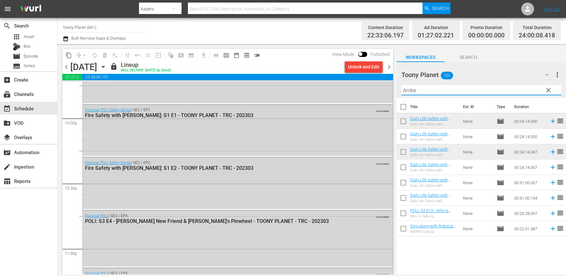
paste input "Sing along"
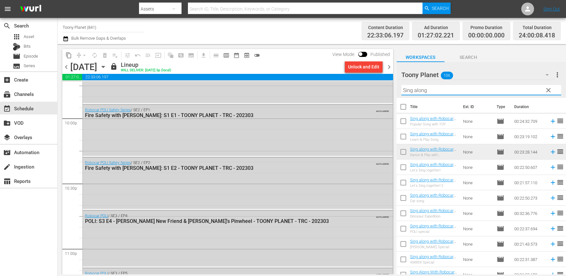
scroll to position [145, 0]
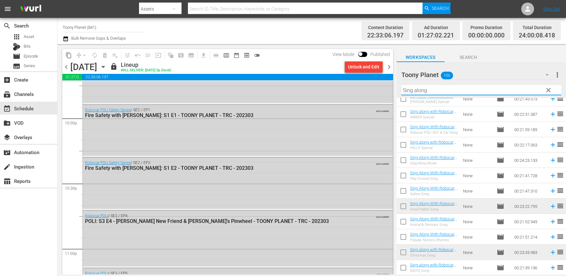
type input "Sing along"
drag, startPoint x: 432, startPoint y: 89, endPoint x: 349, endPoint y: 80, distance: 84.2
click at [349, 80] on div "content_copy compress arrow_drop_down autorenew_outlined delete_forever_outline…" at bounding box center [312, 159] width 509 height 230
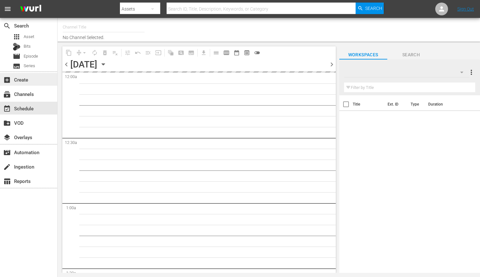
type input "Toony Planet (841)"
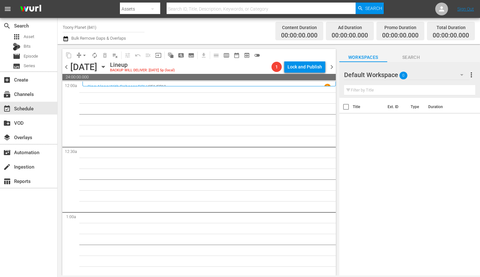
click at [420, 77] on div "Default Workspace 0" at bounding box center [406, 75] width 125 height 18
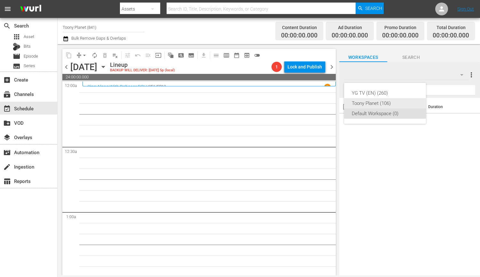
click at [404, 101] on div "Toony Planet (106)" at bounding box center [385, 103] width 66 height 10
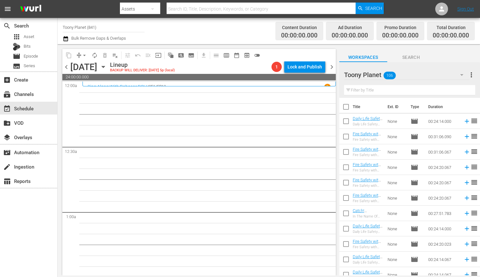
click at [388, 90] on input "text" at bounding box center [409, 90] width 131 height 10
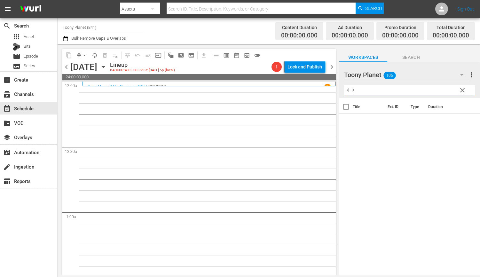
type input "ㅖ"
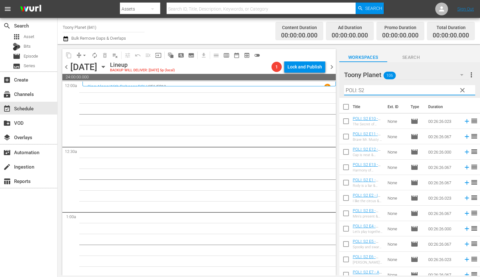
type input "POLI: S2"
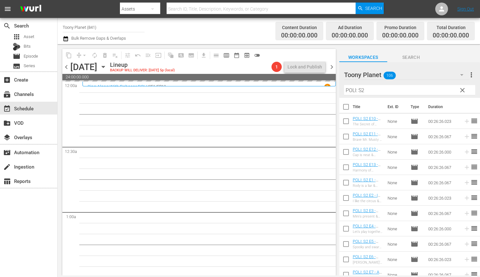
drag, startPoint x: 367, startPoint y: 182, endPoint x: 147, endPoint y: 262, distance: 234.2
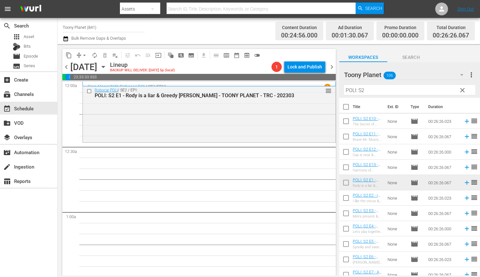
click at [216, 128] on div "Robocar POLI / SE2 / EP1: POLI: S2 E1 - Rody is a liar & Greedy [PERSON_NAME] -…" at bounding box center [209, 113] width 253 height 56
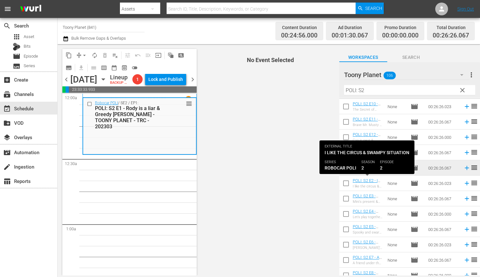
click at [349, 182] on input "checkbox" at bounding box center [345, 184] width 13 height 13
checkbox input "true"
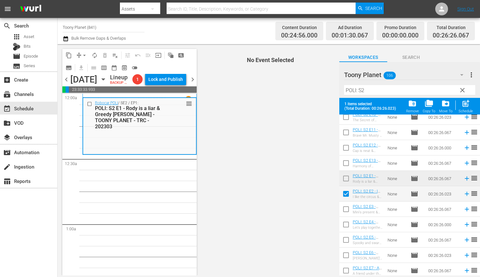
scroll to position [21, 0]
drag, startPoint x: 343, startPoint y: 204, endPoint x: 344, endPoint y: 210, distance: 6.7
click at [343, 204] on input "checkbox" at bounding box center [345, 209] width 13 height 13
checkbox input "true"
click at [342, 225] on input "checkbox" at bounding box center [345, 224] width 13 height 13
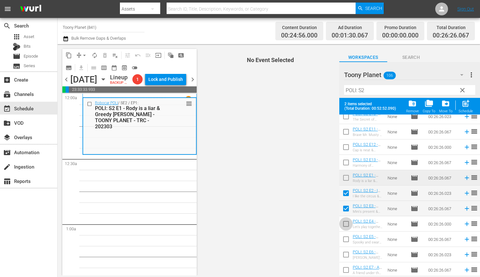
checkbox input "true"
drag, startPoint x: 342, startPoint y: 235, endPoint x: 354, endPoint y: 229, distance: 13.6
click at [342, 235] on input "checkbox" at bounding box center [345, 240] width 13 height 13
checkbox input "true"
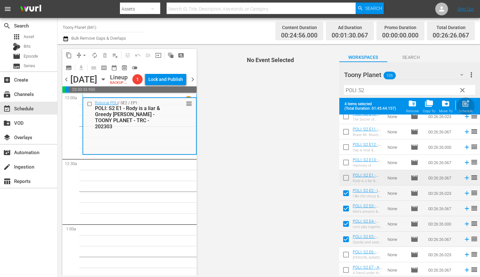
click at [472, 106] on div "post_add Schedule" at bounding box center [465, 106] width 14 height 14
checkbox input "false"
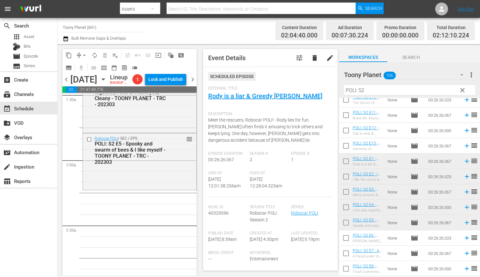
scroll to position [195, 0]
click at [137, 189] on div "Robocar POLI / SE2 / EP5: POLI: S2 E5 - Spooky and swarm of bees & I like mysel…" at bounding box center [139, 161] width 113 height 56
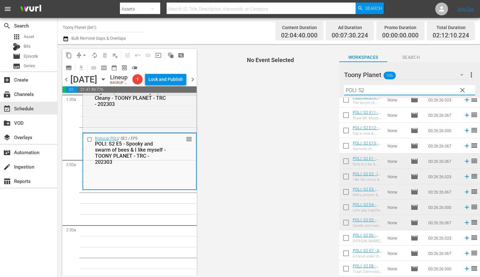
drag, startPoint x: 377, startPoint y: 88, endPoint x: 320, endPoint y: 86, distance: 57.6
click at [320, 86] on div "content_copy compress arrow_drop_down autorenew_outlined delete_forever_outline…" at bounding box center [269, 159] width 422 height 231
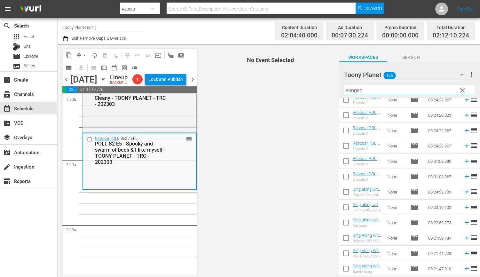
scroll to position [0, 0]
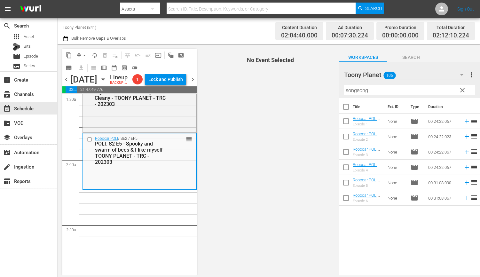
drag, startPoint x: 383, startPoint y: 92, endPoint x: 168, endPoint y: 3, distance: 232.8
click at [341, 89] on div "Toony Planet 106 Toony Planet more_vert clear Filter by Title songsong" at bounding box center [409, 80] width 141 height 36
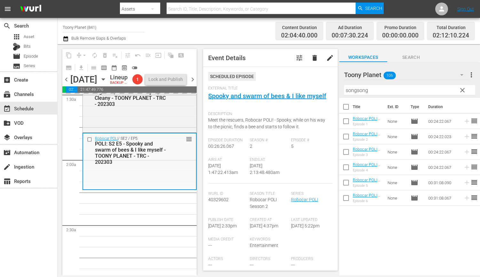
drag, startPoint x: 367, startPoint y: 133, endPoint x: 122, endPoint y: 20, distance: 269.6
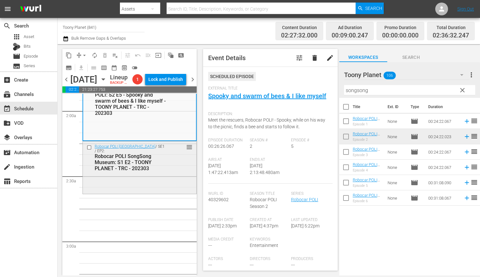
scroll to position [247, 0]
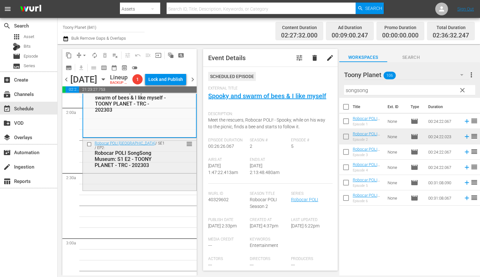
click at [146, 189] on div "Robocar POLI SongSong Museum / SE1 / EP2: Robocar POLI SongSong Museum: S1 E2 -…" at bounding box center [139, 163] width 113 height 51
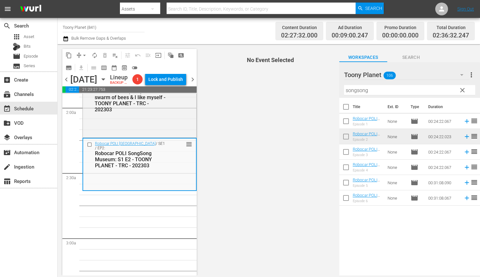
drag, startPoint x: 326, startPoint y: 84, endPoint x: 304, endPoint y: 80, distance: 22.2
click at [304, 80] on div "content_copy compress arrow_drop_down autorenew_outlined delete_forever_outline…" at bounding box center [269, 159] width 422 height 231
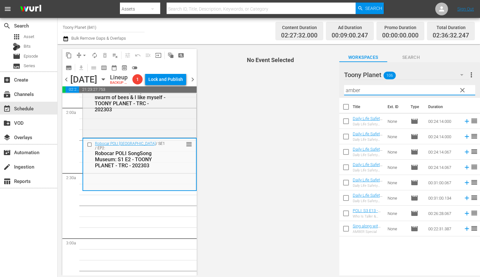
click at [261, 213] on span "No Event Selected" at bounding box center [268, 159] width 141 height 231
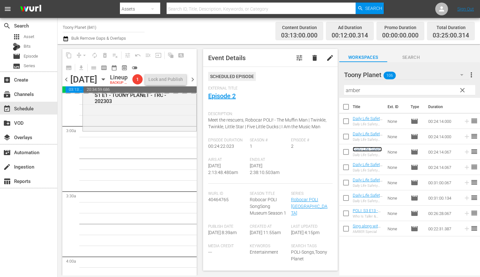
scroll to position [357, 0]
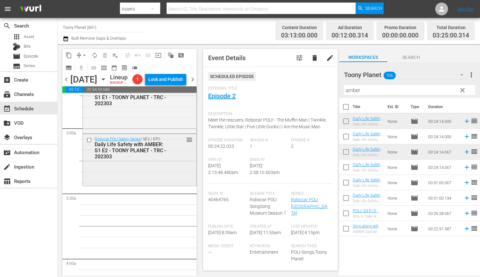
click at [159, 181] on div "Robocar POLI Safety Series / SE3 / EP2: Daily Life Safety with AMBER: S1 E2 - T…" at bounding box center [139, 159] width 113 height 51
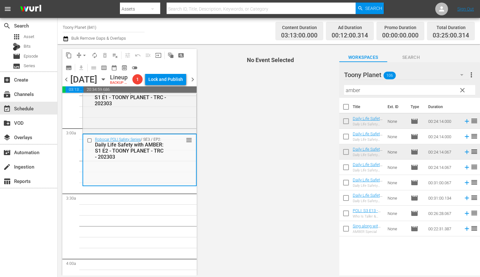
drag, startPoint x: 353, startPoint y: 90, endPoint x: 293, endPoint y: 83, distance: 60.9
click at [295, 83] on div "content_copy compress arrow_drop_down autorenew_outlined delete_forever_outline…" at bounding box center [269, 159] width 422 height 231
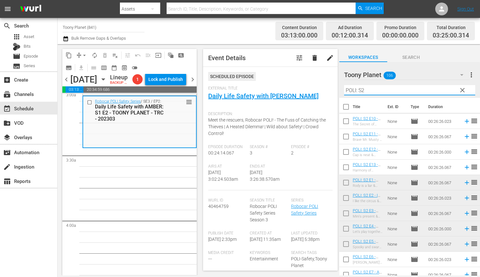
scroll to position [37, 0]
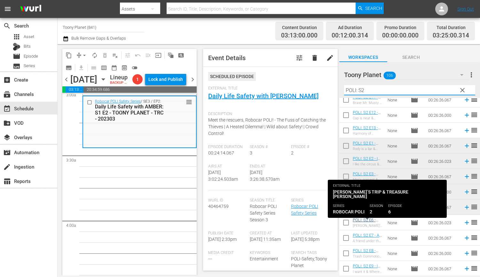
type input "POLI: S2"
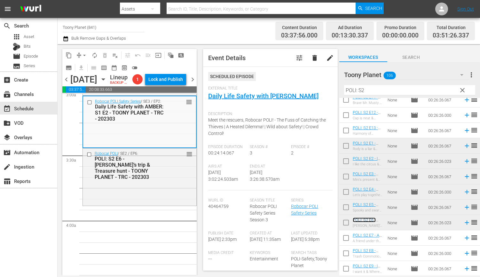
scroll to position [409, 0]
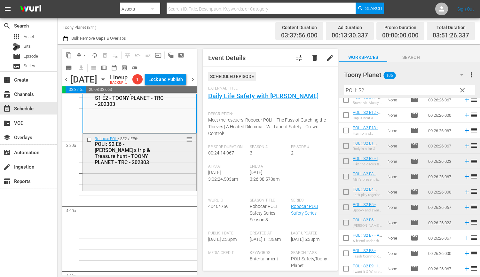
click at [174, 189] on div "Robocar POLI / SE2 / EP6: POLI: S2 E6 - Annie’s trip & Treasure hunt - TOONY PL…" at bounding box center [139, 162] width 113 height 56
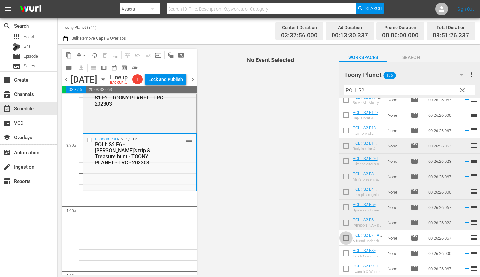
click at [346, 240] on input "checkbox" at bounding box center [345, 238] width 13 height 13
checkbox input "true"
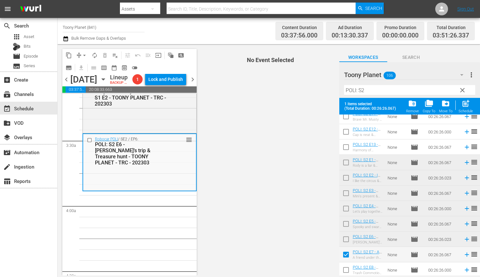
scroll to position [53, 0]
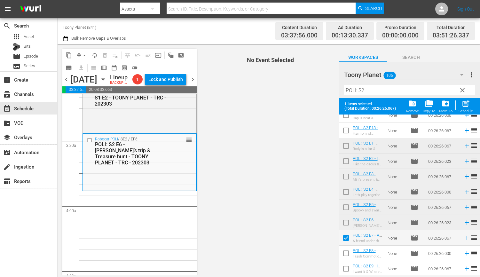
click at [347, 255] on input "checkbox" at bounding box center [345, 254] width 13 height 13
checkbox input "true"
click at [340, 270] on input "checkbox" at bounding box center [345, 269] width 13 height 13
checkbox input "true"
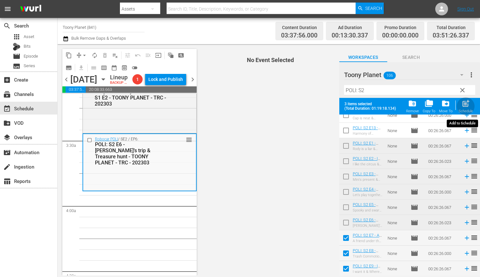
drag, startPoint x: 465, startPoint y: 104, endPoint x: 342, endPoint y: 132, distance: 126.9
click at [465, 104] on span "post_add" at bounding box center [465, 103] width 9 height 9
checkbox input "false"
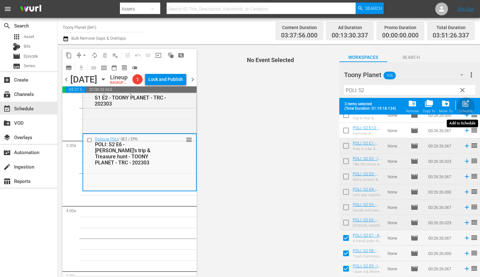
scroll to position [37, 0]
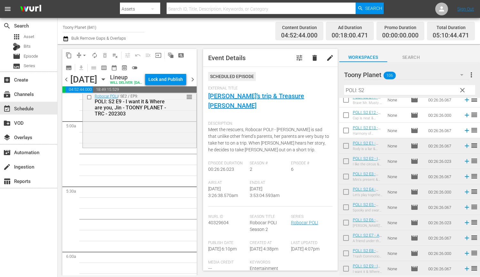
click at [159, 147] on div "Robocar POLI / SE2 / EP9: POLI: S2 E9 - I want it & Where are you, Jin - TOONY …" at bounding box center [139, 119] width 113 height 56
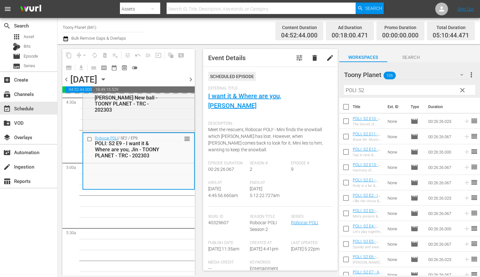
scroll to position [587, 0]
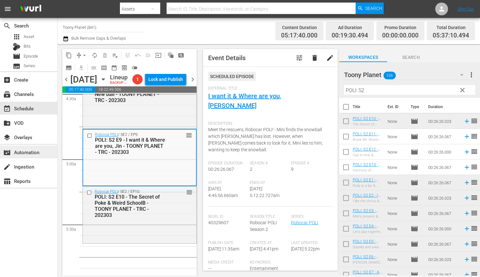
drag, startPoint x: 370, startPoint y: 119, endPoint x: 2, endPoint y: 153, distance: 368.9
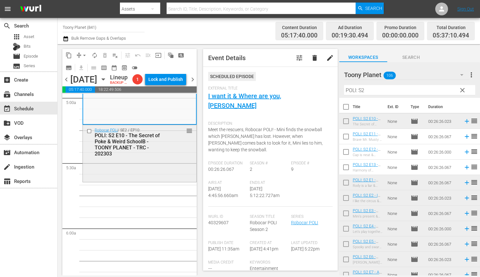
click at [159, 154] on div "POLI: S2 E10 - The Secret of Poke & Weird SchoolB - TOONY PLANET - TRC - 202303" at bounding box center [131, 144] width 72 height 24
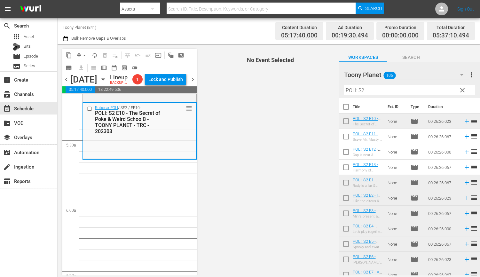
scroll to position [680, 0]
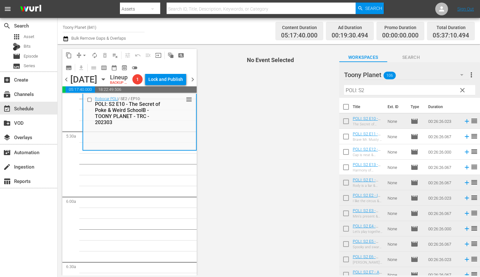
click at [283, 80] on div "content_copy compress arrow_drop_down autorenew_outlined delete_forever_outline…" at bounding box center [269, 159] width 422 height 231
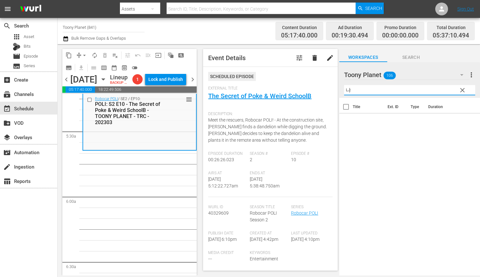
type input "ㄴ"
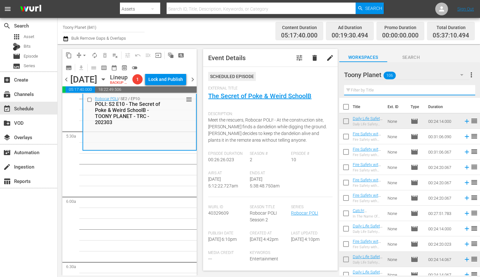
type input "s"
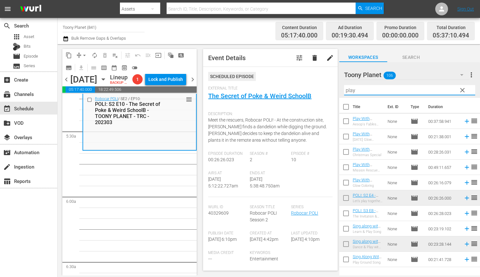
drag, startPoint x: 179, startPoint y: 218, endPoint x: 319, endPoint y: 218, distance: 140.3
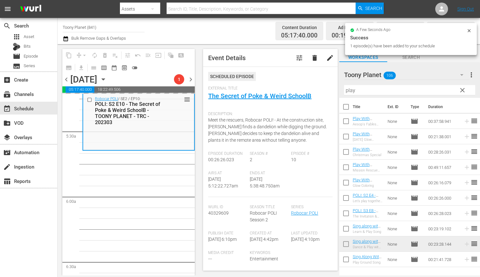
scroll to position [700, 0]
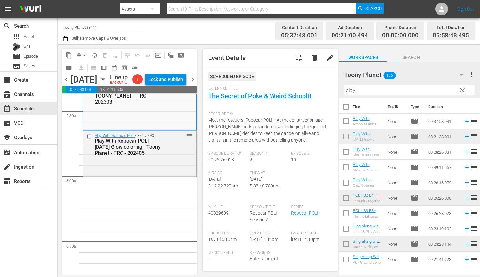
drag, startPoint x: 366, startPoint y: 137, endPoint x: 219, endPoint y: 271, distance: 198.6
click at [157, 158] on div "Play With Robocar POLI / SE1 / EP3: Play With Robocar POLI - Halloween Glow col…" at bounding box center [139, 144] width 113 height 28
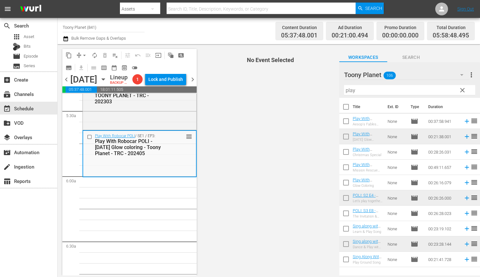
scroll to position [665, 0]
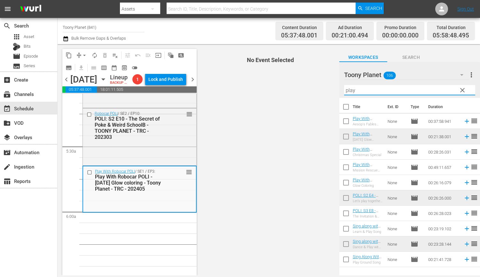
drag, startPoint x: 394, startPoint y: 94, endPoint x: 299, endPoint y: 87, distance: 95.2
click at [299, 87] on div "content_copy compress arrow_drop_down autorenew_outlined delete_forever_outline…" at bounding box center [269, 159] width 422 height 231
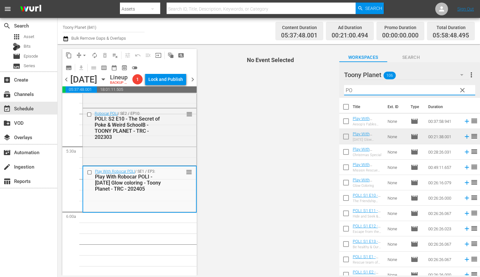
type input "P"
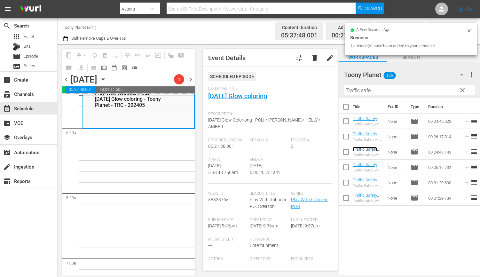
scroll to position [753, 0]
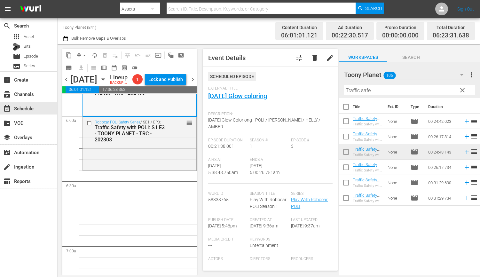
scroll to position [761, 0]
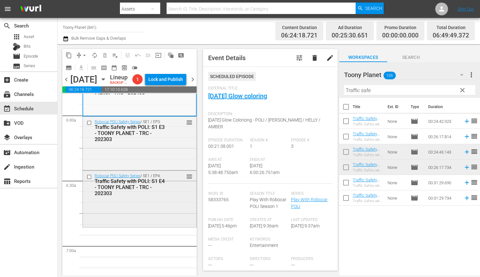
click at [128, 214] on div "Robocar POLI Safety Series / SE1 / EP4: Traffic Safety with POLI: S1 E4 - TOONY…" at bounding box center [139, 198] width 113 height 55
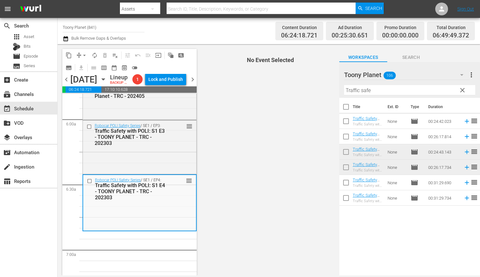
scroll to position [761, 0]
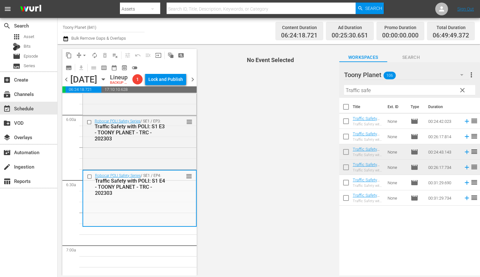
drag, startPoint x: 396, startPoint y: 88, endPoint x: 272, endPoint y: 83, distance: 124.1
click at [278, 83] on div "content_copy compress arrow_drop_down autorenew_outlined delete_forever_outline…" at bounding box center [269, 159] width 422 height 231
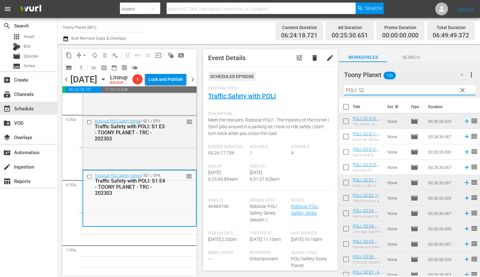
type input "POLI: S2"
drag, startPoint x: 346, startPoint y: 137, endPoint x: 346, endPoint y: 153, distance: 15.4
click at [346, 137] on input "checkbox" at bounding box center [345, 137] width 13 height 13
checkbox input "true"
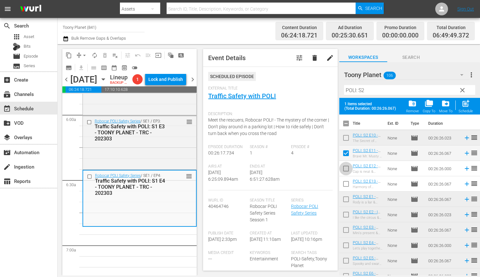
drag, startPoint x: 344, startPoint y: 167, endPoint x: 344, endPoint y: 174, distance: 7.7
click at [344, 167] on input "checkbox" at bounding box center [345, 169] width 13 height 13
checkbox input "true"
click at [341, 184] on input "checkbox" at bounding box center [345, 184] width 13 height 13
checkbox input "true"
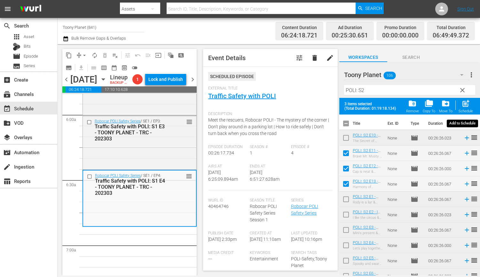
click at [463, 109] on div "post_add Schedule" at bounding box center [465, 106] width 14 height 14
checkbox input "false"
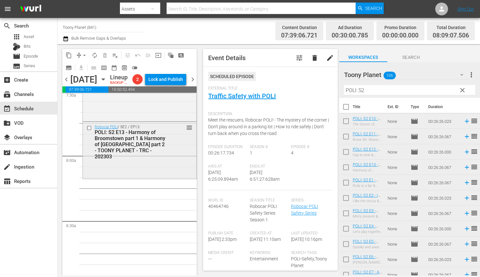
click at [182, 174] on div "Robocar POLI / SE2 / EP13: POLI: S2 E13 - Harmony of Broomstown part 1 & Harmon…" at bounding box center [139, 150] width 113 height 56
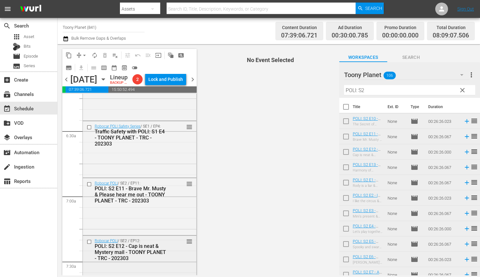
scroll to position [896, 0]
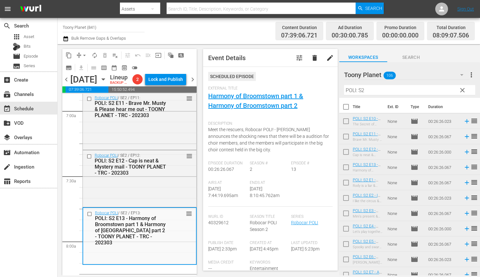
click at [373, 84] on div "Filter by Title POLI: S2" at bounding box center [409, 89] width 131 height 15
click at [371, 88] on input "POLI: S2" at bounding box center [409, 90] width 131 height 10
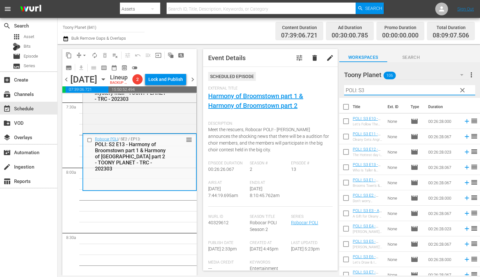
scroll to position [972, 0]
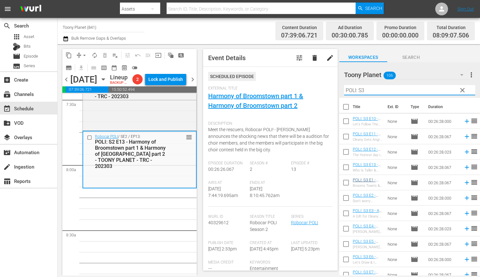
type input "POLI: S3"
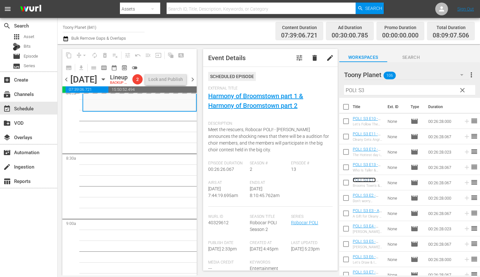
scroll to position [1052, 0]
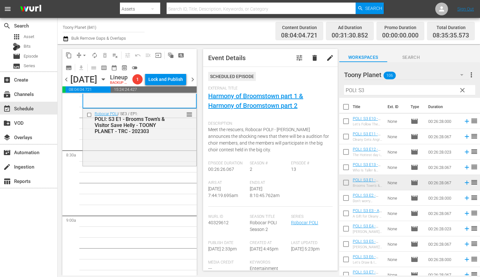
click at [121, 162] on div "Robocar POLI / SE3 / EP1: POLI: S3 E1 - Brooms Town’s & Visitor Save Helly - TO…" at bounding box center [139, 137] width 113 height 56
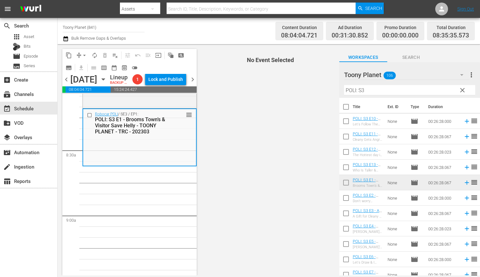
drag, startPoint x: 345, startPoint y: 199, endPoint x: 346, endPoint y: 203, distance: 3.5
click at [345, 199] on input "checkbox" at bounding box center [345, 198] width 13 height 13
checkbox input "true"
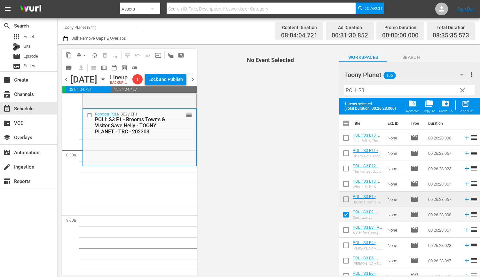
click at [345, 228] on input "checkbox" at bounding box center [345, 230] width 13 height 13
checkbox input "true"
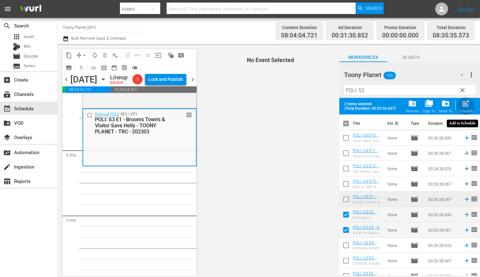
click at [469, 109] on div "Schedule" at bounding box center [465, 111] width 14 height 4
checkbox input "false"
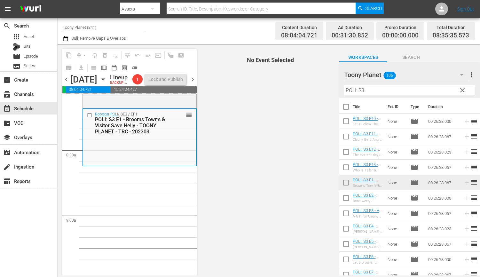
scroll to position [1088, 0]
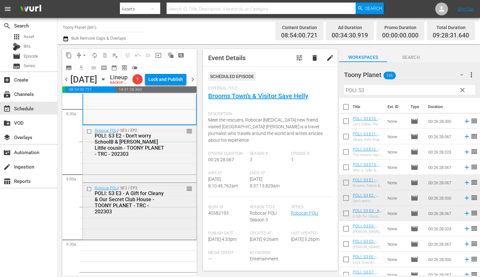
click at [153, 213] on div "POLI: S3 E3 - A Gift for Cleany & Our Secret Club House - TOONY PLANET - TRC - …" at bounding box center [131, 202] width 72 height 24
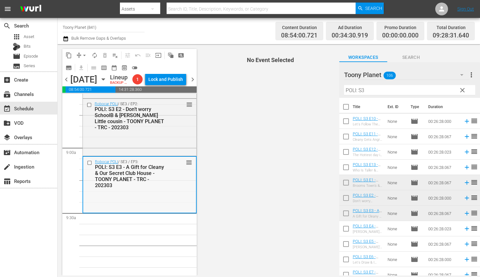
scroll to position [1128, 0]
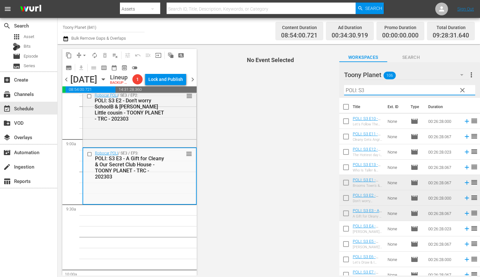
drag, startPoint x: 327, startPoint y: 84, endPoint x: 315, endPoint y: 82, distance: 12.2
click at [315, 82] on div "content_copy compress arrow_drop_down autorenew_outlined delete_forever_outline…" at bounding box center [269, 159] width 422 height 231
drag, startPoint x: 341, startPoint y: 90, endPoint x: 309, endPoint y: 89, distance: 32.0
click at [309, 89] on div "content_copy compress arrow_drop_down autorenew_outlined delete_forever_outline…" at bounding box center [269, 159] width 422 height 231
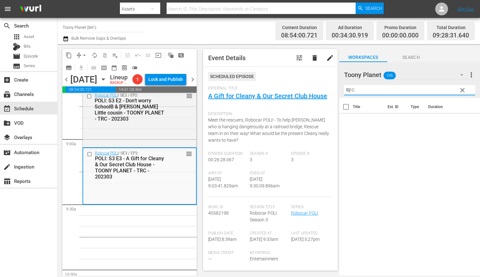
type input "략"
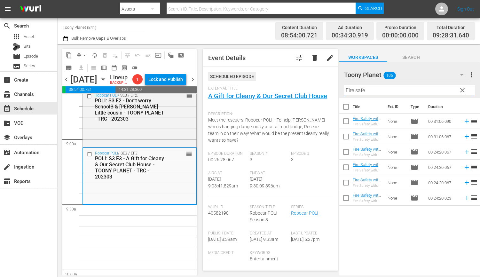
drag, startPoint x: 388, startPoint y: 91, endPoint x: 338, endPoint y: 90, distance: 50.2
click at [345, 84] on div "Filter by Title FIre safe" at bounding box center [409, 89] width 131 height 15
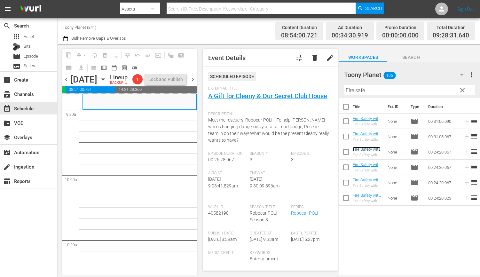
scroll to position [1227, 0]
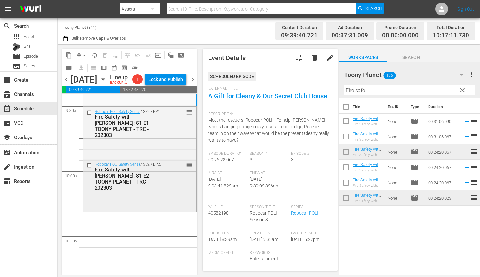
click at [154, 210] on div "Robocar POLI Safety Series / SE2 / EP2: Fire Safety with ROY: S1 E2 - TOONY PLA…" at bounding box center [139, 184] width 113 height 51
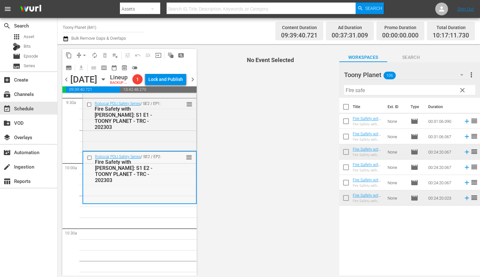
scroll to position [1241, 0]
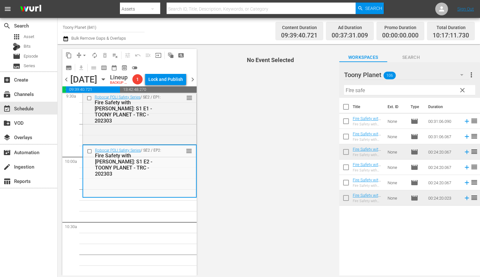
drag, startPoint x: 386, startPoint y: 89, endPoint x: 300, endPoint y: 83, distance: 86.8
click at [301, 83] on div "content_copy compress arrow_drop_down autorenew_outlined delete_forever_outline…" at bounding box center [269, 159] width 422 height 231
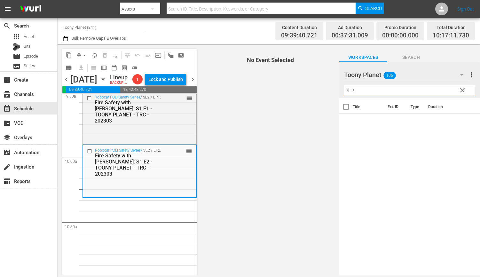
type input "ㅖ"
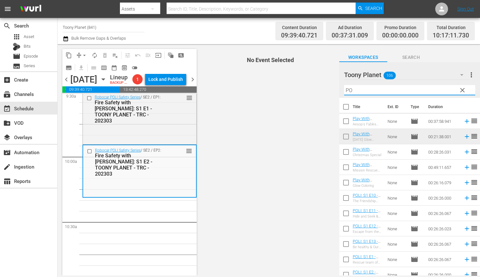
type input "P"
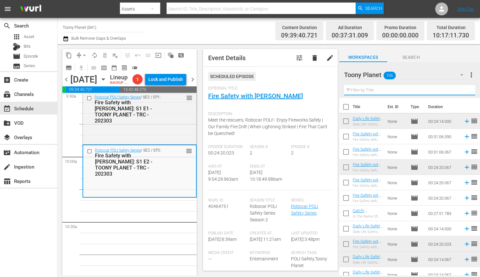
type input "S"
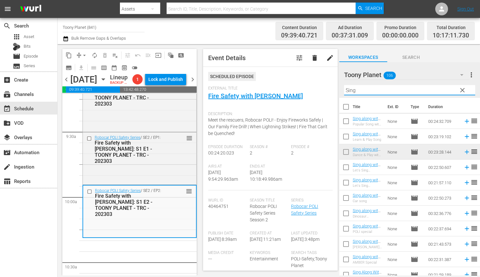
scroll to position [1212, 0]
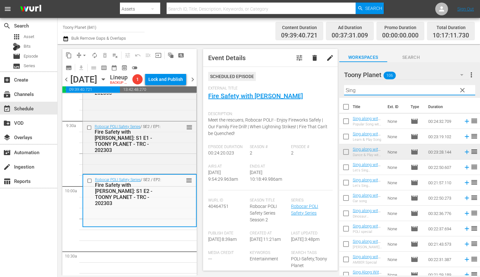
drag, startPoint x: 368, startPoint y: 92, endPoint x: 339, endPoint y: 87, distance: 29.4
click at [339, 87] on div "Toony Planet 106 Toony Planet more_vert clear Filter by Title Sing" at bounding box center [409, 80] width 141 height 36
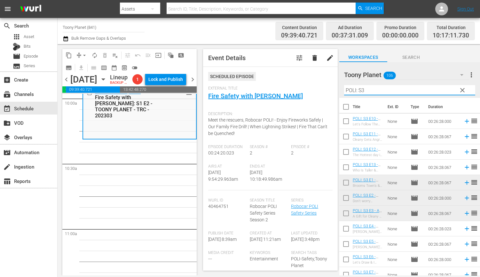
scroll to position [1303, 0]
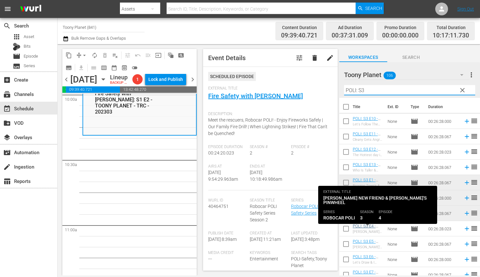
type input "POLI: S3"
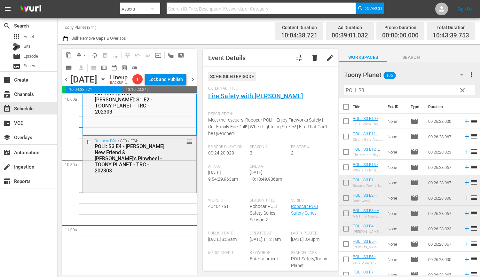
click at [135, 181] on div "Robocar POLI / SE3 / EP4: POLI: S3 E4 - Terry's New Friend & Helly's Pinwheel -…" at bounding box center [139, 164] width 113 height 56
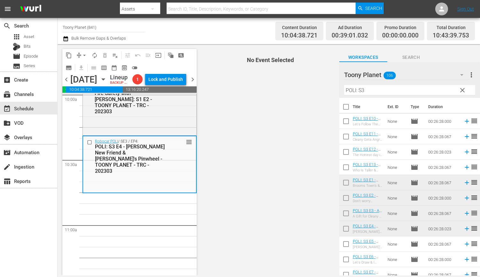
scroll to position [1306, 0]
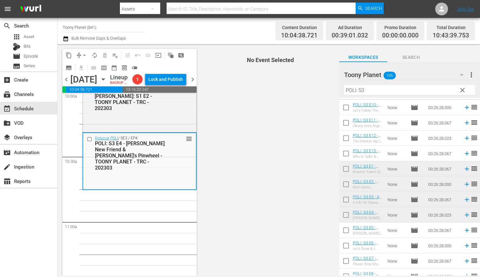
click at [347, 230] on input "checkbox" at bounding box center [345, 231] width 13 height 13
checkbox input "true"
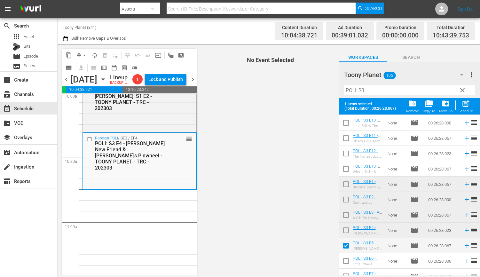
scroll to position [16, 0]
click at [346, 253] on td at bounding box center [345, 260] width 13 height 15
click at [344, 258] on input "checkbox" at bounding box center [345, 261] width 13 height 13
checkbox input "true"
drag, startPoint x: 464, startPoint y: 107, endPoint x: 234, endPoint y: 162, distance: 237.4
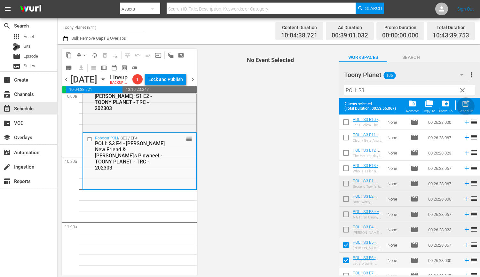
click at [464, 107] on span "post_add" at bounding box center [465, 103] width 9 height 9
checkbox input "false"
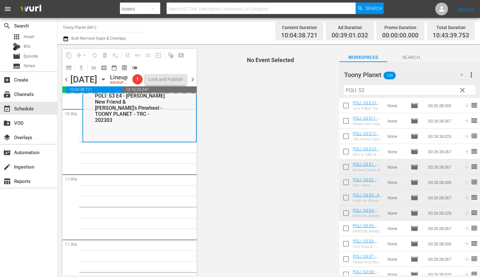
scroll to position [1365, 0]
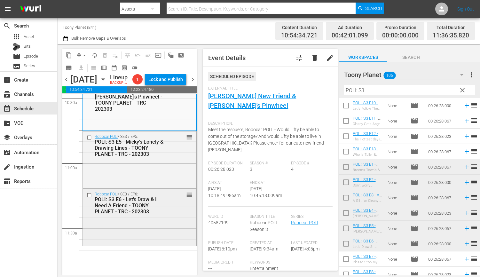
click at [144, 232] on div "Robocar POLI / SE3 / EP6: POLI: S3 E6 - Let's Draw & I Need A Friend - TOONY PL…" at bounding box center [139, 217] width 113 height 56
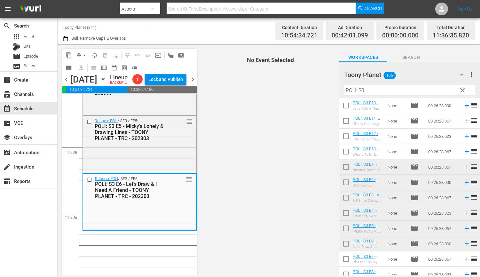
scroll to position [1383, 0]
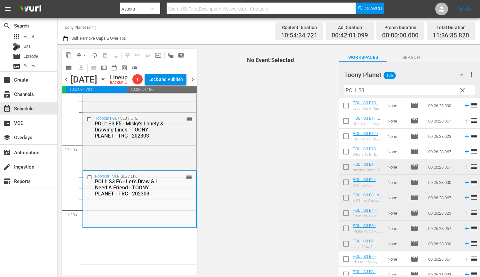
drag, startPoint x: 380, startPoint y: 88, endPoint x: 269, endPoint y: 79, distance: 111.6
click at [292, 82] on div "content_copy compress arrow_drop_down autorenew_outlined delete_forever_outline…" at bounding box center [269, 159] width 422 height 231
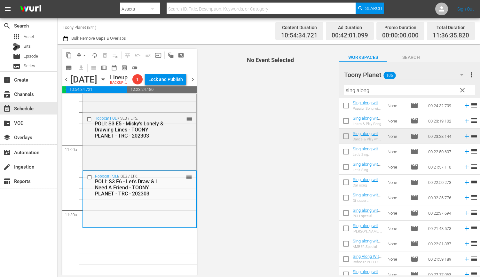
drag, startPoint x: 378, startPoint y: 93, endPoint x: 328, endPoint y: 89, distance: 49.7
click at [328, 89] on div "content_copy compress arrow_drop_down autorenew_outlined delete_forever_outline…" at bounding box center [269, 159] width 422 height 231
type input "sing along"
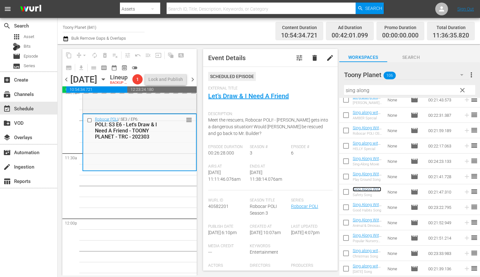
scroll to position [1439, 0]
drag, startPoint x: 369, startPoint y: 190, endPoint x: 117, endPoint y: 3, distance: 313.7
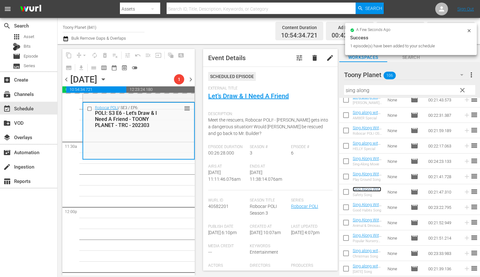
scroll to position [1455, 0]
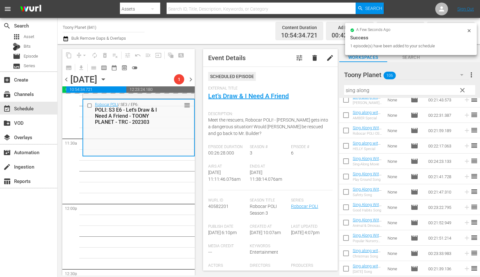
click at [139, 218] on div "Robocar POLI / SE3 / EP1: POLI: S3 E1 - Brooms Town’s & Visitor Save Helly - TO…" at bounding box center [138, 204] width 112 height 3130
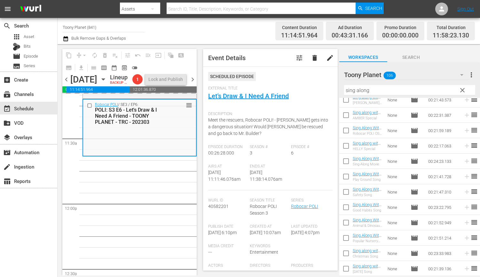
click at [138, 218] on div "Robocar POLI / SE3 / EP1: POLI: S3 E1 - Brooms Town’s & Visitor Save Helly - TO…" at bounding box center [139, 204] width 114 height 3130
click at [138, 224] on div "Robocar POLI / SE3 / EP1: POLI: S3 E1 - Brooms Town’s & Visitor Save Helly - TO…" at bounding box center [139, 204] width 114 height 3130
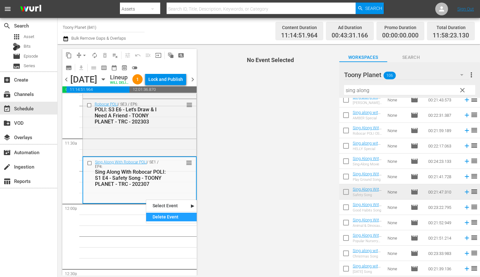
click at [149, 216] on div "Delete Event" at bounding box center [171, 217] width 51 height 9
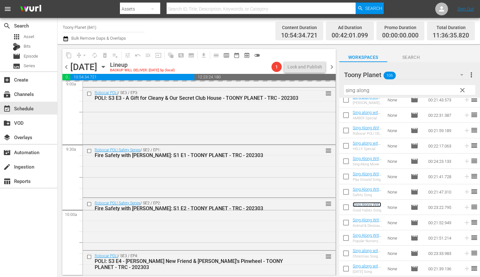
scroll to position [1169, 0]
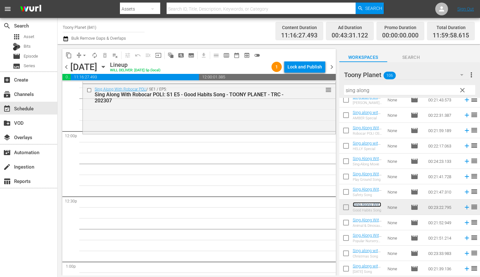
scroll to position [1493, 0]
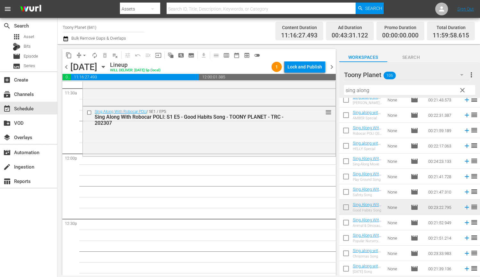
drag, startPoint x: 192, startPoint y: 129, endPoint x: 351, endPoint y: 158, distance: 161.8
click at [192, 129] on div "Sing Along With Robocar POLI / SE1 / EP5: Sing Along With Robocar POLI: S1 E5 -…" at bounding box center [209, 130] width 253 height 49
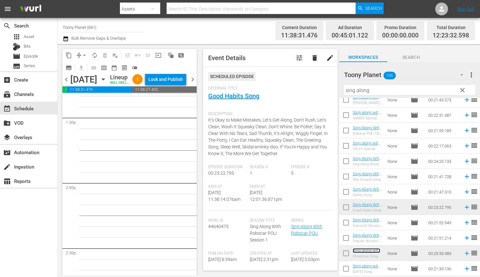
scroll to position [1505, 0]
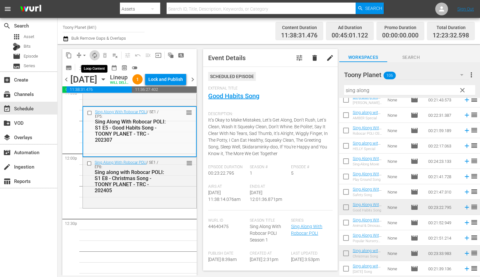
click at [96, 56] on span "autorenew_outlined" at bounding box center [94, 55] width 6 height 6
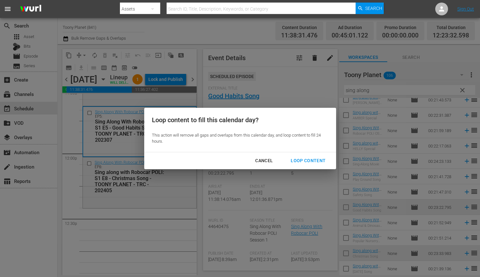
click at [304, 163] on div "Loop Content" at bounding box center [307, 161] width 45 height 8
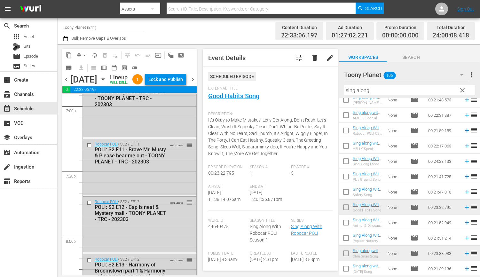
scroll to position [2962, 0]
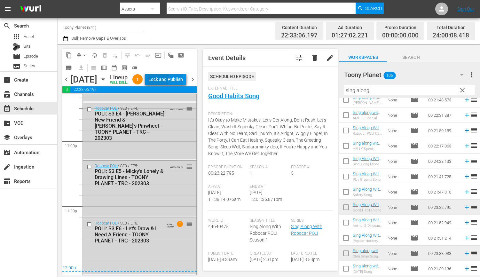
click at [169, 78] on div "Lock and Publish" at bounding box center [165, 80] width 35 height 12
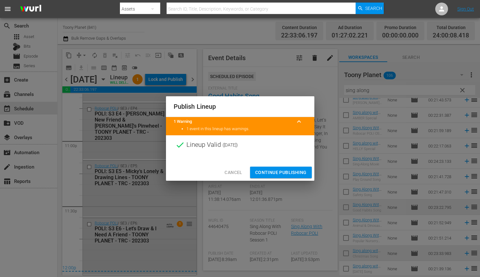
click at [285, 174] on span "Continue Publishing" at bounding box center [280, 172] width 51 height 8
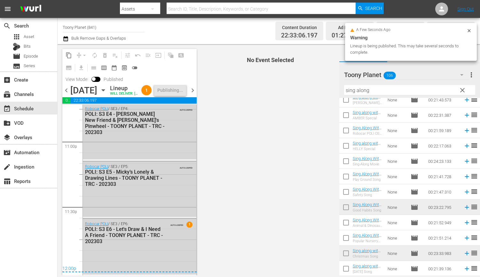
click at [192, 97] on div "chevron_left Saturday, September 6th September 6th Lineup WILL DELIVER: 9/5 @ 5…" at bounding box center [129, 91] width 134 height 12
click at [193, 94] on span "chevron_right" at bounding box center [193, 90] width 8 height 8
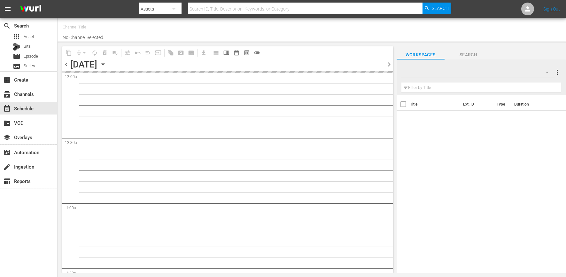
type input "Toony Planet (841)"
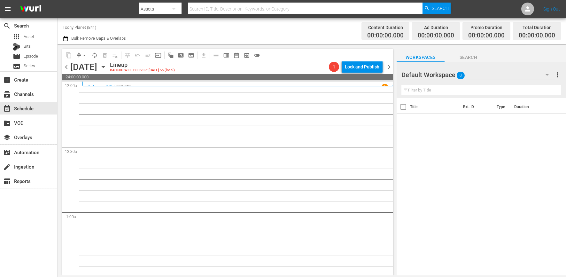
click at [504, 66] on div "Default Workspace 0" at bounding box center [477, 75] width 153 height 18
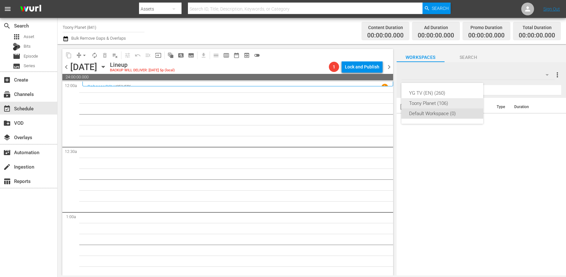
click at [444, 101] on div "Toony Planet (106)" at bounding box center [442, 103] width 66 height 10
click at [230, 129] on div "YG TV (EN) (260) Toony Planet (106) Default Workspace (0)" at bounding box center [283, 138] width 566 height 277
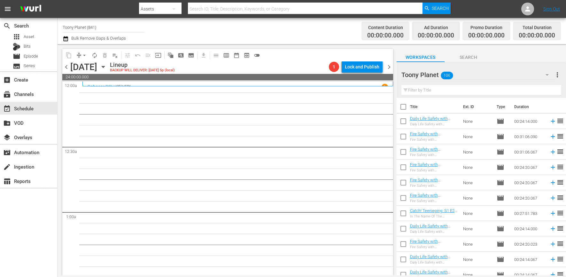
click at [427, 90] on input "text" at bounding box center [481, 90] width 160 height 10
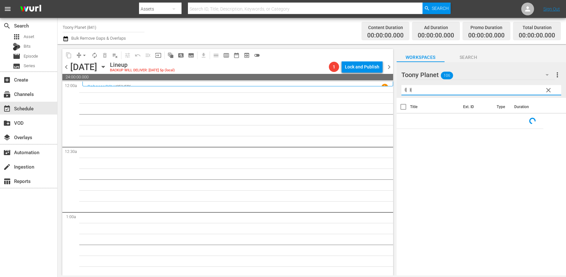
type input "ㅖ"
type input "POLI: S3"
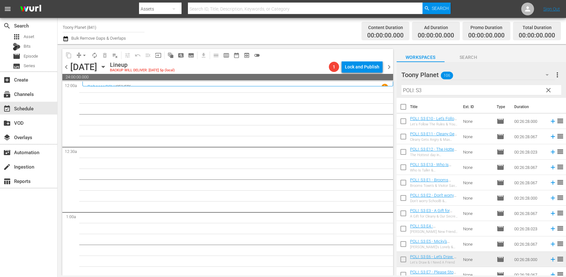
scroll to position [37, 0]
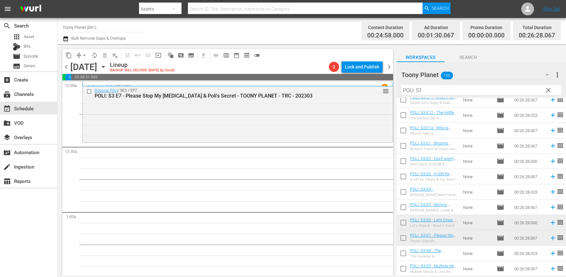
click at [230, 128] on div "Robocar POLI / SE3 / EP7: POLI: S3 E7 - Please Stop My [MEDICAL_DATA] & Poli's …" at bounding box center [238, 113] width 310 height 56
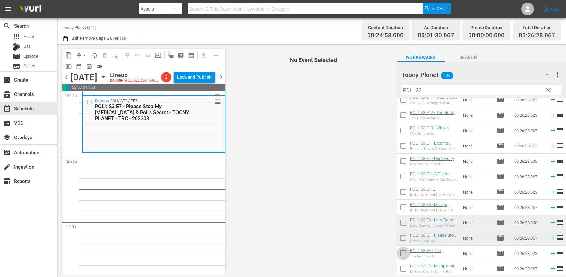
click at [403, 254] on input "checkbox" at bounding box center [403, 254] width 13 height 13
checkbox input "true"
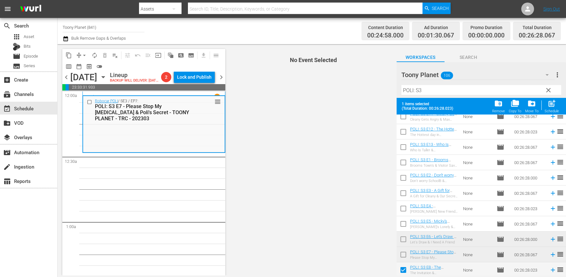
scroll to position [53, 0]
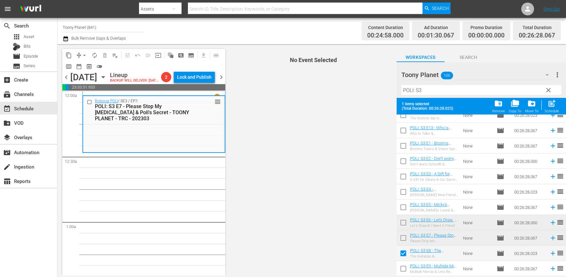
click at [405, 268] on input "checkbox" at bounding box center [403, 269] width 13 height 13
checkbox input "true"
click at [555, 102] on span "post_add" at bounding box center [552, 103] width 9 height 9
checkbox input "false"
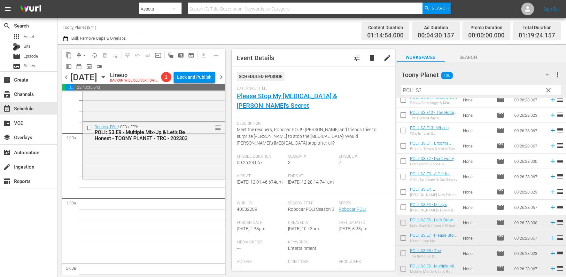
scroll to position [82, 0]
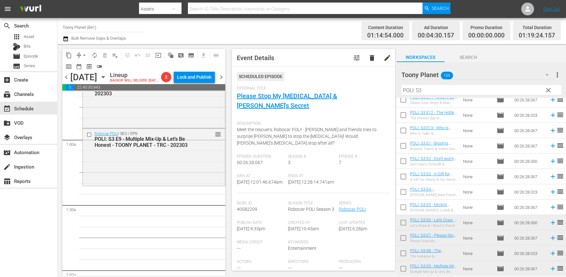
drag, startPoint x: 184, startPoint y: 174, endPoint x: 282, endPoint y: 185, distance: 99.1
click at [184, 174] on div "Robocar POLI / SE3 / EP9: POLI: S3 E9 - Multiple Mix-Up & Let’s Be Honest - TOO…" at bounding box center [154, 156] width 142 height 56
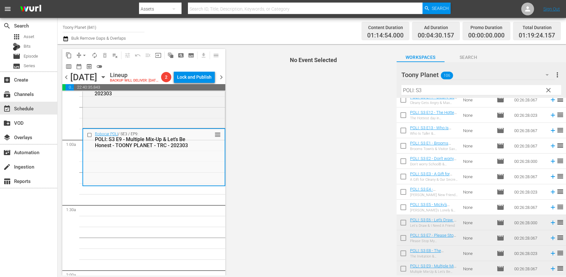
scroll to position [0, 0]
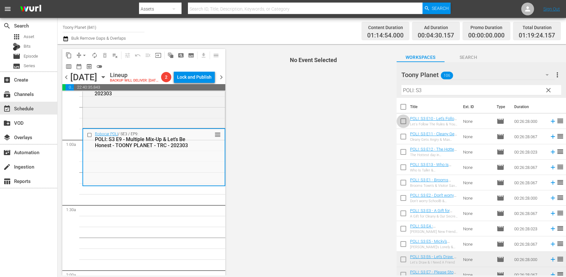
click at [405, 118] on input "checkbox" at bounding box center [403, 122] width 13 height 13
checkbox input "true"
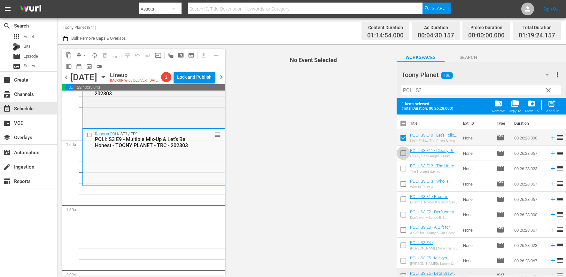
drag, startPoint x: 404, startPoint y: 150, endPoint x: 401, endPoint y: 163, distance: 13.7
click at [404, 150] on input "checkbox" at bounding box center [403, 154] width 13 height 13
checkbox input "true"
click at [401, 164] on input "checkbox" at bounding box center [403, 169] width 13 height 13
checkbox input "true"
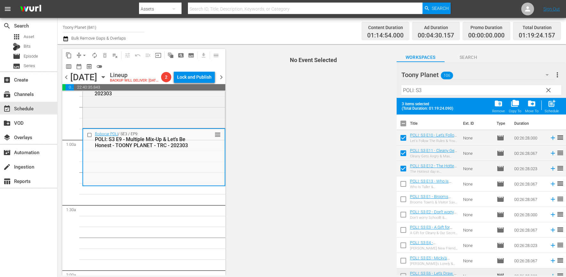
click at [397, 177] on td at bounding box center [403, 183] width 13 height 15
drag, startPoint x: 399, startPoint y: 185, endPoint x: 500, endPoint y: 136, distance: 112.4
click at [399, 185] on input "checkbox" at bounding box center [403, 184] width 13 height 13
checkbox input "true"
click at [547, 109] on div "post_add Schedule" at bounding box center [552, 106] width 14 height 14
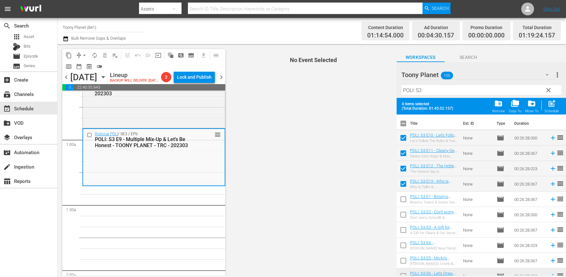
checkbox input "false"
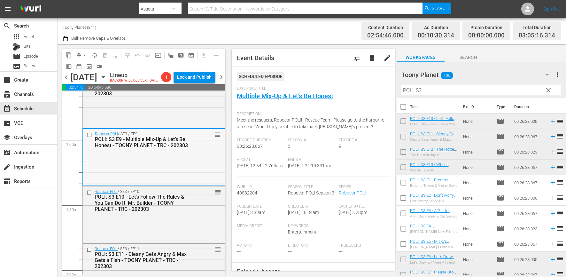
scroll to position [280, 0]
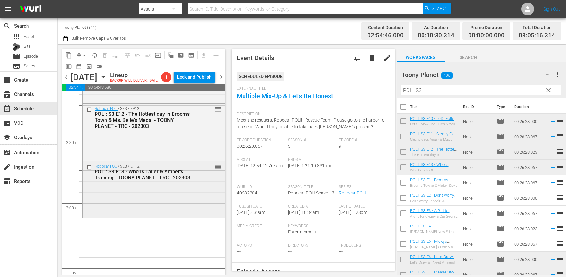
click at [186, 196] on div "Robocar POLI / SE3 / EP13: POLI: S3 E13 - Who Is Taller & Amber's Training - TO…" at bounding box center [154, 189] width 142 height 56
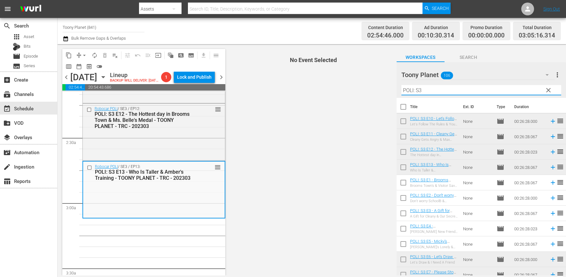
drag, startPoint x: 380, startPoint y: 89, endPoint x: 373, endPoint y: 89, distance: 7.7
click at [373, 89] on div "content_copy compress arrow_drop_down autorenew_outlined delete_forever_outline…" at bounding box center [312, 159] width 509 height 231
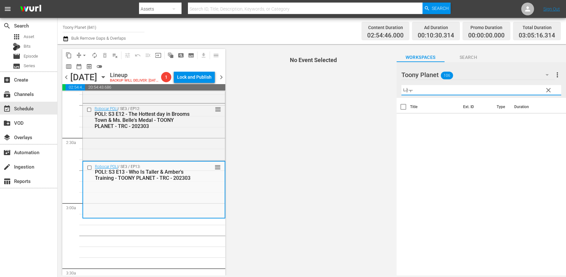
type input "냐"
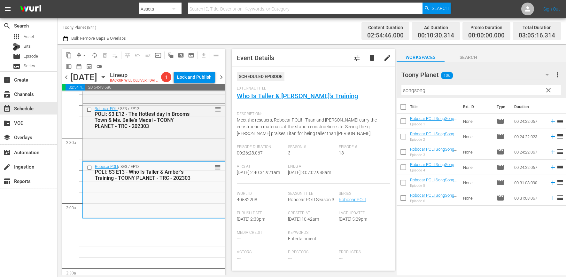
drag, startPoint x: 436, startPoint y: 93, endPoint x: 358, endPoint y: 92, distance: 78.3
click at [358, 92] on div "content_copy compress arrow_drop_down autorenew_outlined delete_forever_outline…" at bounding box center [312, 159] width 509 height 231
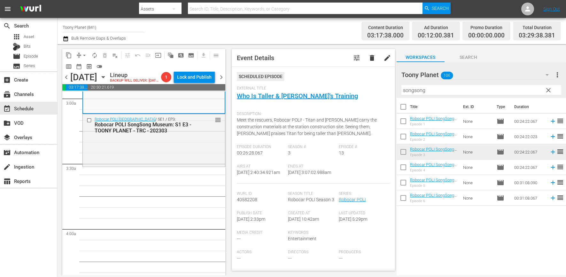
click at [191, 164] on div "Robocar POLI SongSong Museum / SE1 / EP3: Robocar POLI [GEOGRAPHIC_DATA]: S1 E3…" at bounding box center [154, 138] width 142 height 51
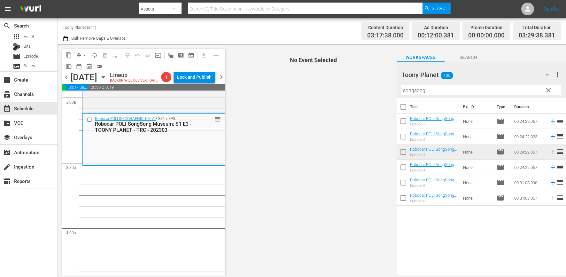
drag, startPoint x: 431, startPoint y: 89, endPoint x: 334, endPoint y: 106, distance: 97.8
click at [332, 102] on div "content_copy compress arrow_drop_down autorenew_outlined delete_forever_outline…" at bounding box center [312, 159] width 509 height 231
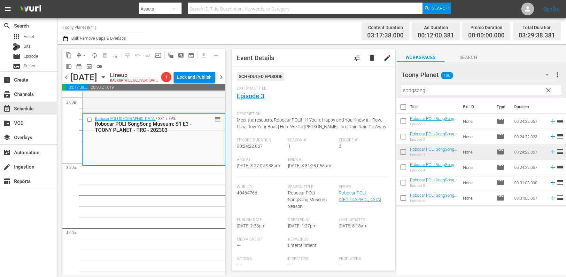
drag, startPoint x: 441, startPoint y: 87, endPoint x: 365, endPoint y: 81, distance: 75.9
click at [371, 81] on div "content_copy compress arrow_drop_down autorenew_outlined delete_forever_outline…" at bounding box center [312, 159] width 509 height 231
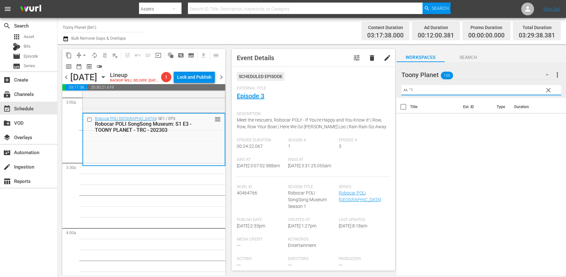
type input "ㅆ"
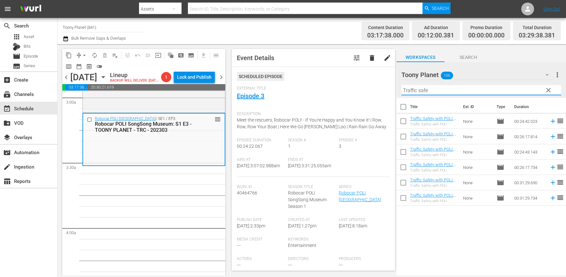
type input "Traffic safe"
click at [470, 230] on div "Title Ext. ID Type Duration Traffic Safety with POLI: S1 E1 - TOONY PLANET - TR…" at bounding box center [481, 187] width 169 height 178
click at [403, 183] on input "checkbox" at bounding box center [403, 183] width 13 height 13
checkbox input "true"
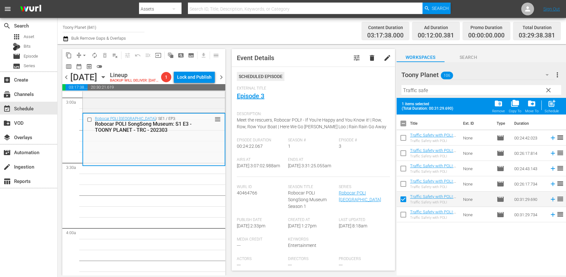
click at [401, 212] on input "checkbox" at bounding box center [403, 215] width 13 height 13
checkbox input "true"
click at [551, 102] on span "post_add" at bounding box center [552, 103] width 9 height 9
checkbox input "false"
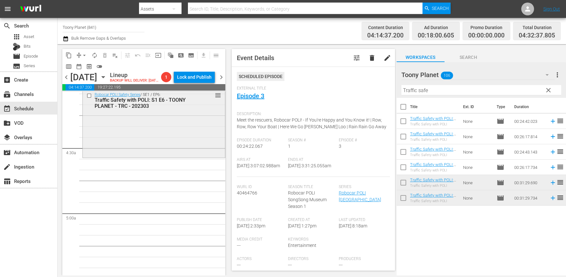
click at [194, 152] on div "Robocar POLI Safety Series / SE1 / EP6: Traffic Safety with POLI: S1 E6 - TOONY…" at bounding box center [154, 122] width 142 height 66
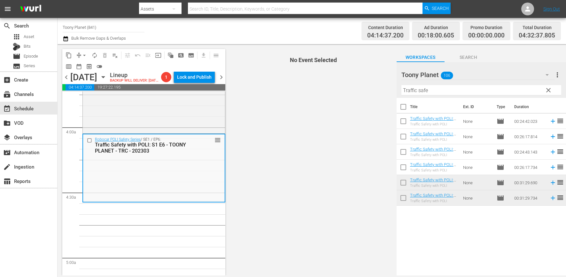
scroll to position [501, 0]
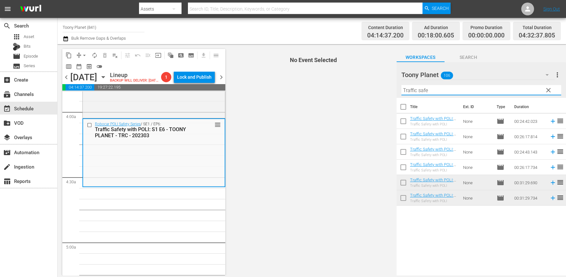
drag, startPoint x: 441, startPoint y: 90, endPoint x: 382, endPoint y: 85, distance: 59.1
click at [382, 85] on div "content_copy compress arrow_drop_down autorenew_outlined delete_forever_outline…" at bounding box center [312, 159] width 509 height 231
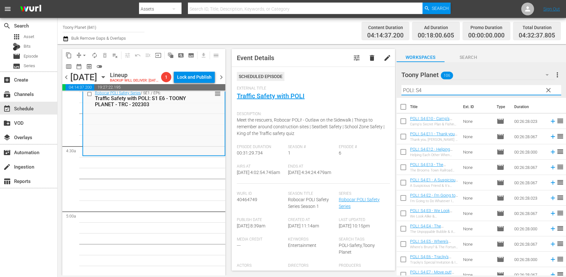
scroll to position [543, 0]
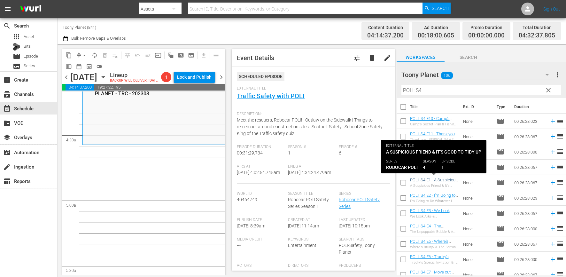
type input "POLI: S4"
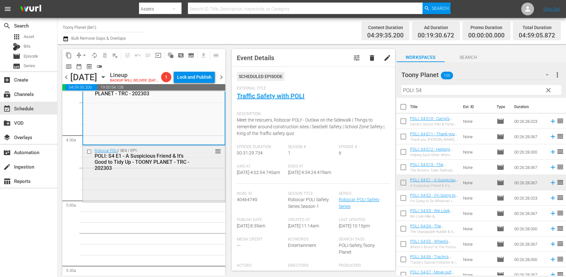
click at [186, 193] on div "Robocar POLI / SE4 / EP1: POLI: S4 E1 - A Suspicious Friend & It's Good to Tidy…" at bounding box center [154, 173] width 142 height 56
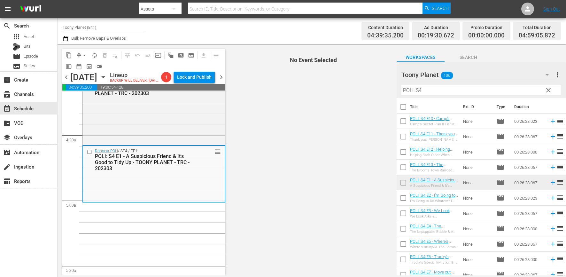
scroll to position [569, 0]
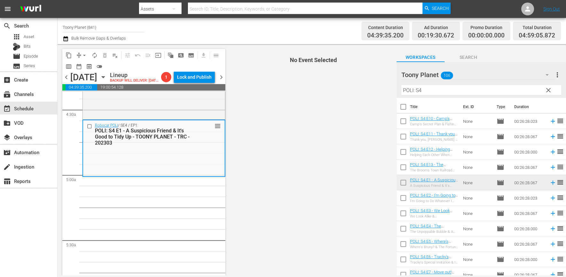
click at [403, 198] on input "checkbox" at bounding box center [403, 198] width 13 height 13
checkbox input "true"
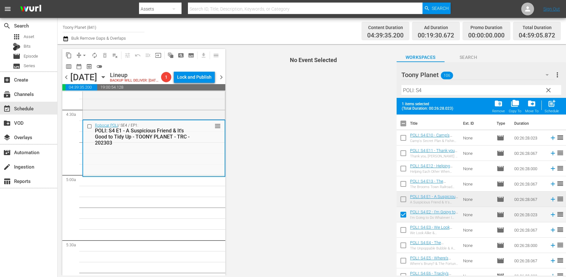
scroll to position [16, 0]
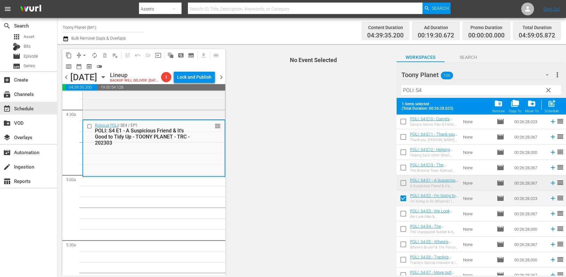
drag, startPoint x: 401, startPoint y: 215, endPoint x: 401, endPoint y: 221, distance: 5.5
click at [401, 215] on input "checkbox" at bounding box center [403, 214] width 13 height 13
checkbox input "true"
click at [401, 226] on input "checkbox" at bounding box center [403, 229] width 13 height 13
checkbox input "true"
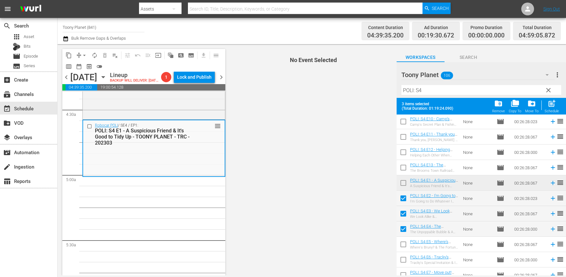
drag, startPoint x: 401, startPoint y: 245, endPoint x: 411, endPoint y: 239, distance: 12.0
click at [401, 245] on input "checkbox" at bounding box center [403, 245] width 13 height 13
checkbox input "true"
click at [558, 106] on div "post_add Schedule" at bounding box center [552, 106] width 14 height 14
checkbox input "false"
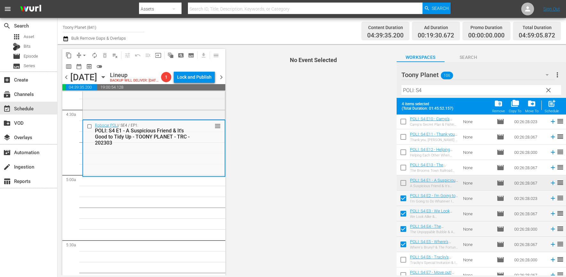
checkbox input "false"
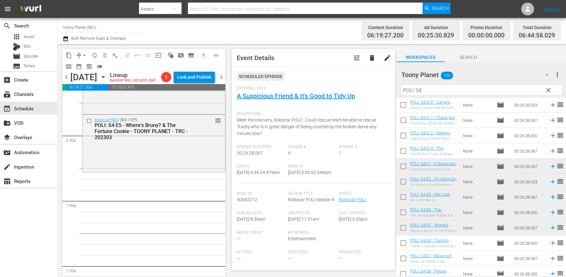
scroll to position [831, 0]
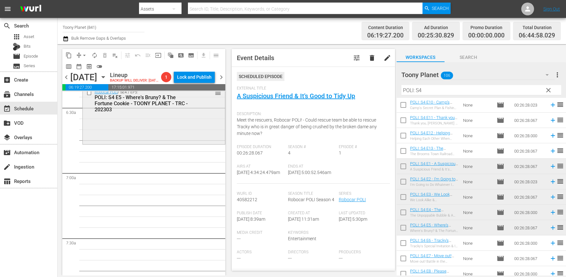
click at [162, 139] on div "Robocar POLI / SE4 / EP5: POLI: S4 E5 - Where's Bruny? & The Fortune Cookie - T…" at bounding box center [154, 115] width 142 height 56
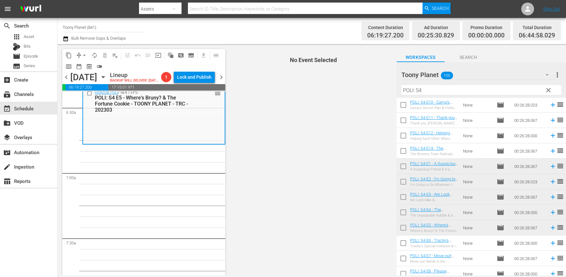
scroll to position [806, 0]
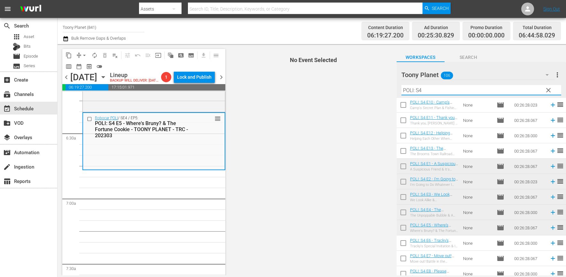
drag, startPoint x: 427, startPoint y: 93, endPoint x: 367, endPoint y: 86, distance: 59.9
click at [373, 86] on div "content_copy compress arrow_drop_down autorenew_outlined delete_forever_outline…" at bounding box center [312, 159] width 509 height 231
type input "ㅖ"
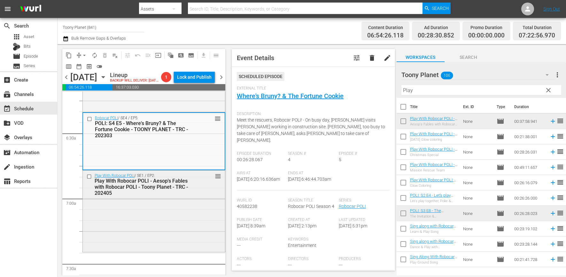
click at [137, 192] on div "Play With Robocar POLI - Aesop's Fables with Robocar POLI - Toony Planet - TRC …" at bounding box center [144, 187] width 99 height 18
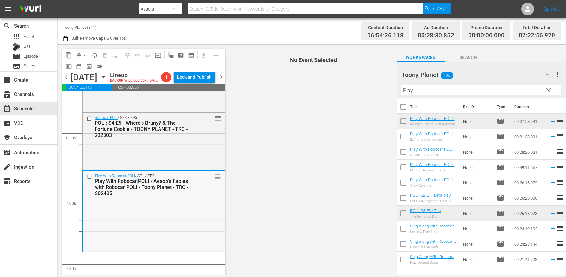
click at [137, 192] on div "Play With Robocar POLI - Aesop's Fables with Robocar POLI - Toony Planet - TRC …" at bounding box center [144, 187] width 98 height 18
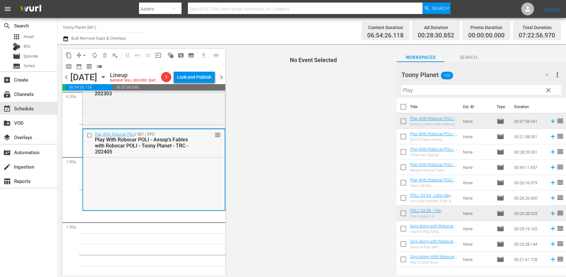
scroll to position [853, 0]
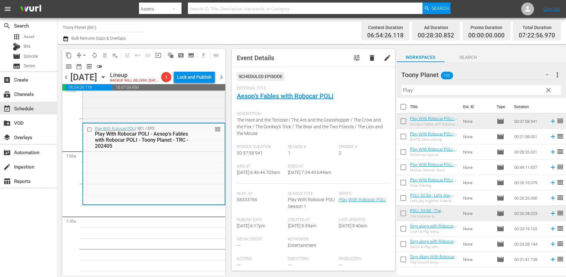
drag, startPoint x: 436, startPoint y: 90, endPoint x: 392, endPoint y: 79, distance: 45.1
click at [388, 80] on div "content_copy compress arrow_drop_down autorenew_outlined delete_forever_outline…" at bounding box center [312, 159] width 509 height 231
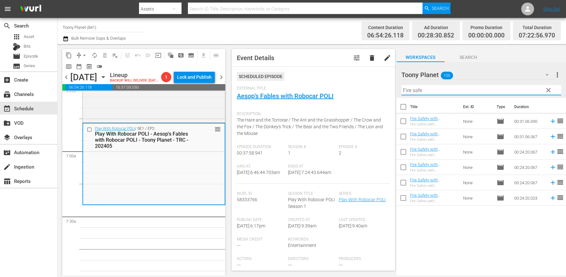
type input "Fire safe"
drag, startPoint x: 402, startPoint y: 169, endPoint x: 402, endPoint y: 187, distance: 17.9
click at [402, 169] on input "checkbox" at bounding box center [403, 168] width 13 height 13
checkbox input "true"
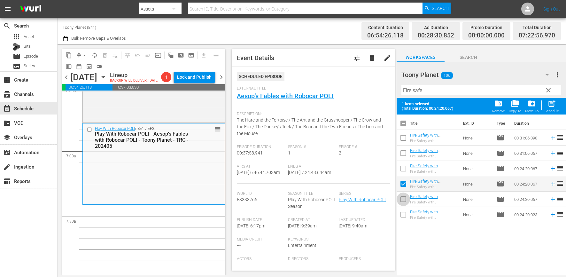
click at [402, 198] on input "checkbox" at bounding box center [403, 200] width 13 height 13
checkbox input "true"
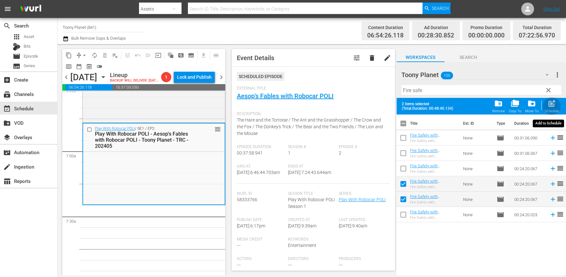
drag, startPoint x: 551, startPoint y: 106, endPoint x: 548, endPoint y: 108, distance: 4.3
click at [551, 106] on span "post_add" at bounding box center [552, 103] width 9 height 9
checkbox input "false"
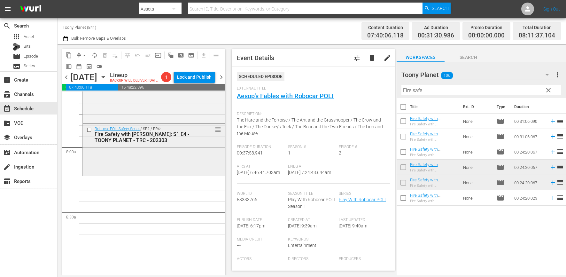
click at [179, 175] on div "Robocar POLI Safety Series / SE2 / EP4: Fire Safety with [PERSON_NAME]: S1 E4 -…" at bounding box center [154, 149] width 142 height 51
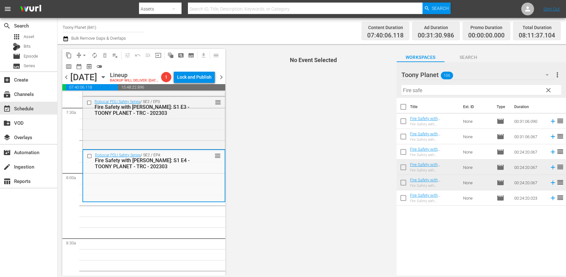
scroll to position [963, 0]
drag, startPoint x: 424, startPoint y: 92, endPoint x: 380, endPoint y: 87, distance: 45.1
click at [380, 86] on div "content_copy compress arrow_drop_down autorenew_outlined delete_forever_outline…" at bounding box center [312, 159] width 509 height 231
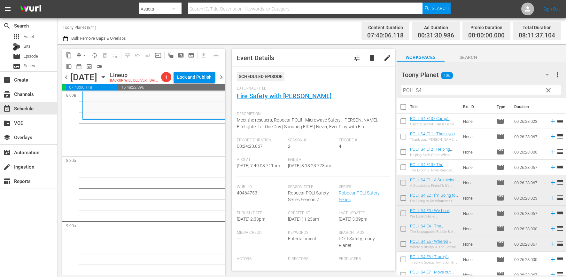
scroll to position [37, 0]
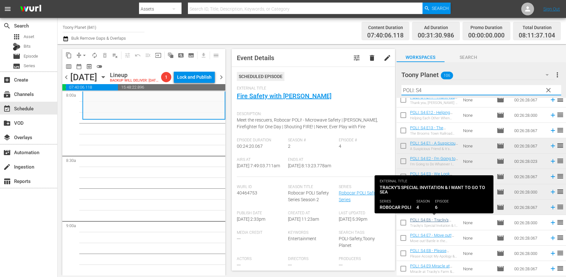
type input "POLI: S4"
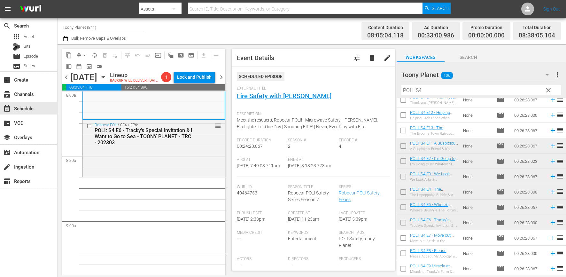
drag, startPoint x: 429, startPoint y: 220, endPoint x: 303, endPoint y: 272, distance: 135.6
click at [135, 171] on div "Robocar POLI / SE4 / EP6: POLI: S4 E6 - Tracky's Special Invitation & I Want to…" at bounding box center [154, 148] width 142 height 56
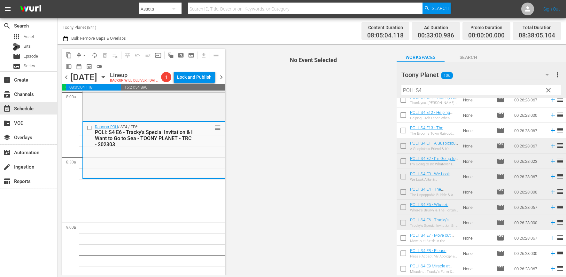
scroll to position [1056, 0]
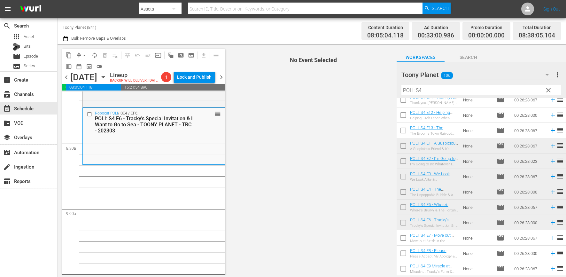
drag, startPoint x: 403, startPoint y: 237, endPoint x: 405, endPoint y: 242, distance: 6.0
click at [403, 237] on input "checkbox" at bounding box center [403, 238] width 13 height 13
checkbox input "true"
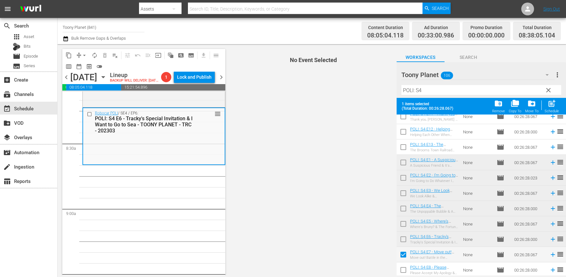
scroll to position [53, 0]
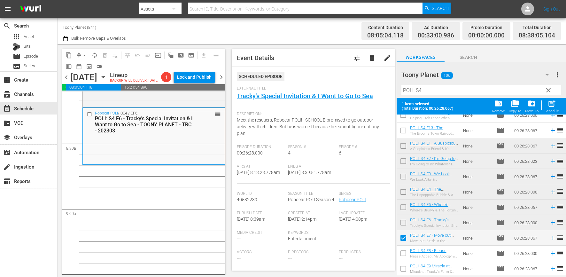
click at [403, 255] on input "checkbox" at bounding box center [403, 254] width 13 height 13
checkbox input "true"
click at [401, 268] on input "checkbox" at bounding box center [403, 269] width 13 height 13
checkbox input "true"
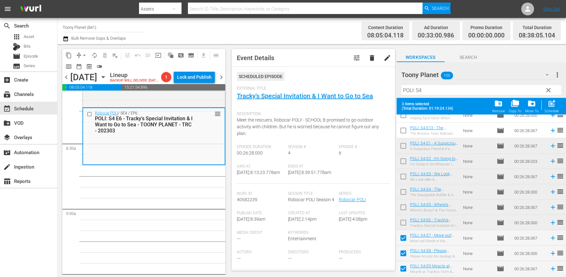
drag, startPoint x: 554, startPoint y: 103, endPoint x: 396, endPoint y: 145, distance: 163.5
click at [554, 103] on span "post_add" at bounding box center [552, 103] width 9 height 9
checkbox input "false"
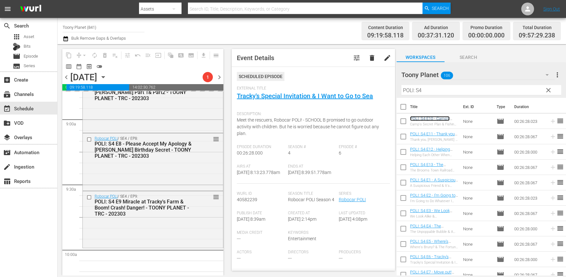
scroll to position [1218, 0]
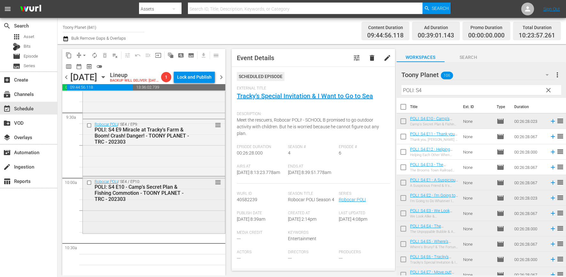
click at [146, 202] on div "POLI: S4 E10 - Camp's Secret Plan & Fishing Commotion - TOONY PLANET - TRC - 20…" at bounding box center [144, 193] width 99 height 18
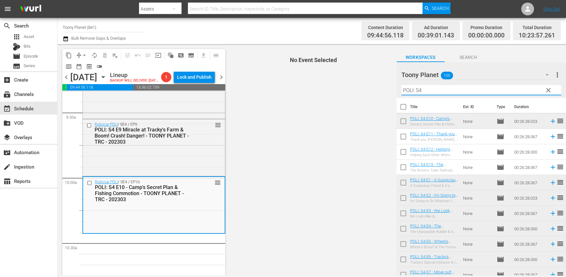
drag, startPoint x: 479, startPoint y: 90, endPoint x: 418, endPoint y: 85, distance: 60.6
click at [418, 85] on input "POLI: S4" at bounding box center [481, 90] width 160 height 10
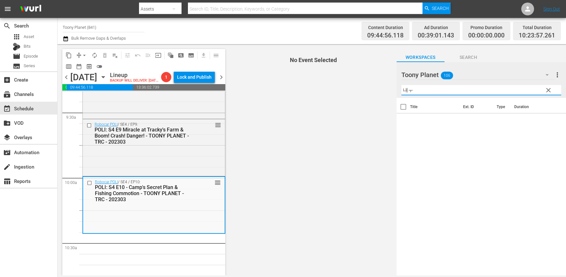
type input "내"
type input "A"
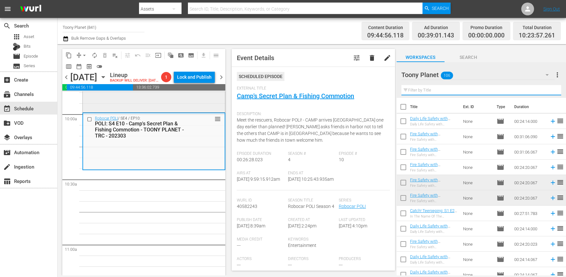
scroll to position [1282, 0]
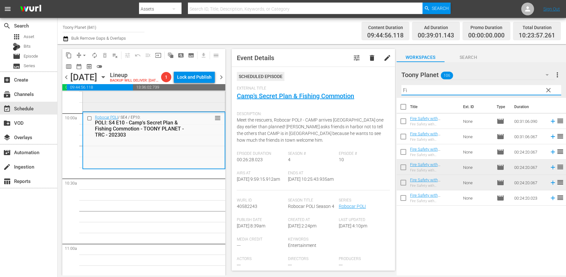
type input "F"
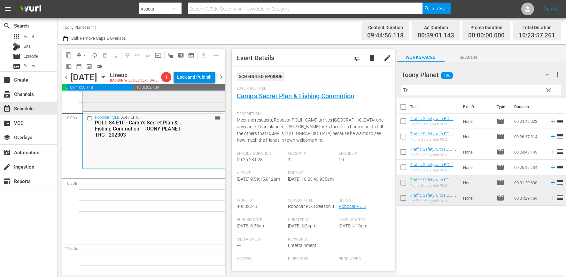
type input "T"
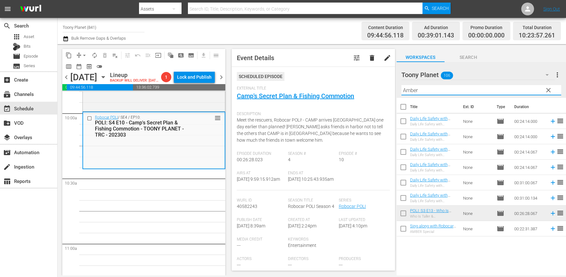
drag, startPoint x: 414, startPoint y: 92, endPoint x: 400, endPoint y: 88, distance: 14.4
click at [400, 88] on div "Toony Planet 106 Toony Planet more_vert clear Filter by Title [PERSON_NAME]" at bounding box center [481, 80] width 169 height 36
click at [154, 166] on div "Robocar POLI / SE4 / EP10: POLI: S4 E10 - Camp's Secret Plan & Fishing Commotio…" at bounding box center [154, 140] width 142 height 56
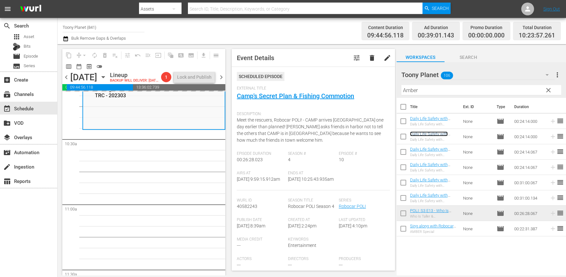
scroll to position [1325, 0]
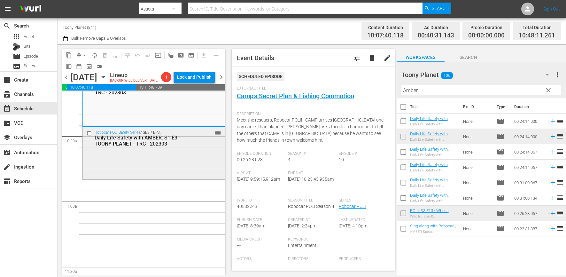
click at [163, 172] on div "Robocar POLI Safety Series / SE3 / EP3: Daily Life Safety with AMBER: S1 E3 - T…" at bounding box center [154, 152] width 142 height 51
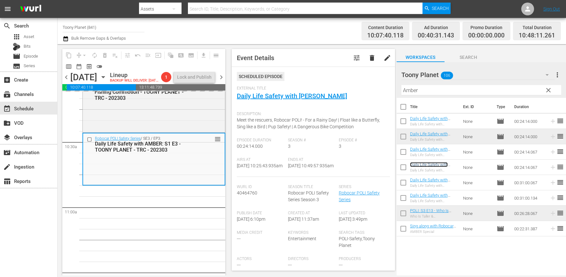
scroll to position [1322, 0]
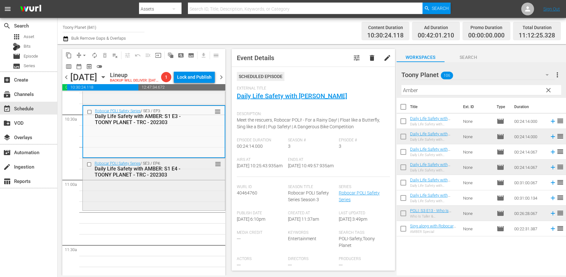
click at [143, 196] on div "Robocar POLI Safety Series / SE3 / EP4: Daily Life Safety with AMBER: S1 E4 - T…" at bounding box center [154, 183] width 142 height 51
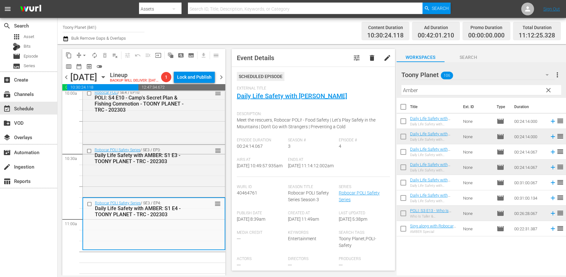
scroll to position [1307, 0]
click at [175, 238] on div "Robocar POLI Safety Series / SE3 / EP4: Daily Life Safety with AMBER: S1 E4 - T…" at bounding box center [154, 223] width 142 height 51
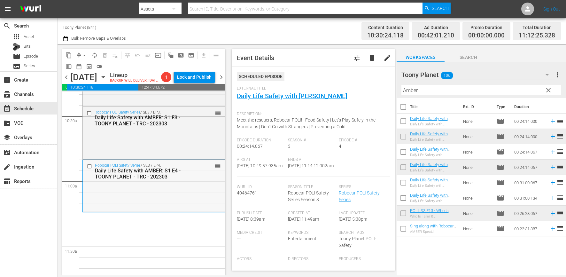
click at [177, 201] on div "Robocar POLI Safety Series / SE3 / EP4: Daily Life Safety with AMBER: S1 E4 - T…" at bounding box center [154, 185] width 142 height 51
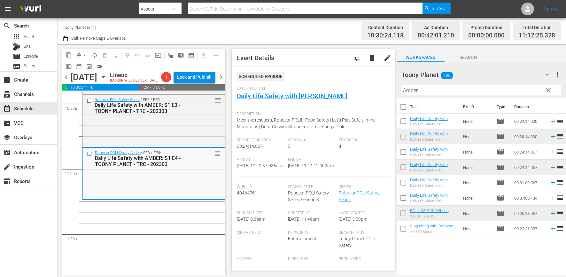
drag, startPoint x: 408, startPoint y: 90, endPoint x: 364, endPoint y: 95, distance: 43.7
click at [342, 85] on div "content_copy compress arrow_drop_down autorenew_outlined delete_forever_outline…" at bounding box center [312, 159] width 509 height 231
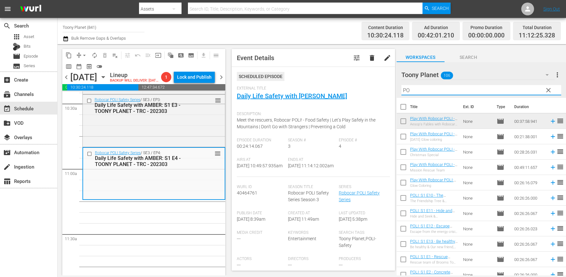
type input "P"
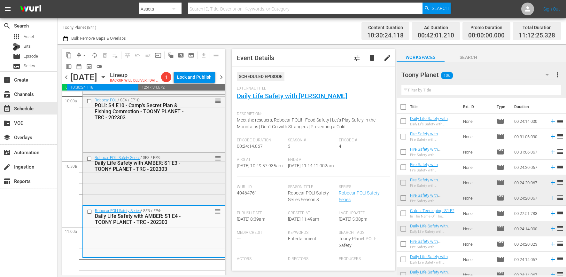
scroll to position [1326, 0]
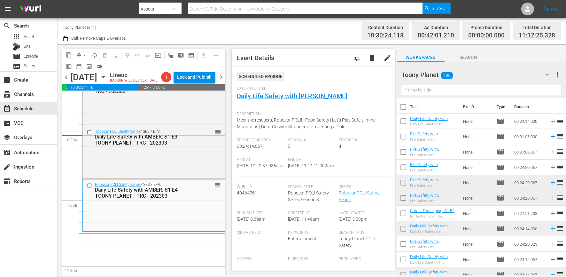
click at [431, 88] on input "text" at bounding box center [481, 90] width 160 height 10
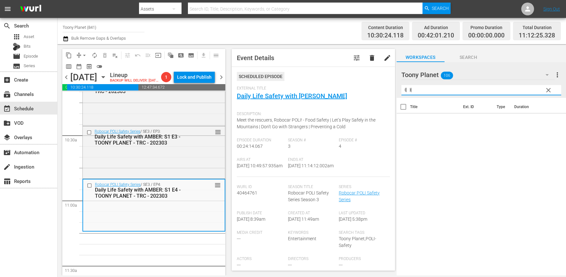
type input "ㅖ"
type input "{"
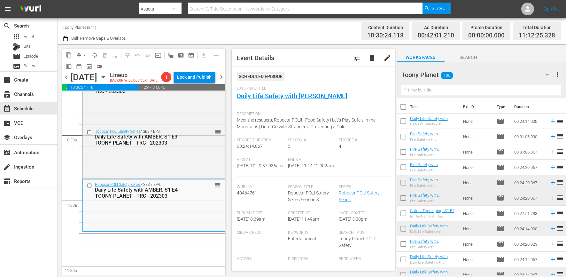
type input "ㄴ"
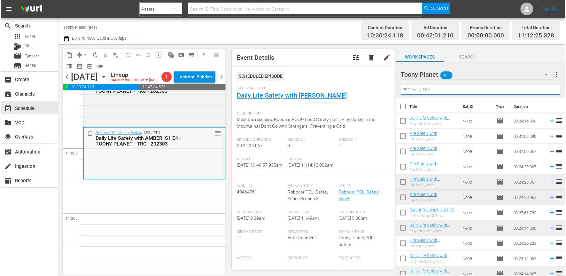
scroll to position [1385, 0]
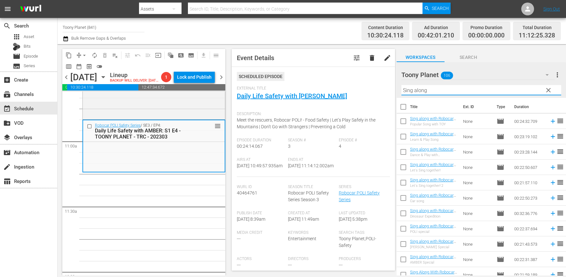
drag, startPoint x: 450, startPoint y: 92, endPoint x: 312, endPoint y: 79, distance: 138.4
click at [315, 77] on div "content_copy compress arrow_drop_down autorenew_outlined delete_forever_outline…" at bounding box center [312, 159] width 509 height 231
type input "Sing along"
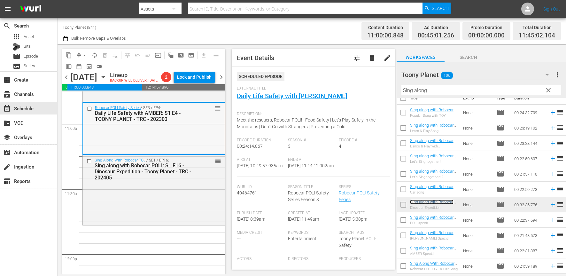
scroll to position [1417, 0]
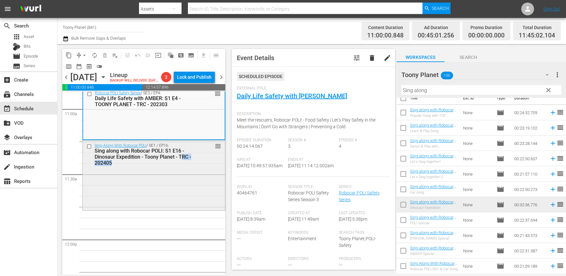
click at [183, 166] on div "Sing along with Robocar POLI: S1 E16 - Dinosaur Expedition - Toony Planet - TRC…" at bounding box center [144, 157] width 99 height 18
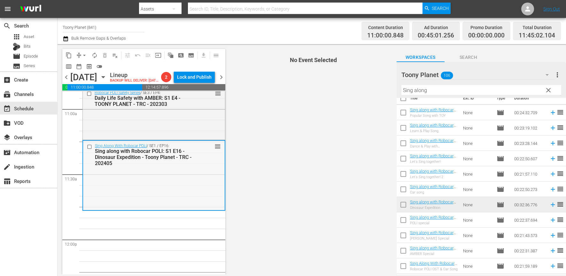
click at [167, 183] on div "Sing Along With Robocar POLI / SE1 / EP16: Sing along with Robocar POLI: S1 E16…" at bounding box center [154, 175] width 142 height 69
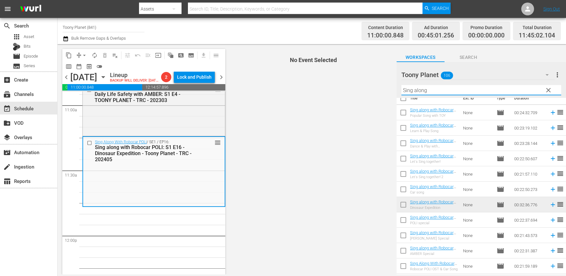
drag, startPoint x: 424, startPoint y: 92, endPoint x: 332, endPoint y: 91, distance: 92.1
click at [353, 87] on div "content_copy compress arrow_drop_down autorenew_outlined delete_forever_outline…" at bounding box center [312, 159] width 509 height 230
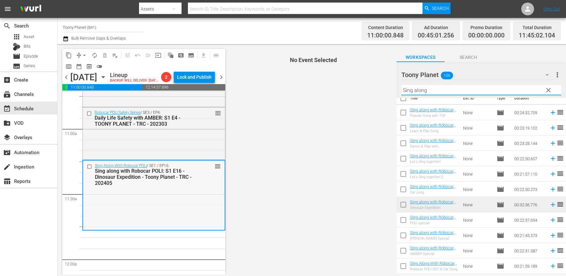
scroll to position [1401, 0]
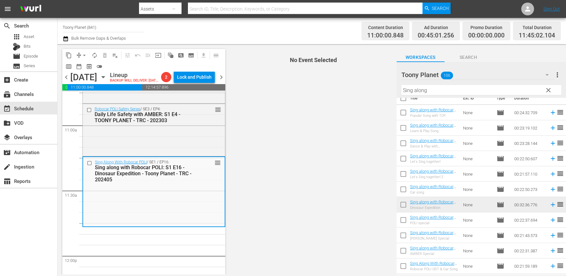
click at [307, 178] on span "No Event Selected" at bounding box center [311, 159] width 169 height 230
drag, startPoint x: 436, startPoint y: 91, endPoint x: 391, endPoint y: 85, distance: 45.1
click at [392, 85] on div "content_copy compress arrow_drop_down autorenew_outlined delete_forever_outline…" at bounding box center [312, 159] width 509 height 230
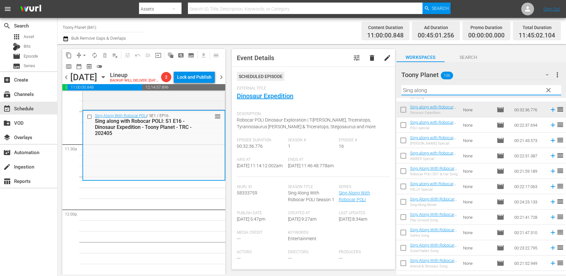
scroll to position [125, 0]
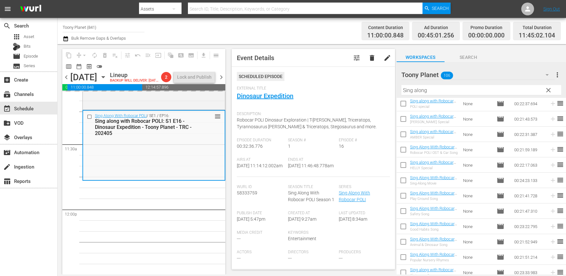
drag, startPoint x: 423, startPoint y: 195, endPoint x: 251, endPoint y: 4, distance: 256.2
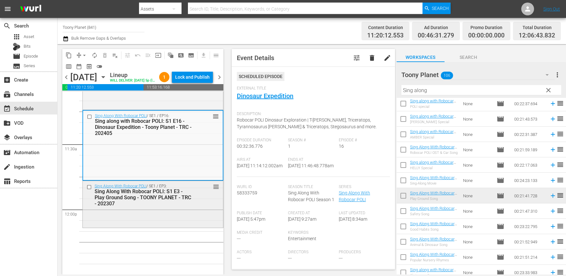
click at [113, 222] on div "Sing Along With Robocar POLI / SE1 / EP3: Sing Along With Robocar POLI: S1 E3 -…" at bounding box center [153, 203] width 140 height 45
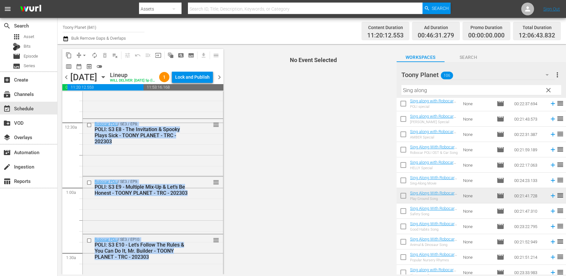
scroll to position [0, 0]
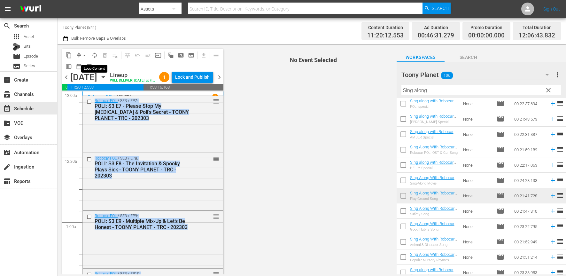
click at [96, 52] on span "autorenew_outlined" at bounding box center [94, 55] width 6 height 6
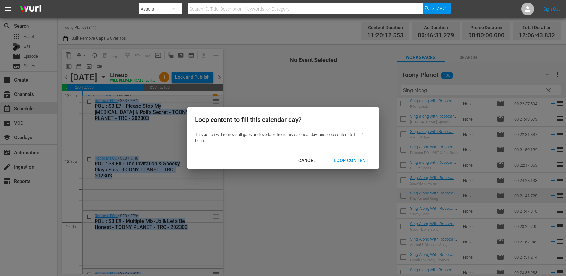
click at [347, 158] on div "Loop Content" at bounding box center [351, 160] width 45 height 8
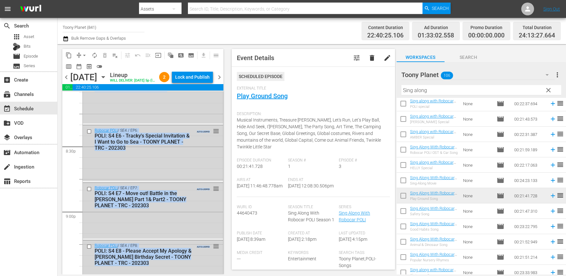
scroll to position [2991, 0]
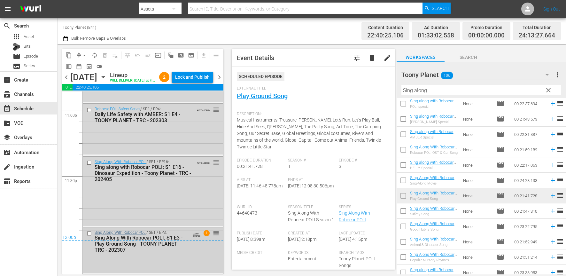
drag, startPoint x: 130, startPoint y: 236, endPoint x: 124, endPoint y: 230, distance: 8.4
click at [130, 236] on div "12:00p" at bounding box center [142, 238] width 161 height 6
click at [200, 75] on div "Lock and Publish" at bounding box center [192, 77] width 35 height 12
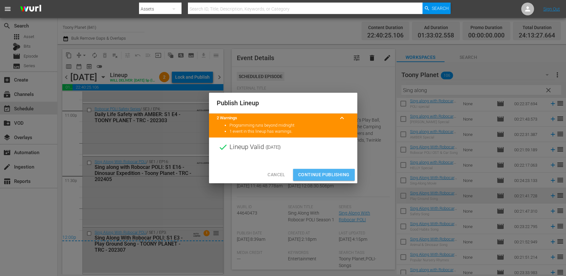
click at [306, 176] on span "Continue Publishing" at bounding box center [323, 175] width 51 height 8
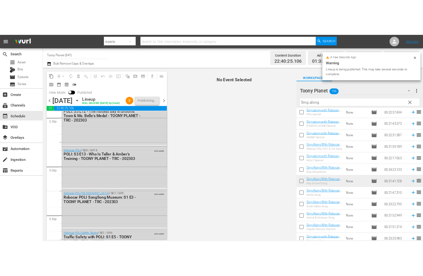
scroll to position [1688, 0]
